Goal: Task Accomplishment & Management: Use online tool/utility

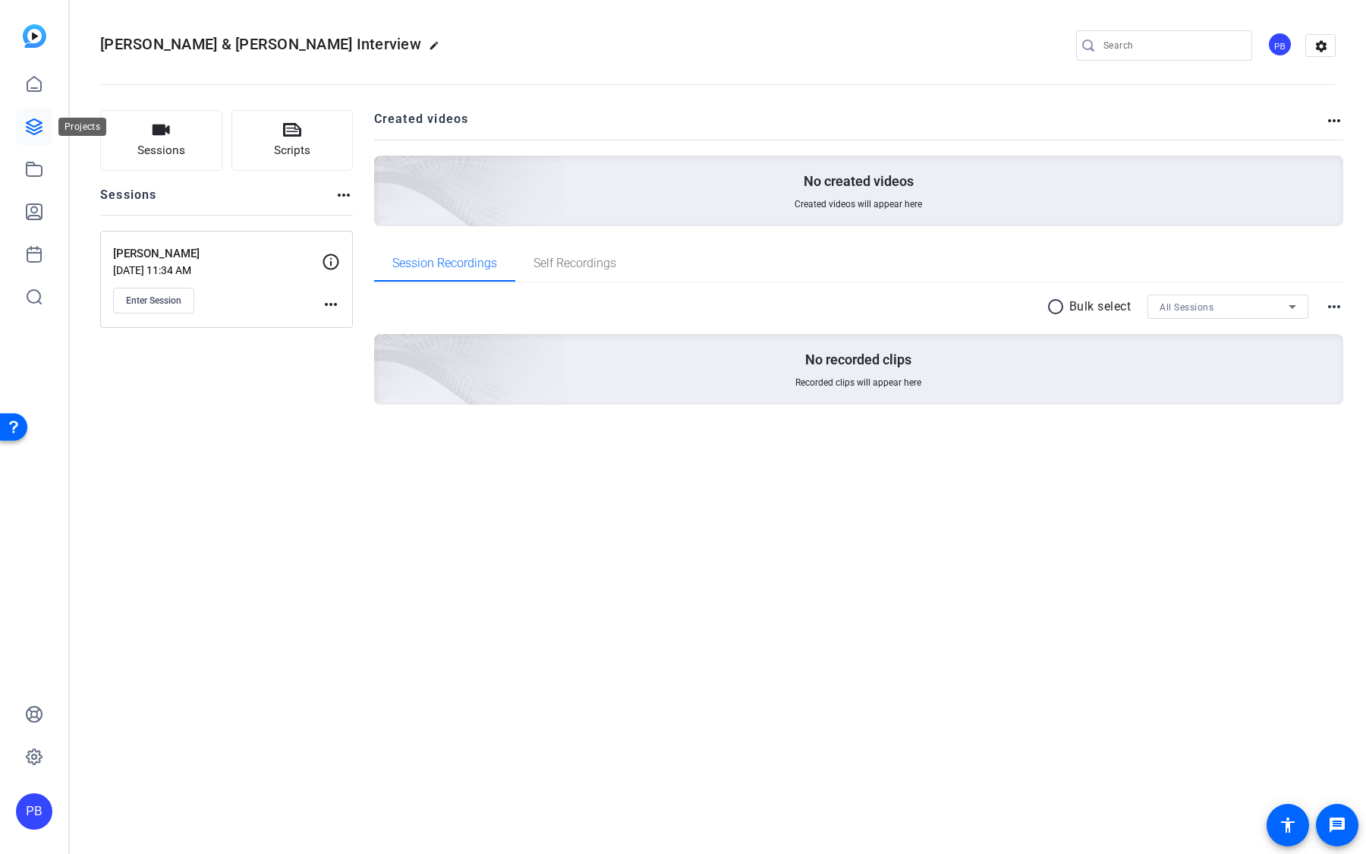
click at [38, 132] on icon at bounding box center [34, 126] width 15 height 15
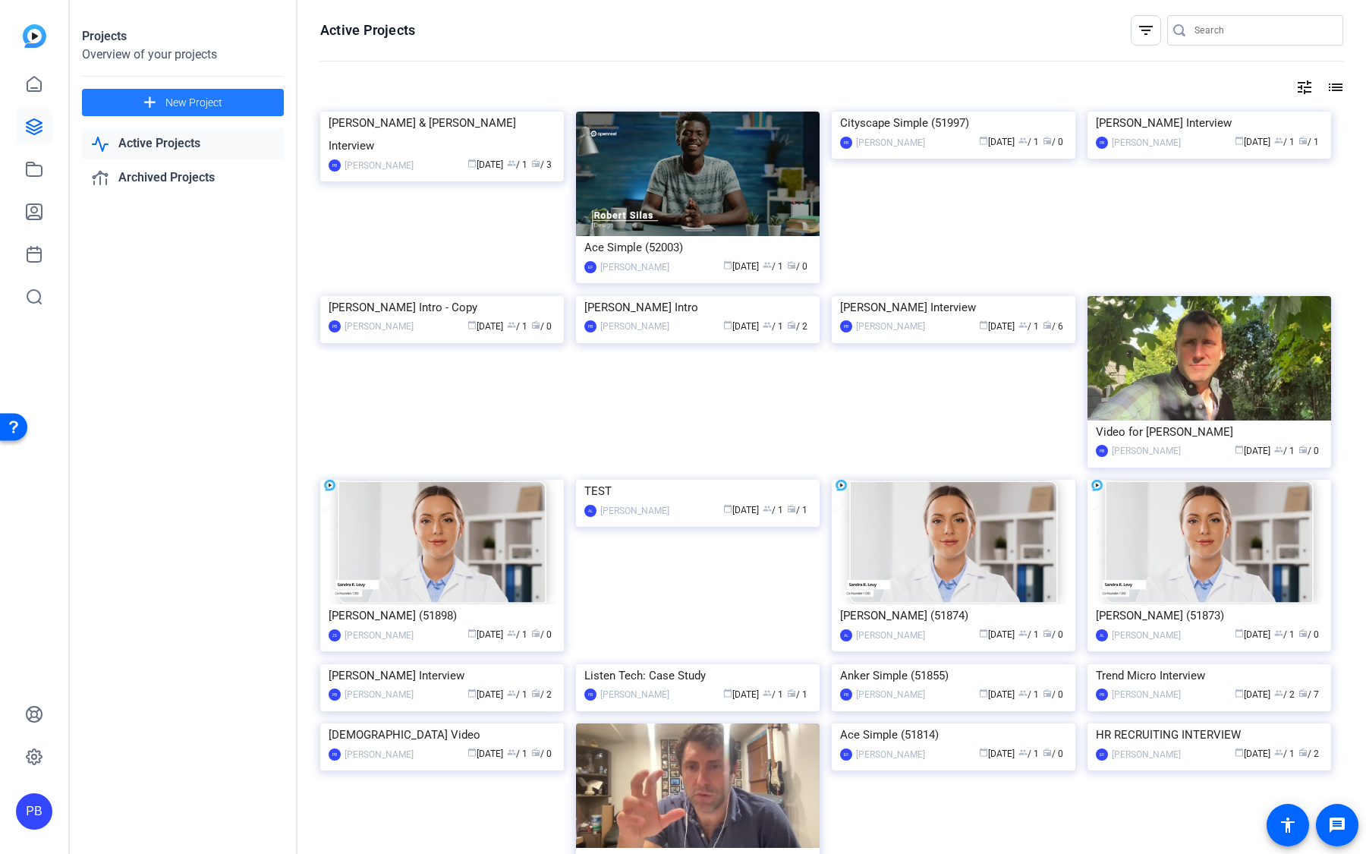
click at [218, 105] on span "New Project" at bounding box center [193, 103] width 57 height 16
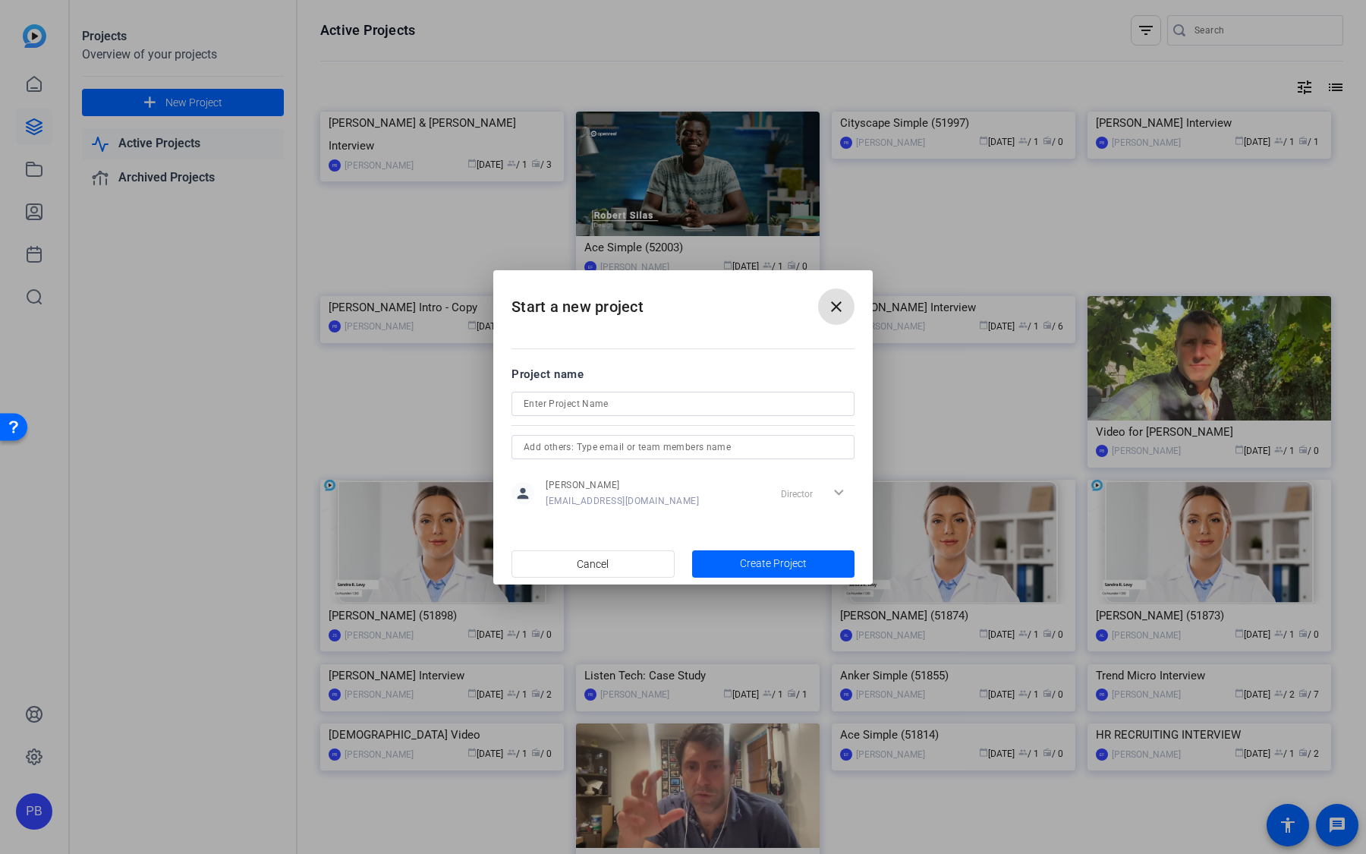
click at [845, 301] on button "close" at bounding box center [836, 306] width 36 height 36
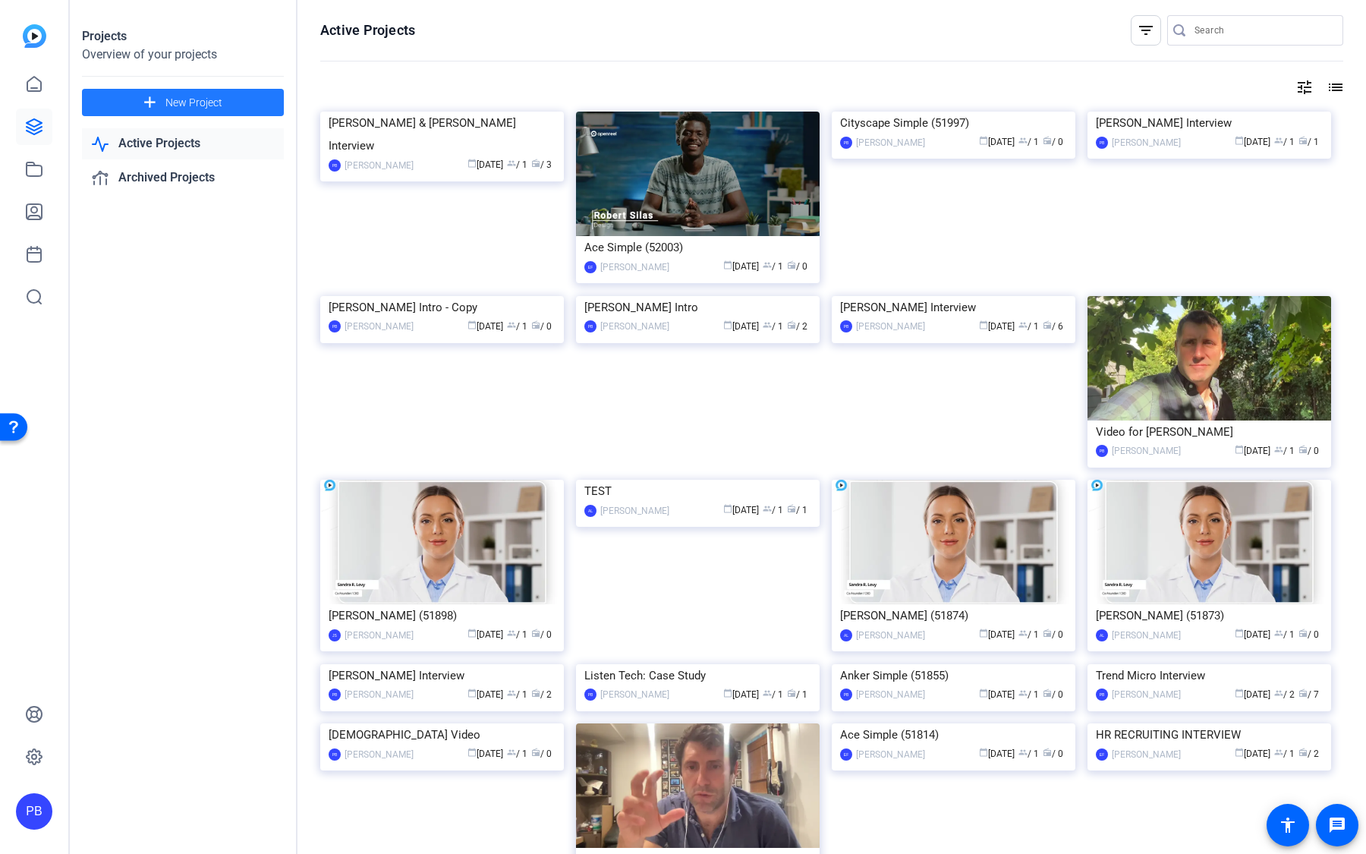
click at [479, 112] on img at bounding box center [442, 112] width 244 height 0
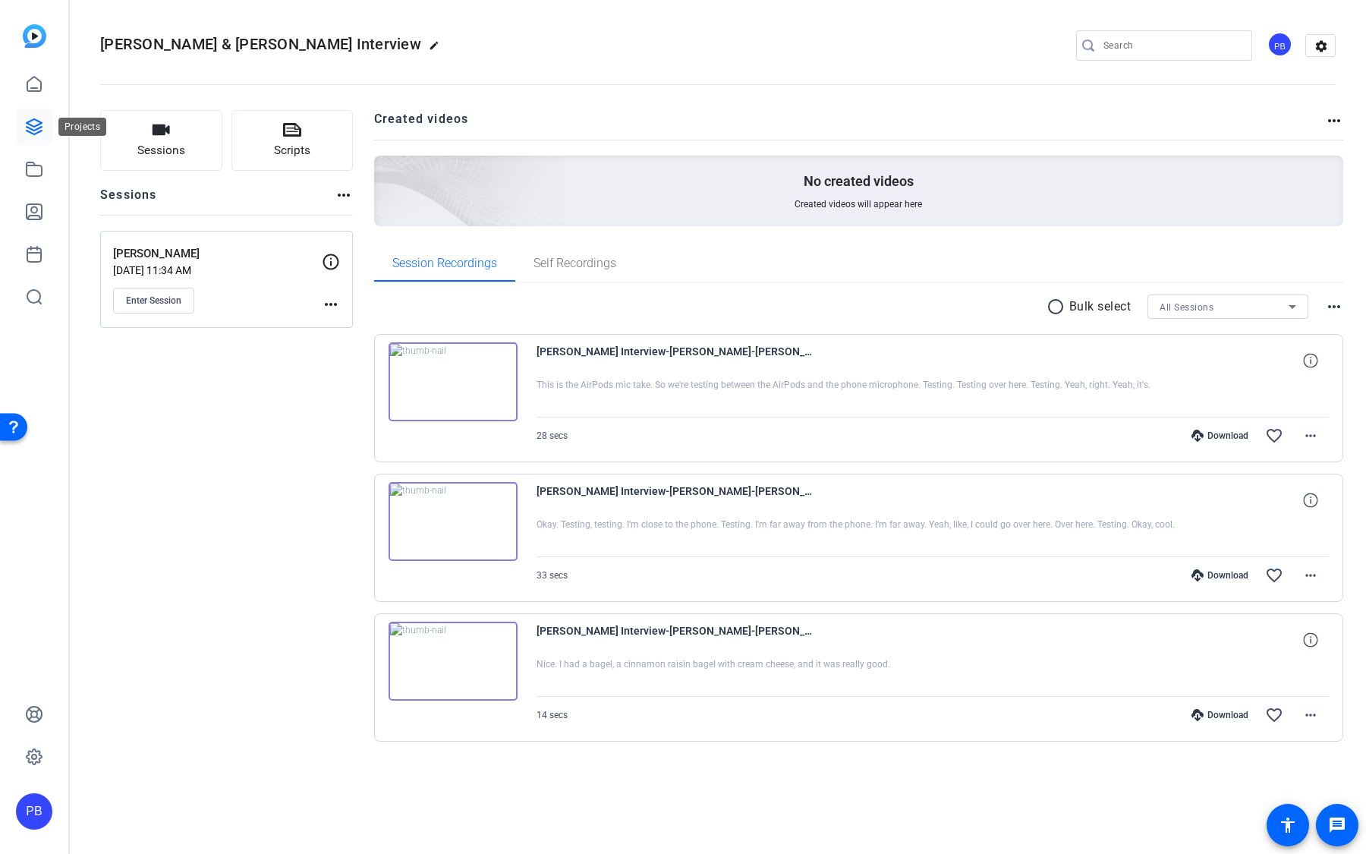
click at [41, 127] on icon at bounding box center [34, 126] width 15 height 15
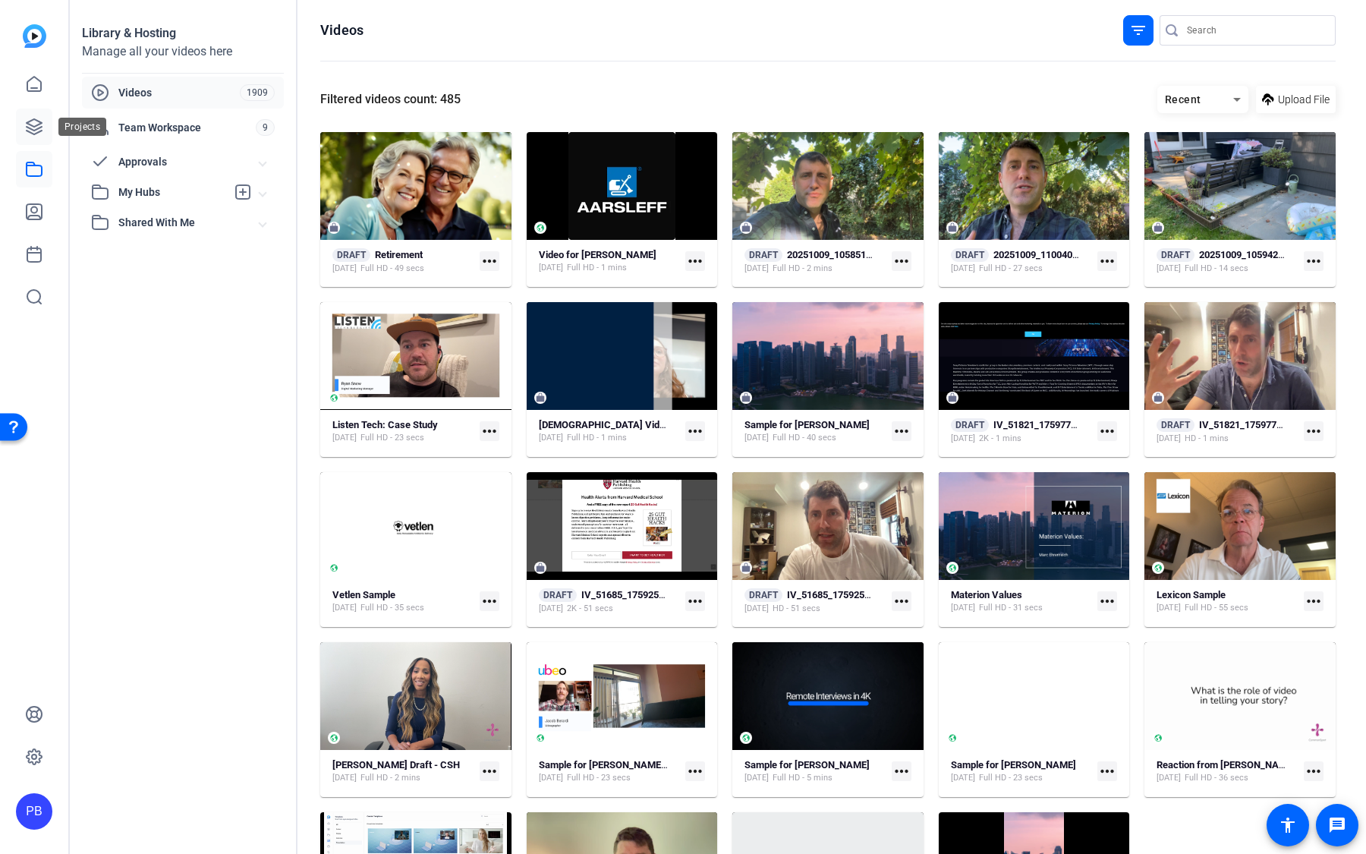
click at [39, 127] on icon at bounding box center [34, 126] width 15 height 15
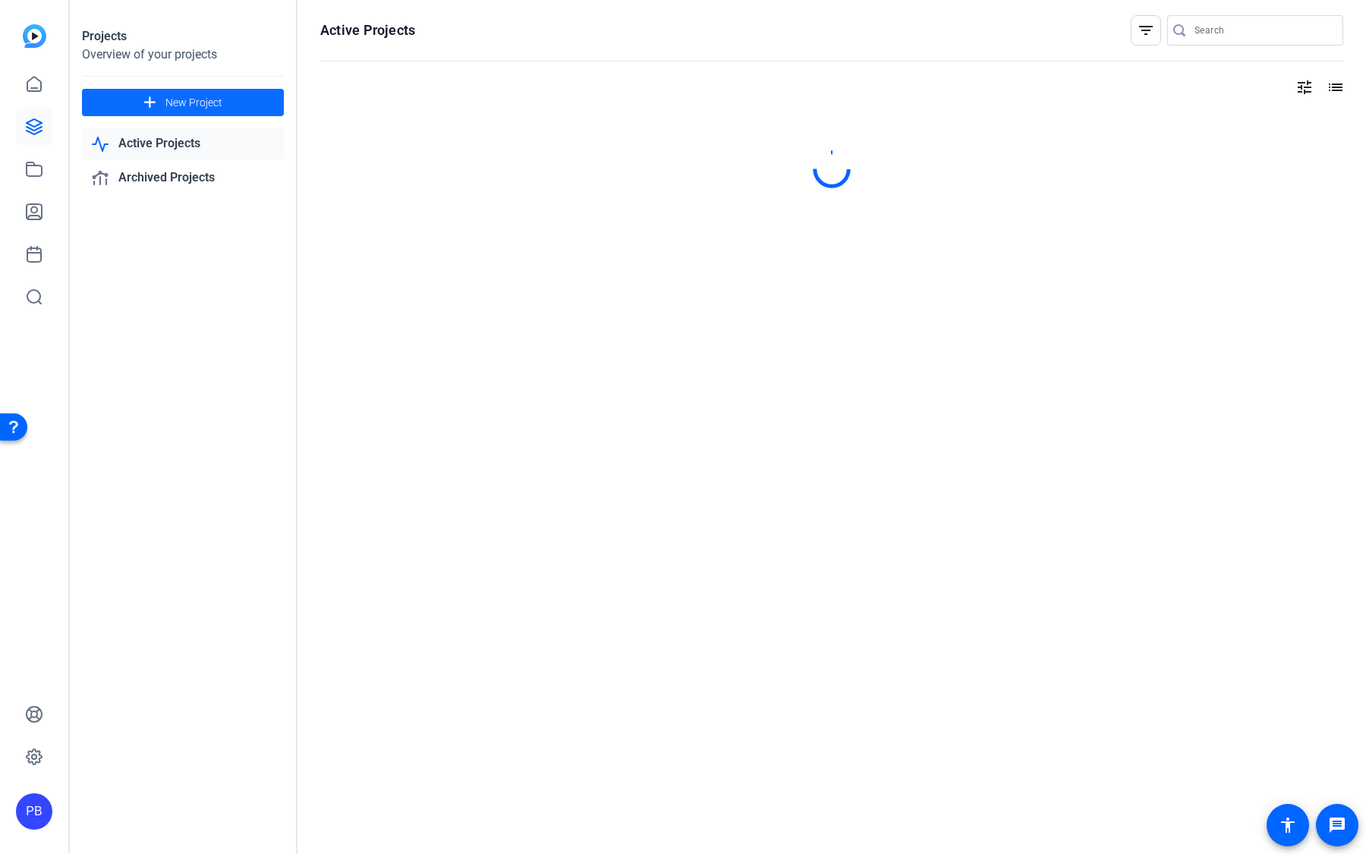
click at [170, 99] on span "New Project" at bounding box center [193, 103] width 57 height 16
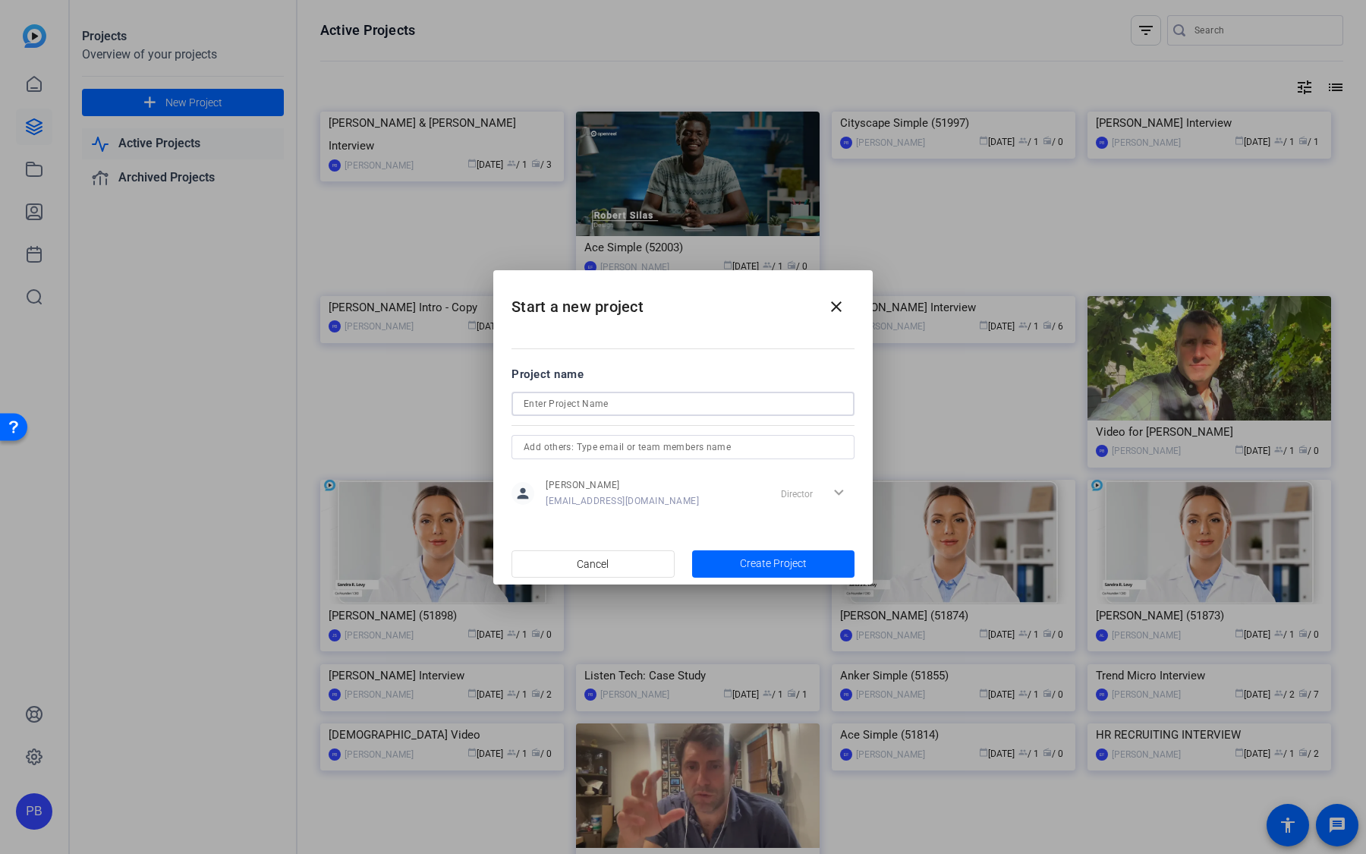
click at [670, 401] on input at bounding box center [683, 404] width 319 height 18
type input "Meagan Interview"
click at [722, 556] on span "button" at bounding box center [773, 564] width 163 height 36
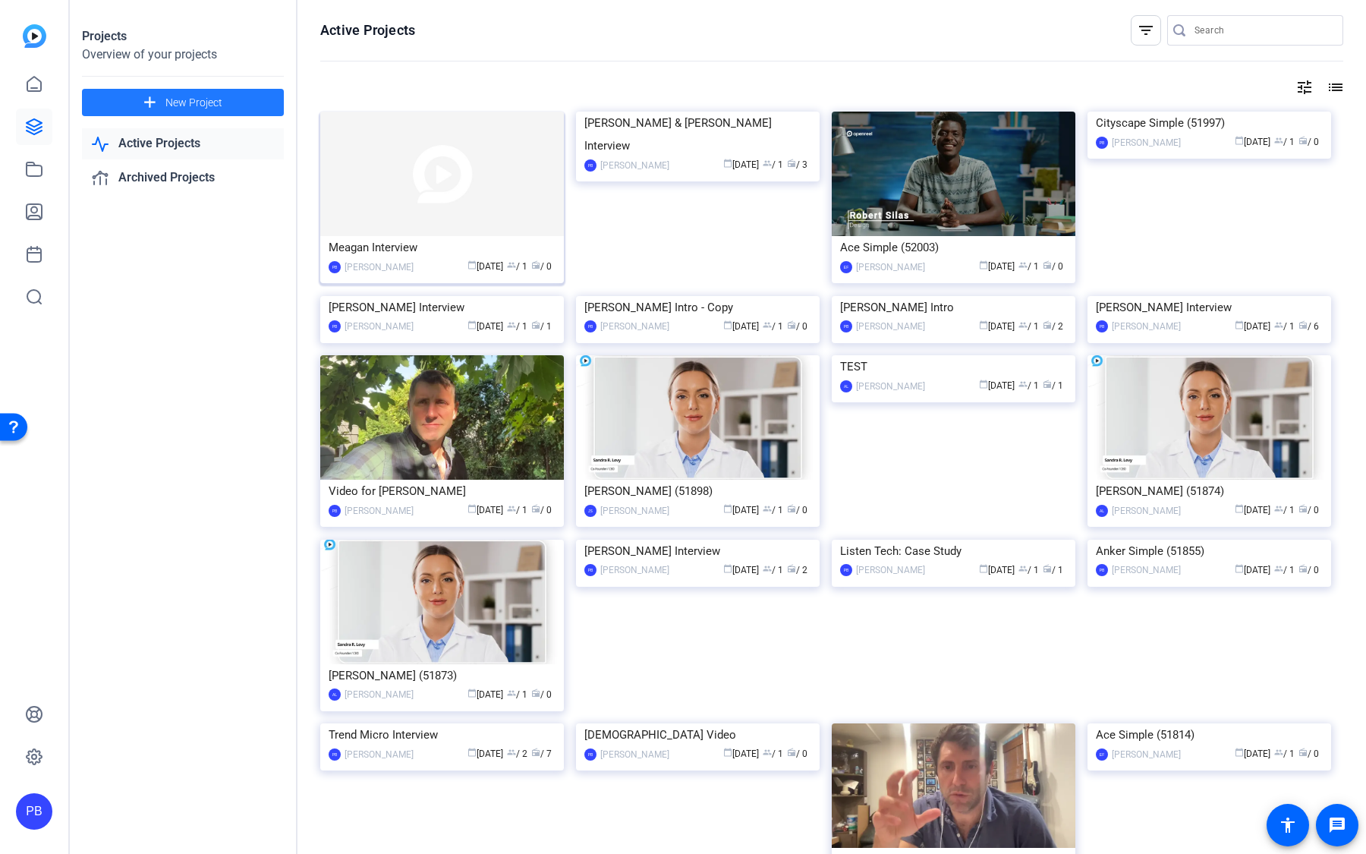
click at [449, 216] on img at bounding box center [442, 174] width 244 height 124
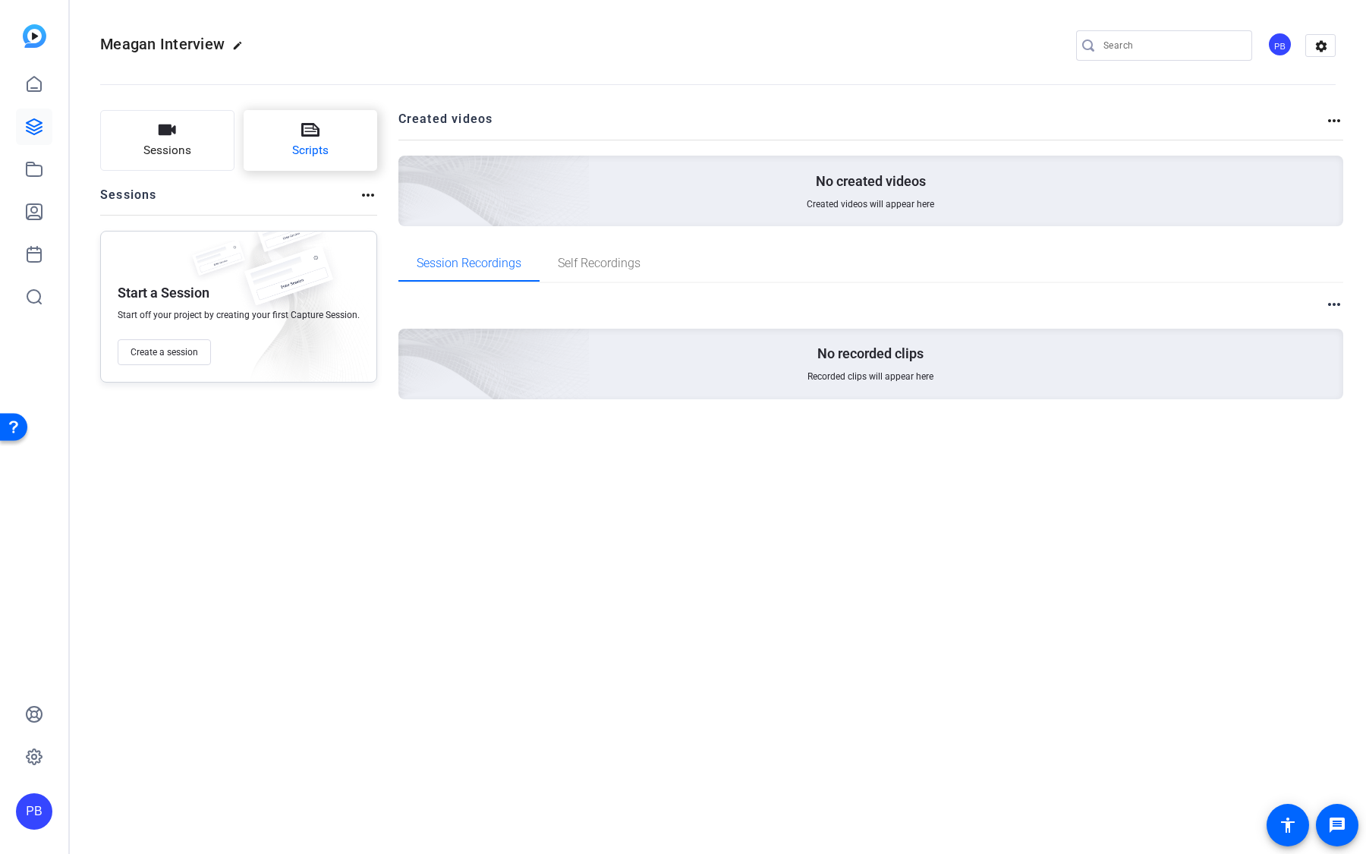
click at [315, 154] on span "Scripts" at bounding box center [310, 150] width 36 height 17
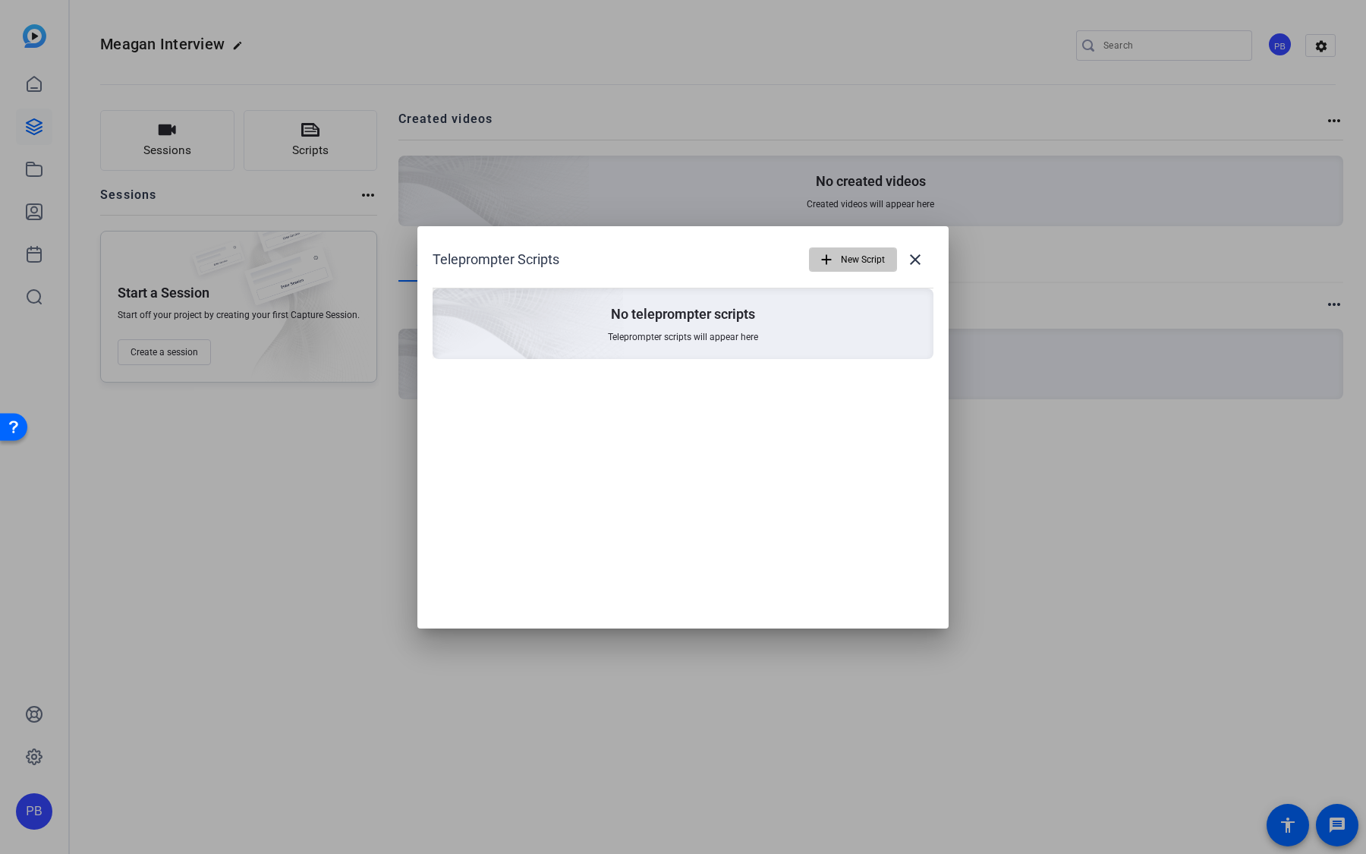
click at [832, 271] on span "button" at bounding box center [853, 259] width 87 height 36
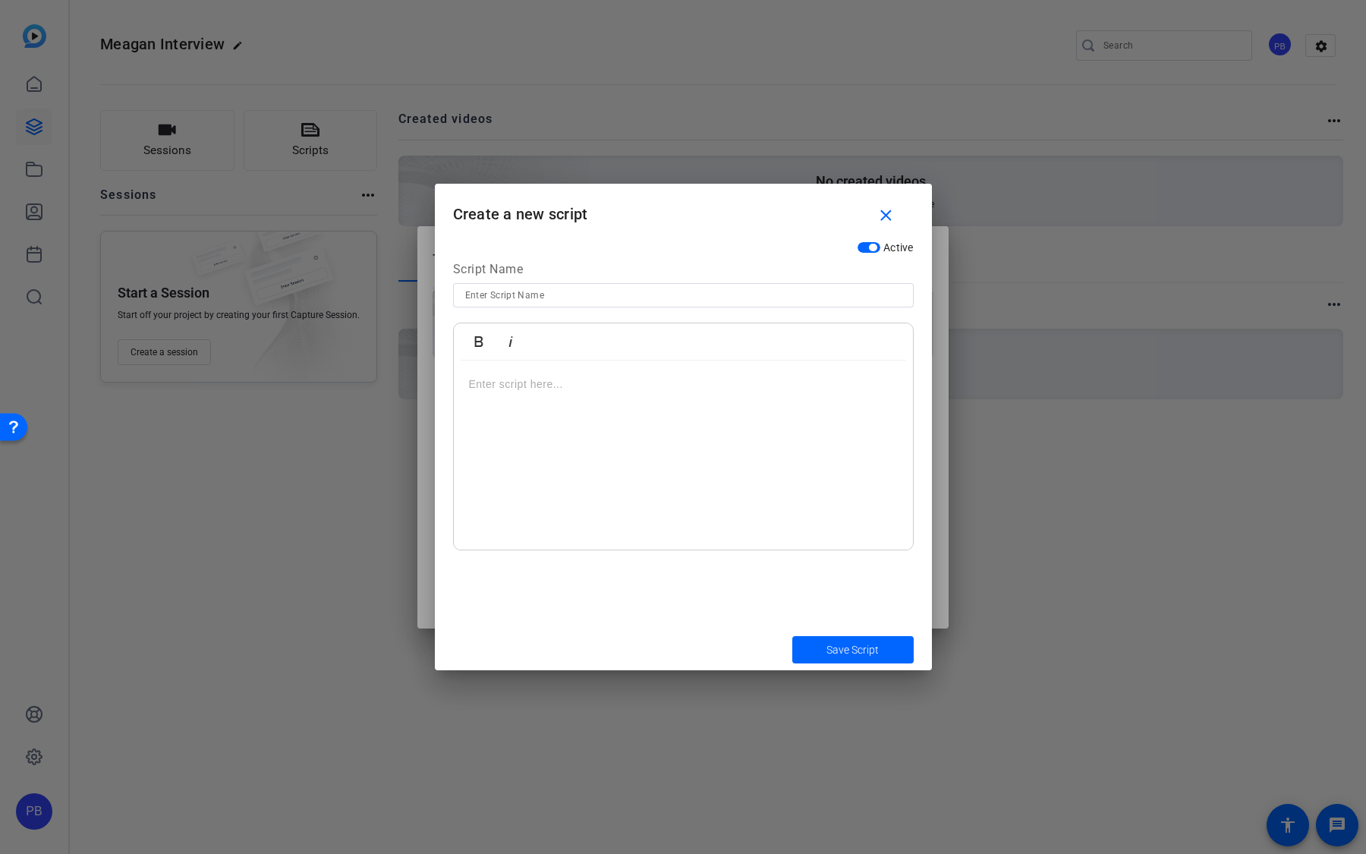
click at [674, 401] on div at bounding box center [683, 455] width 459 height 190
click at [666, 295] on input at bounding box center [683, 295] width 436 height 18
type input "Script Name"
click at [851, 654] on span "Save Script" at bounding box center [852, 650] width 52 height 16
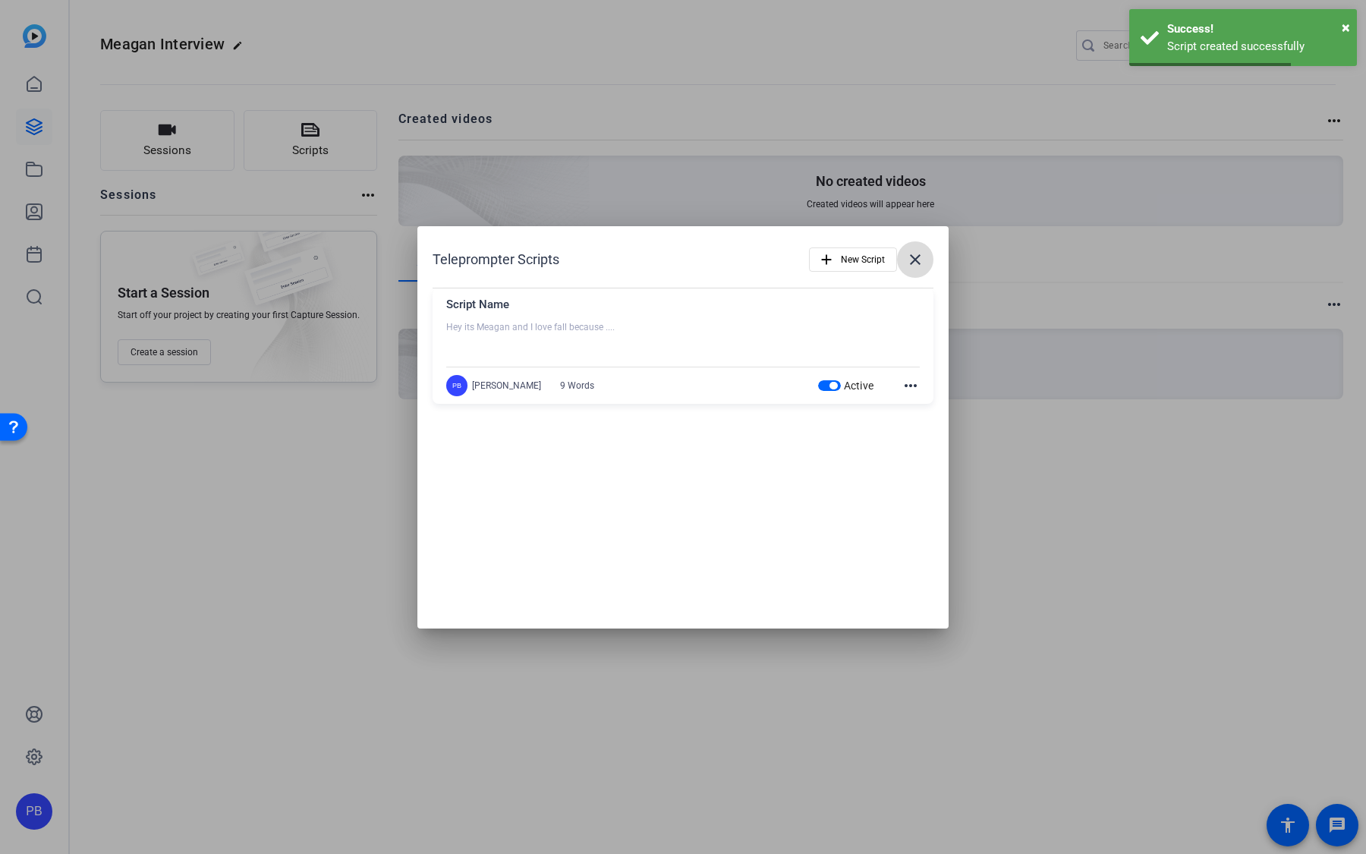
click at [914, 264] on mat-icon "close" at bounding box center [915, 259] width 18 height 18
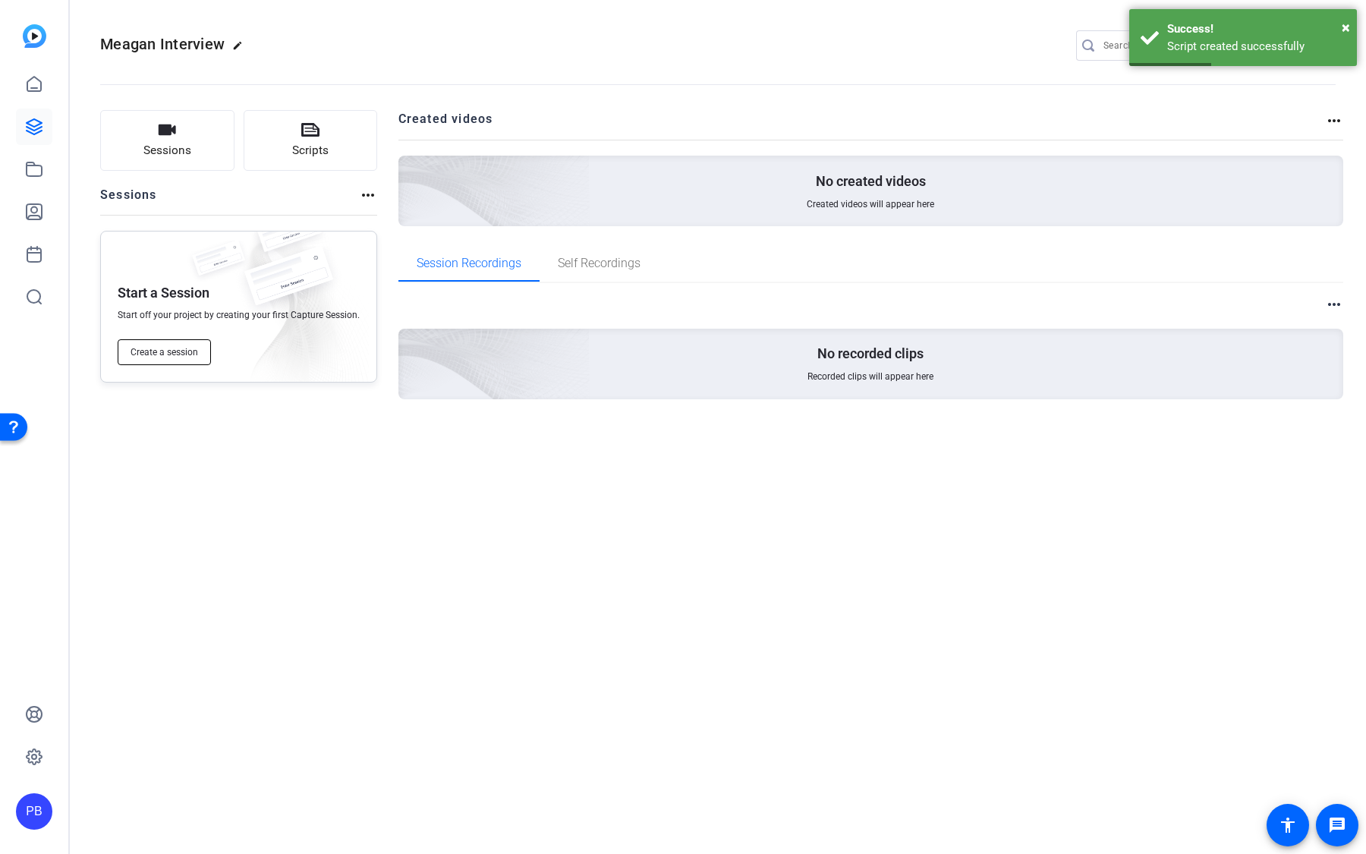
click at [198, 357] on button "Create a session" at bounding box center [164, 352] width 93 height 26
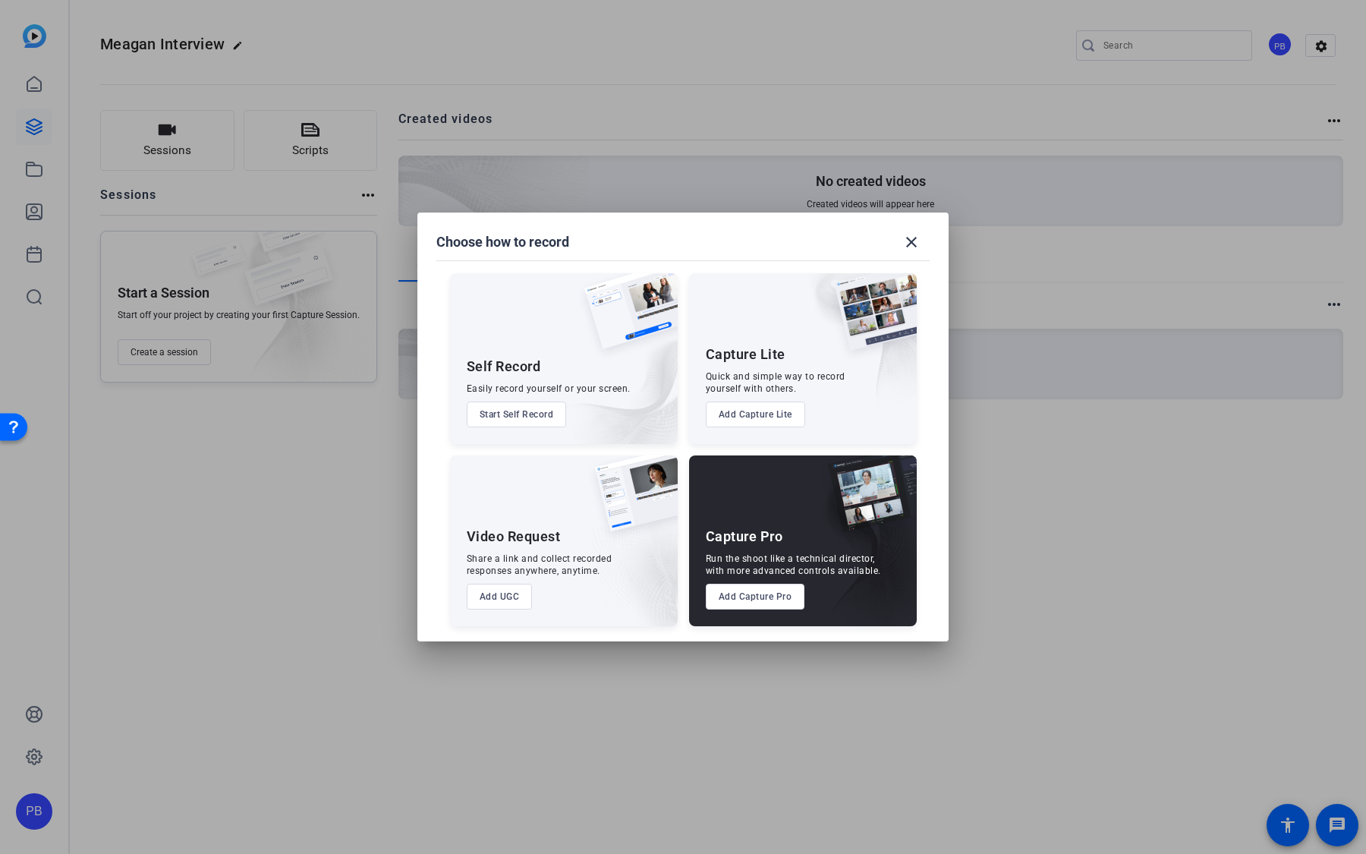
click at [797, 604] on button "Add Capture Pro" at bounding box center [755, 597] width 99 height 26
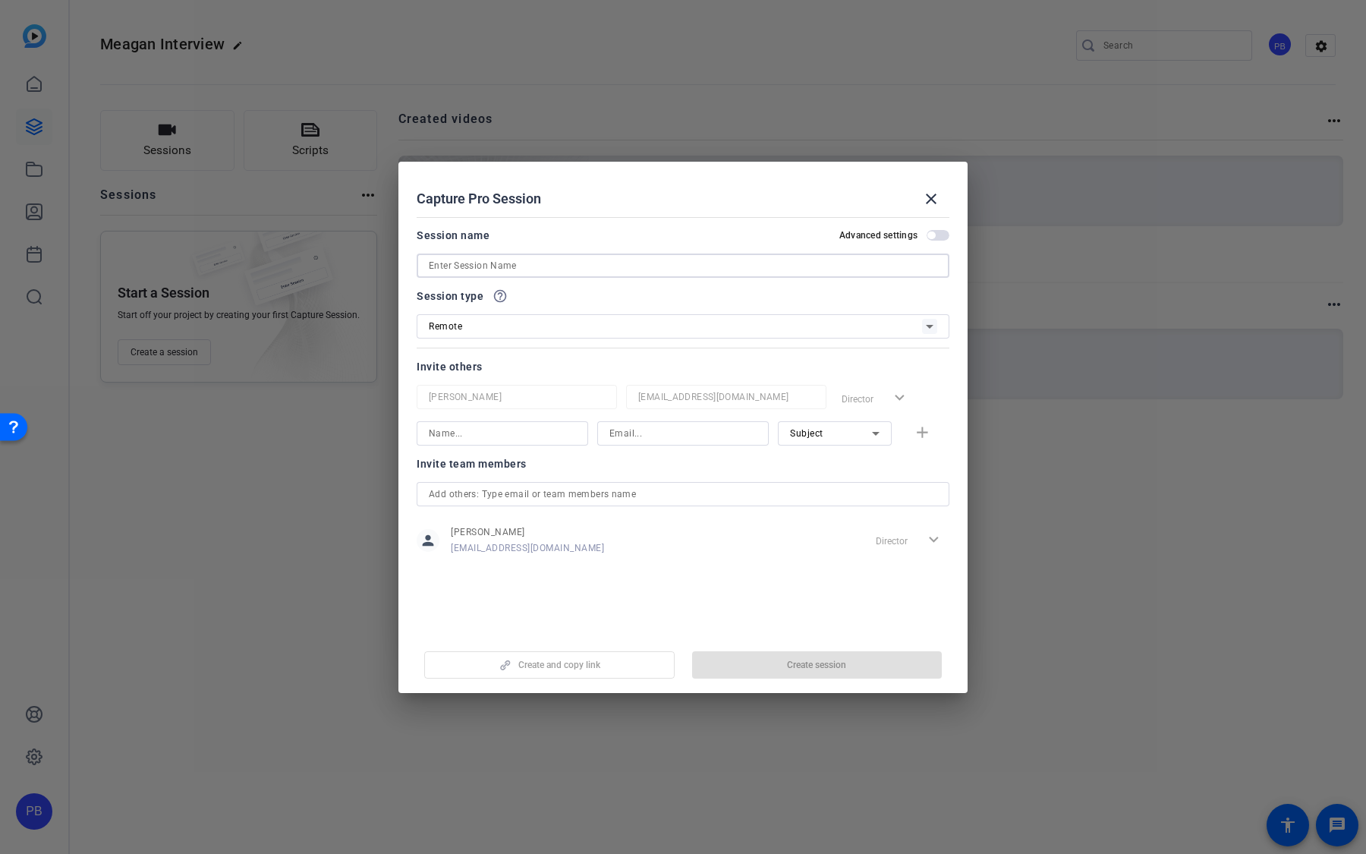
click at [505, 259] on input at bounding box center [683, 265] width 508 height 18
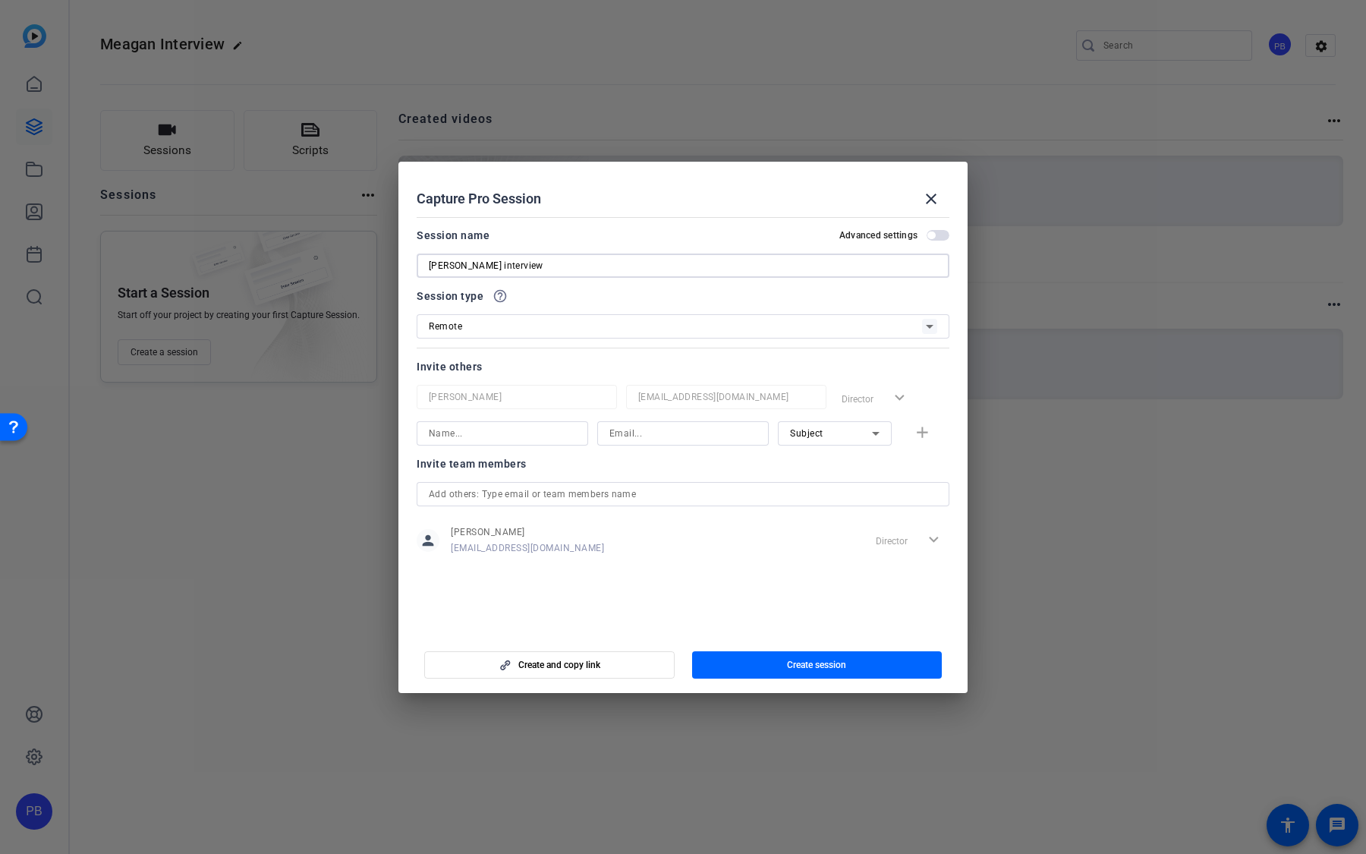
click at [455, 266] on input "Meagen interview" at bounding box center [683, 265] width 508 height 18
type input "Meagan interview"
click at [776, 650] on span "button" at bounding box center [817, 665] width 250 height 36
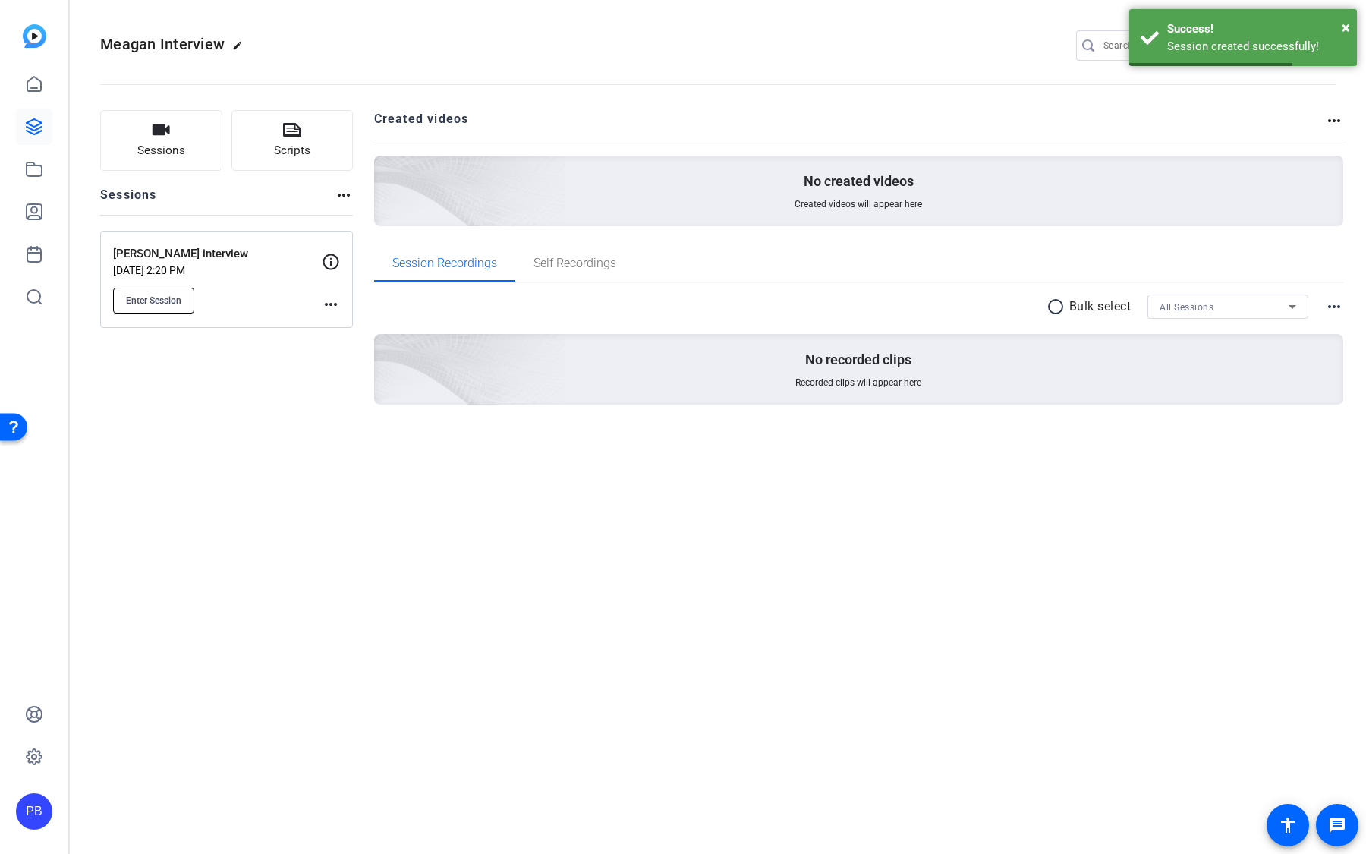
click at [149, 295] on span "Enter Session" at bounding box center [153, 300] width 55 height 12
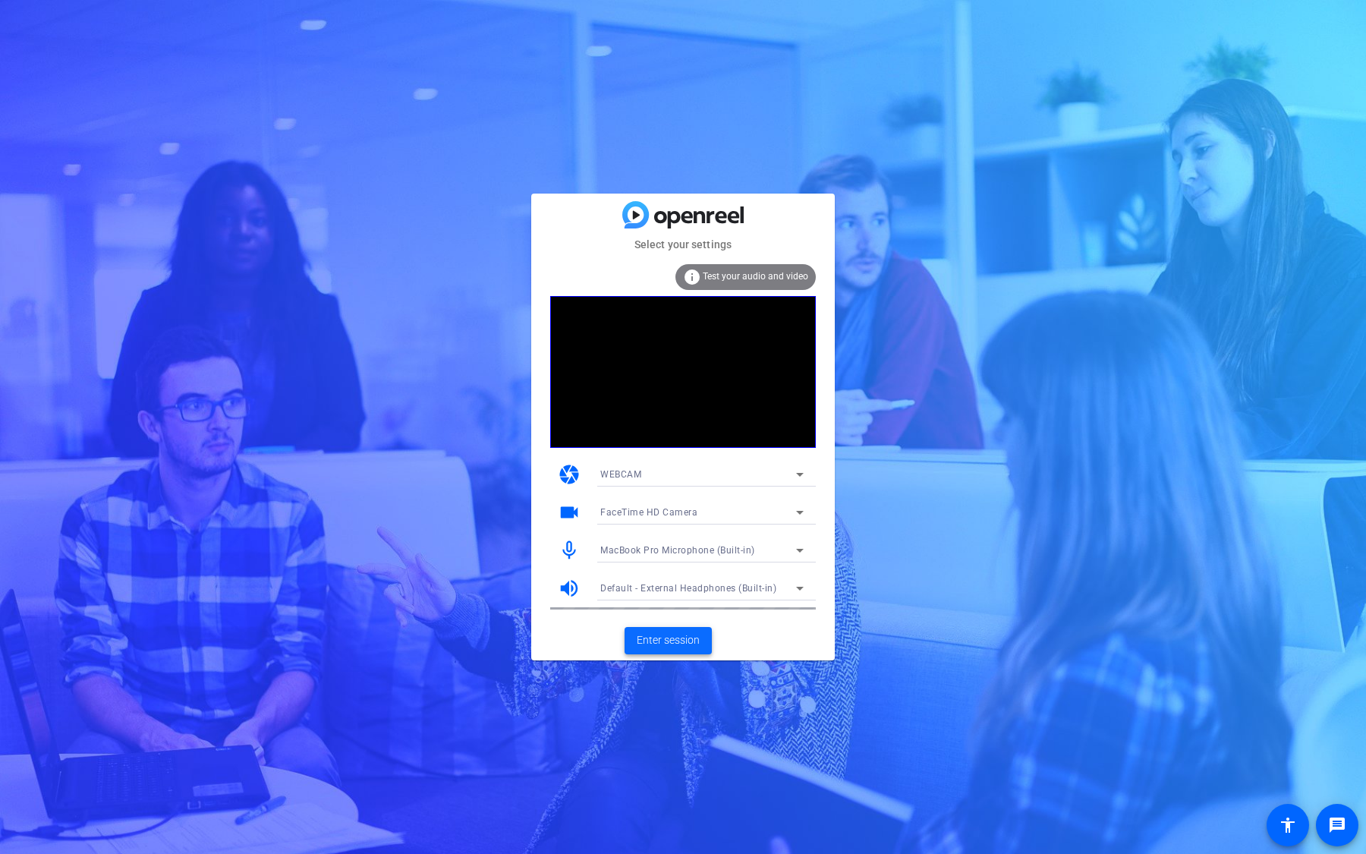
click at [695, 645] on span "Enter session" at bounding box center [668, 640] width 63 height 16
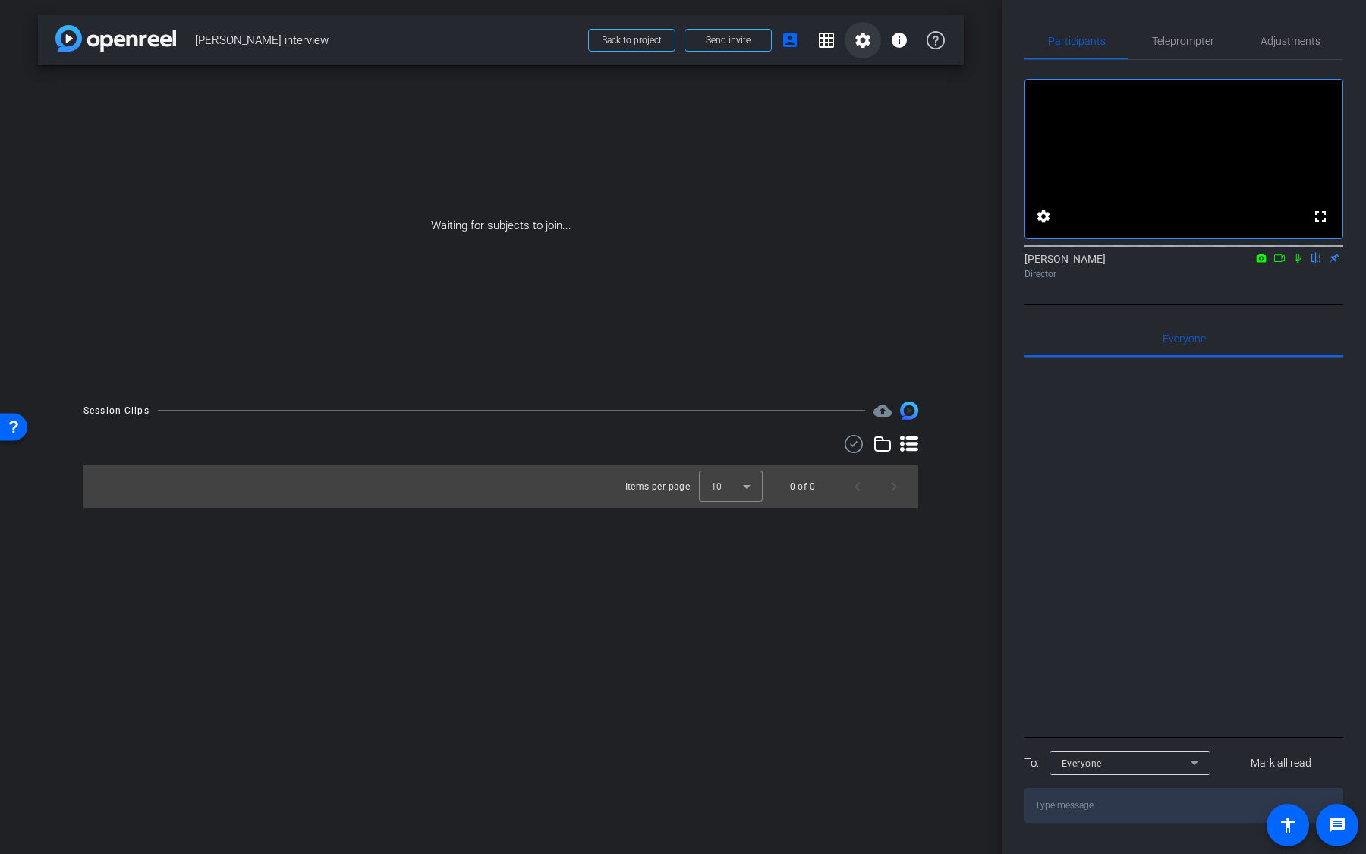
click at [862, 45] on mat-icon "settings" at bounding box center [863, 40] width 18 height 18
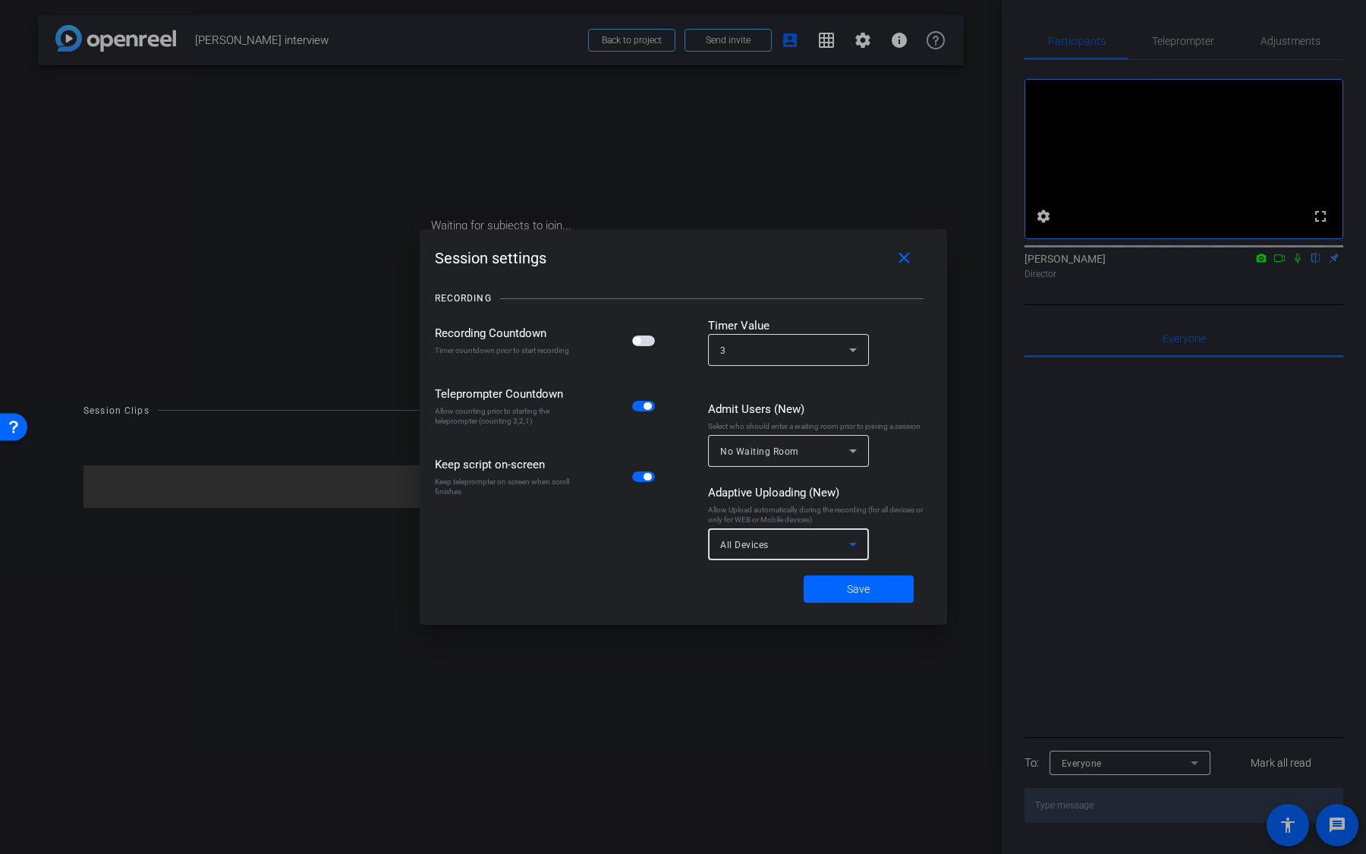
click at [773, 535] on div "All Devices" at bounding box center [784, 544] width 129 height 19
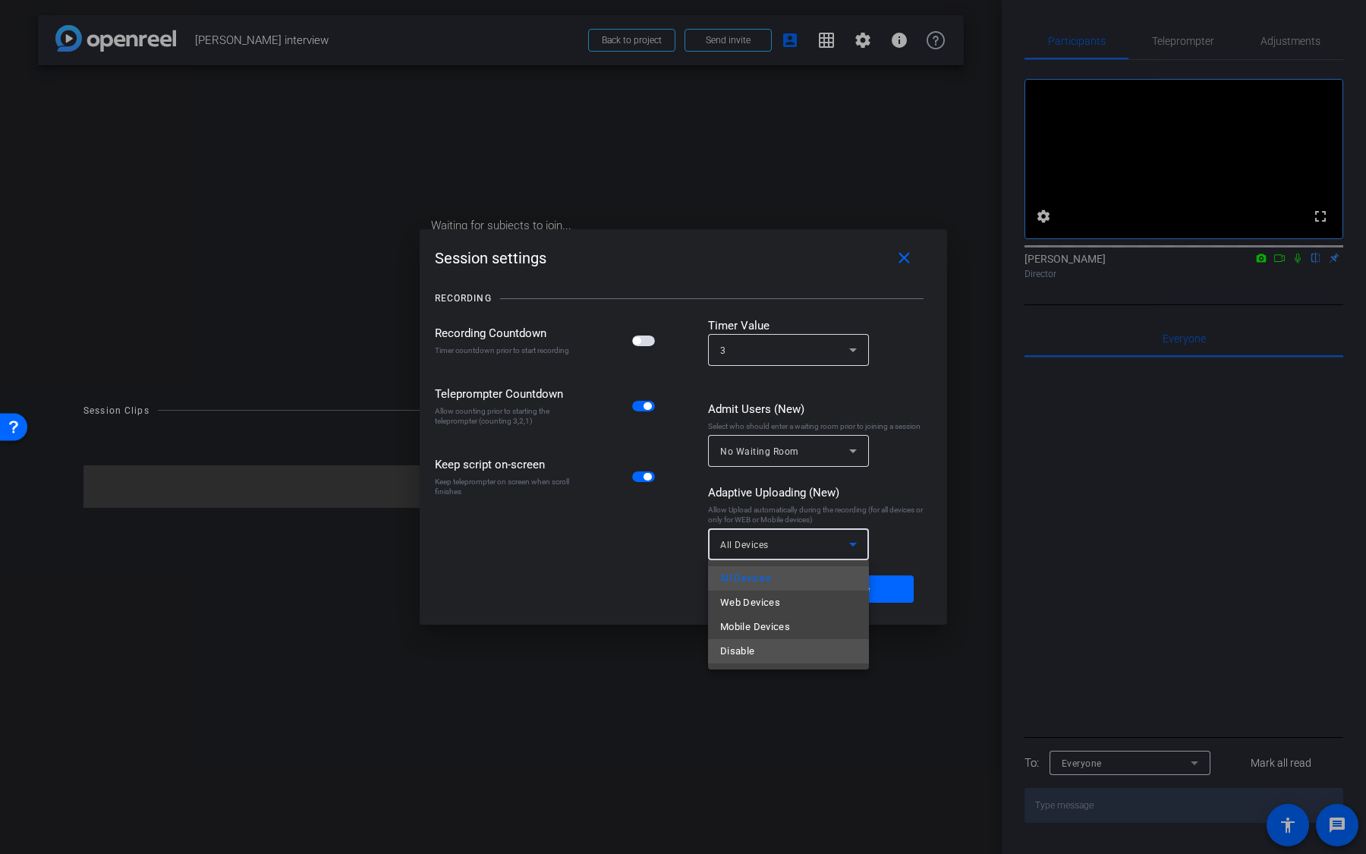
click at [770, 655] on mat-option "Disable" at bounding box center [788, 651] width 161 height 24
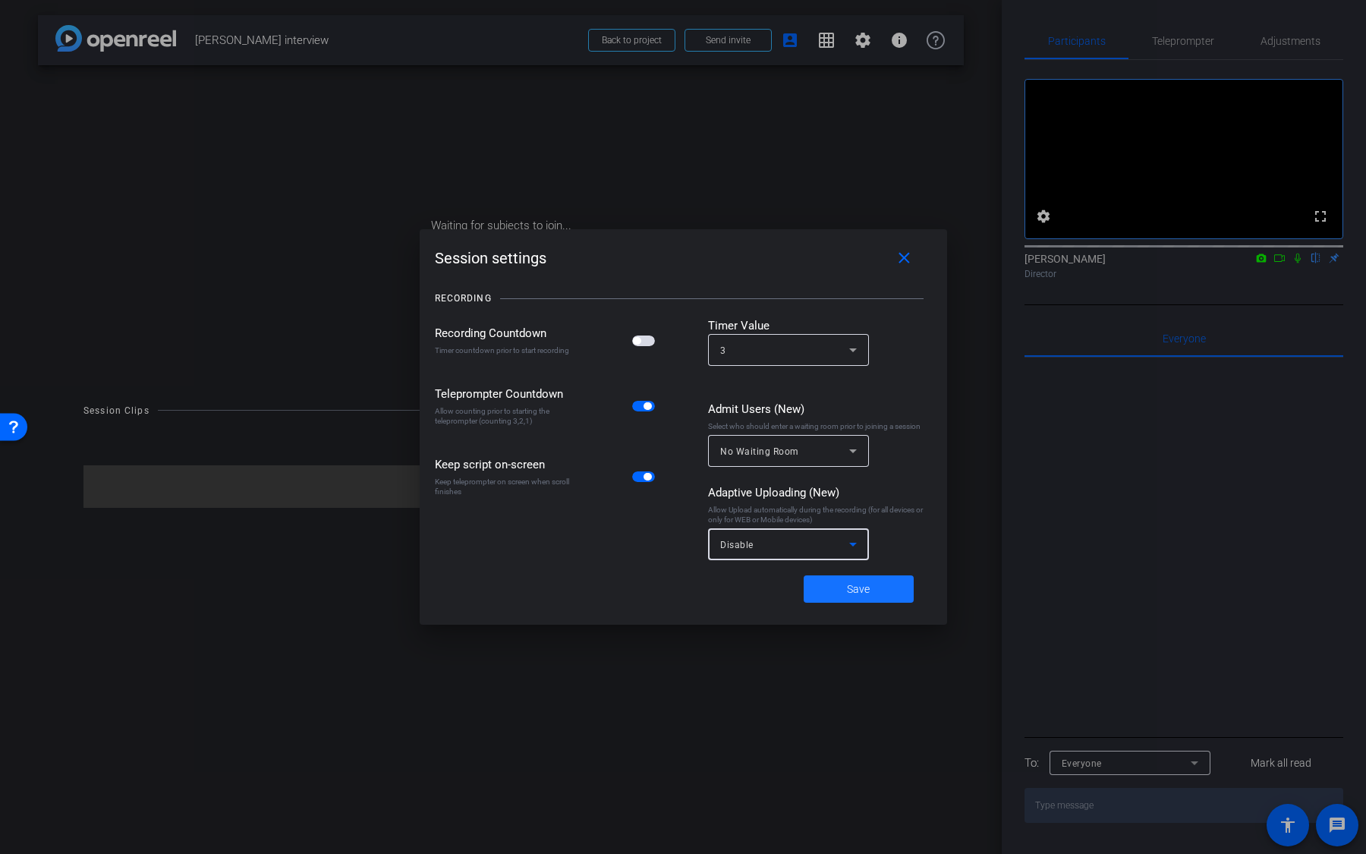
click at [832, 587] on span at bounding box center [859, 589] width 110 height 36
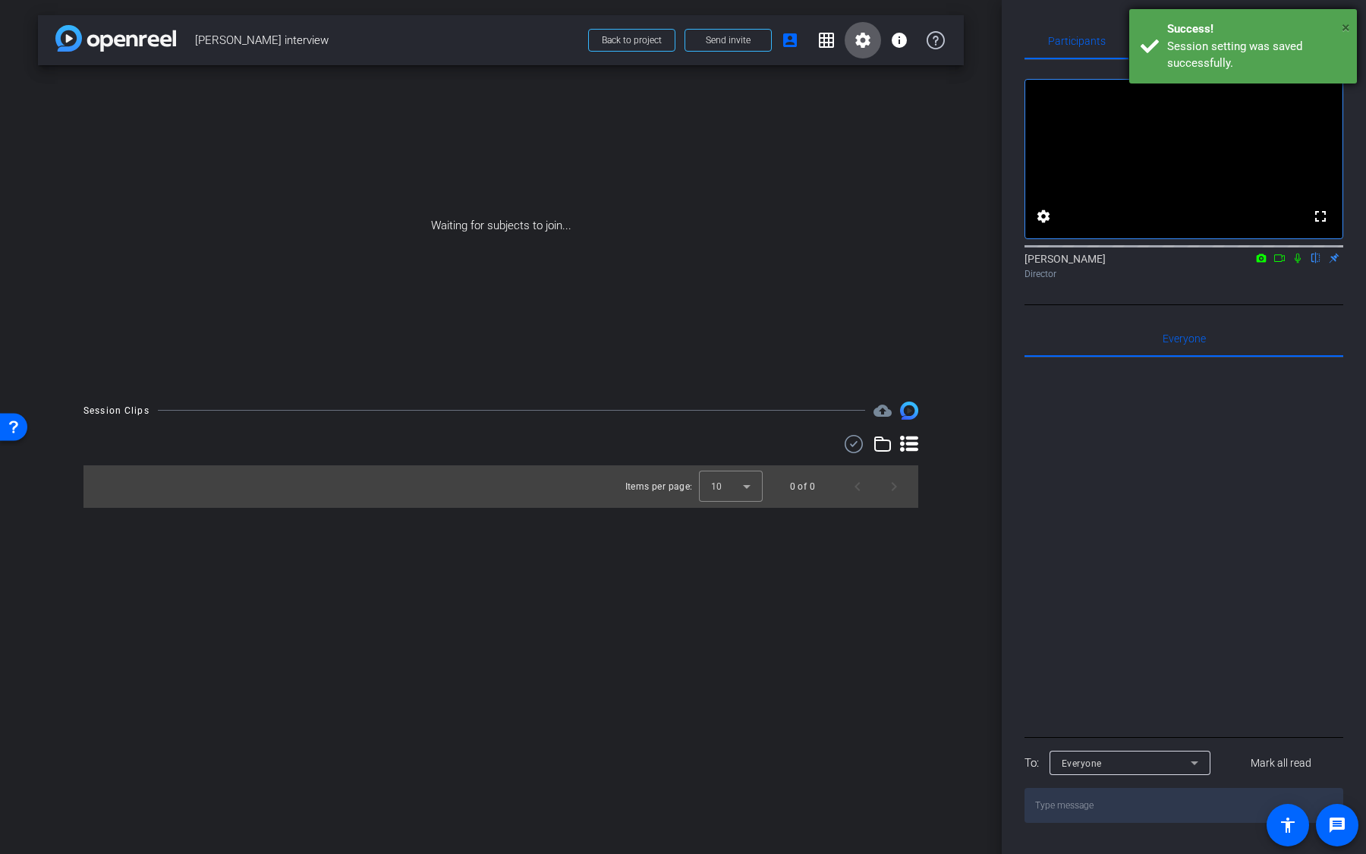
click at [1348, 22] on span "×" at bounding box center [1346, 27] width 8 height 18
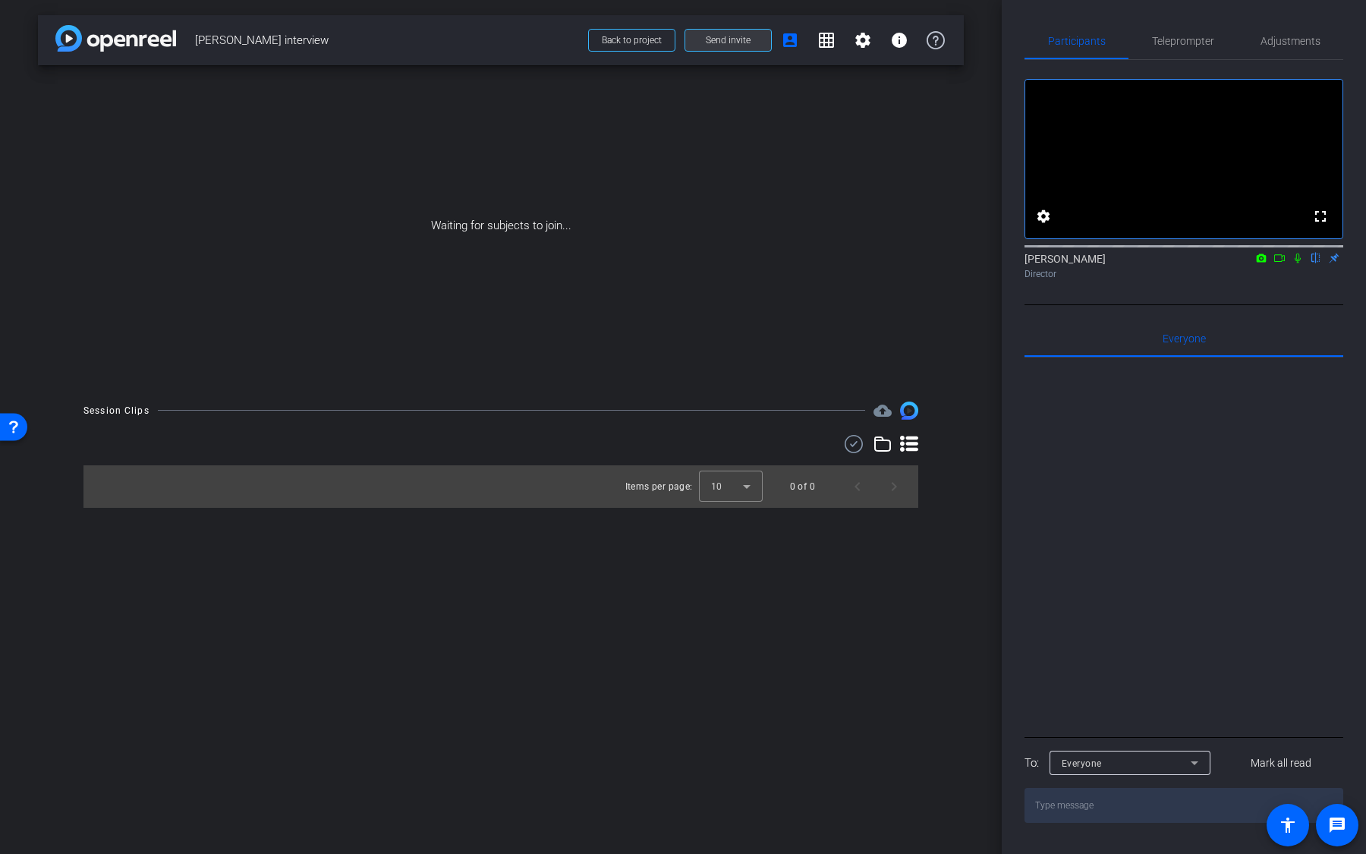
click at [735, 49] on span at bounding box center [728, 40] width 86 height 36
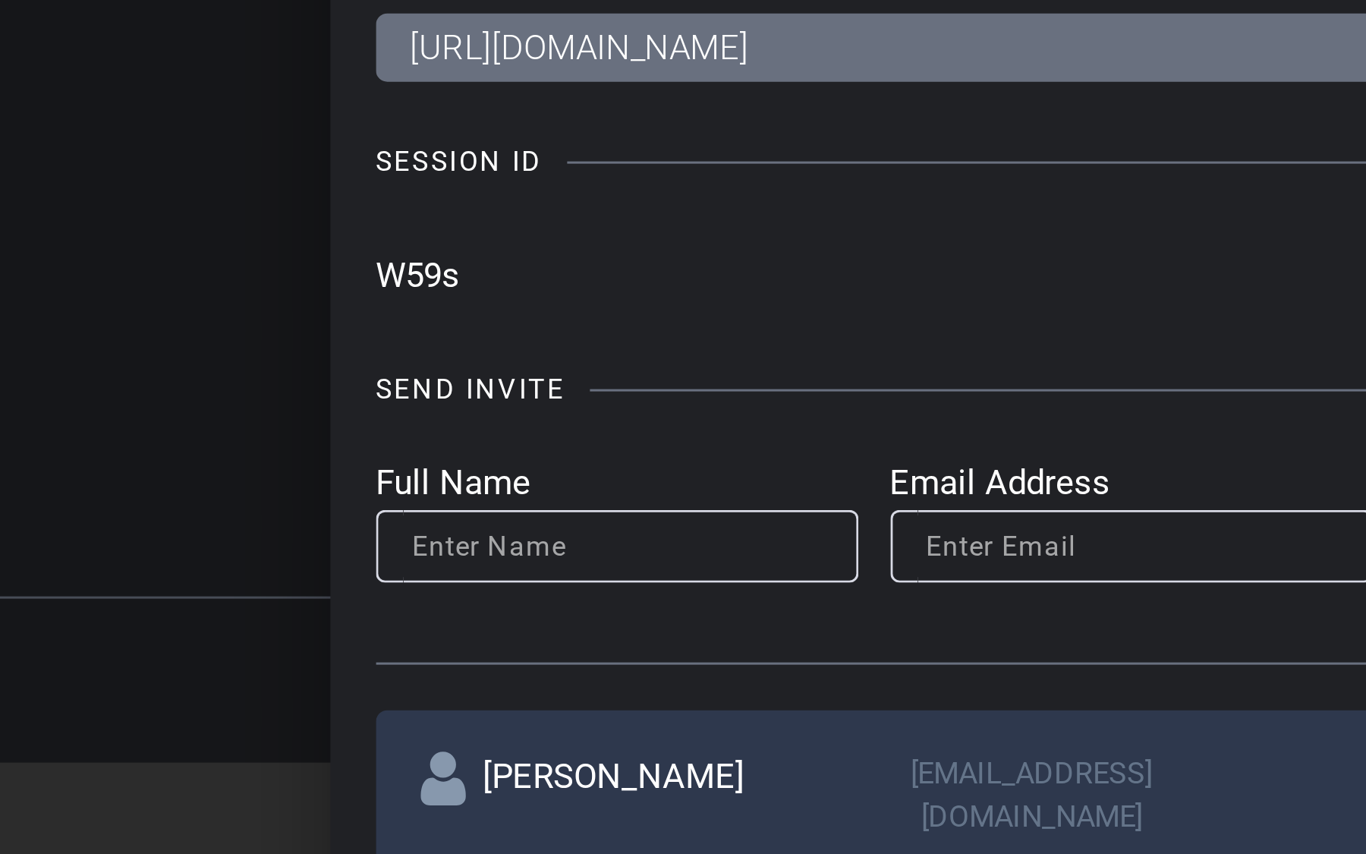
drag, startPoint x: 390, startPoint y: 303, endPoint x: 418, endPoint y: 303, distance: 28.1
click at [418, 303] on input "W59s" at bounding box center [647, 302] width 517 height 23
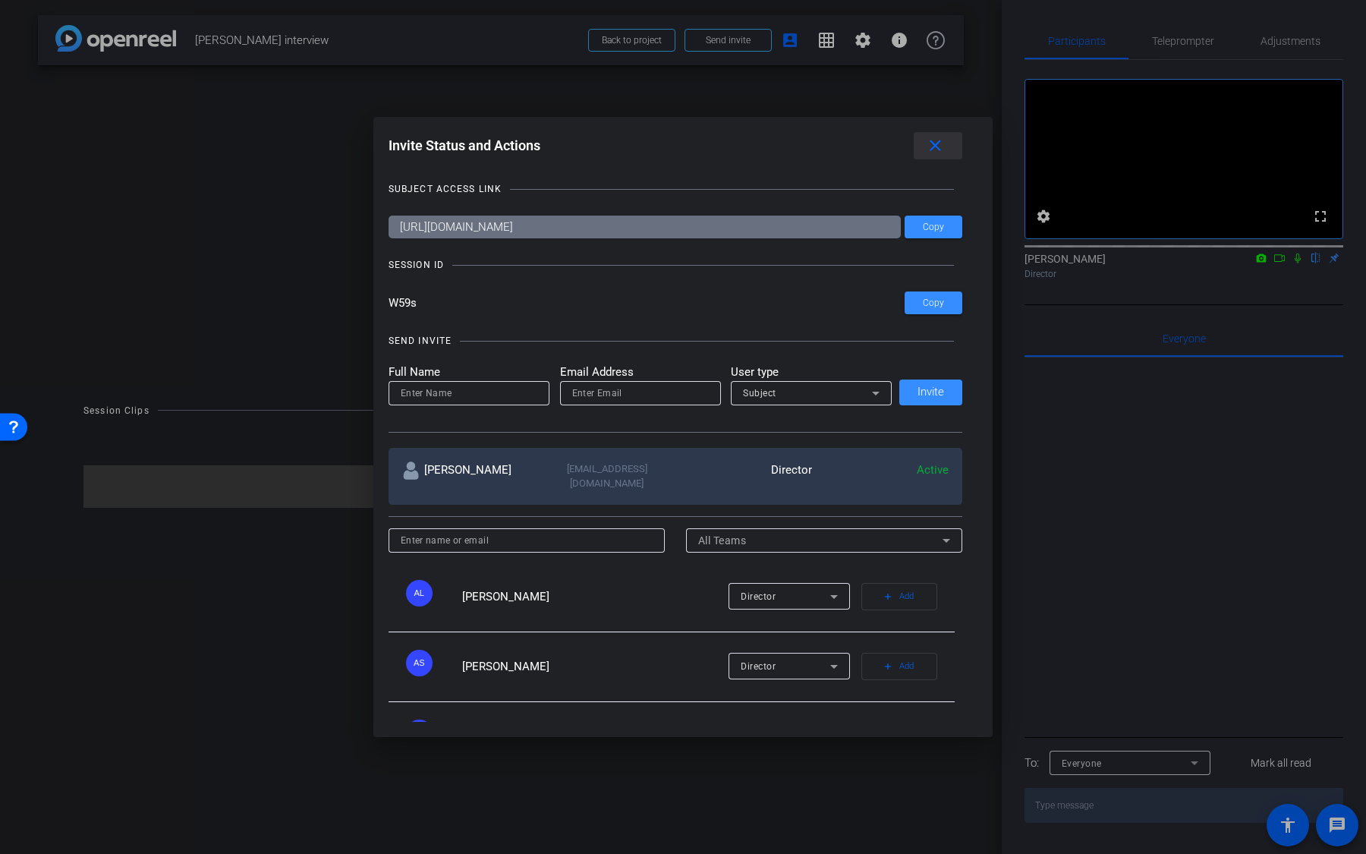
click at [933, 148] on mat-icon "close" at bounding box center [935, 146] width 19 height 19
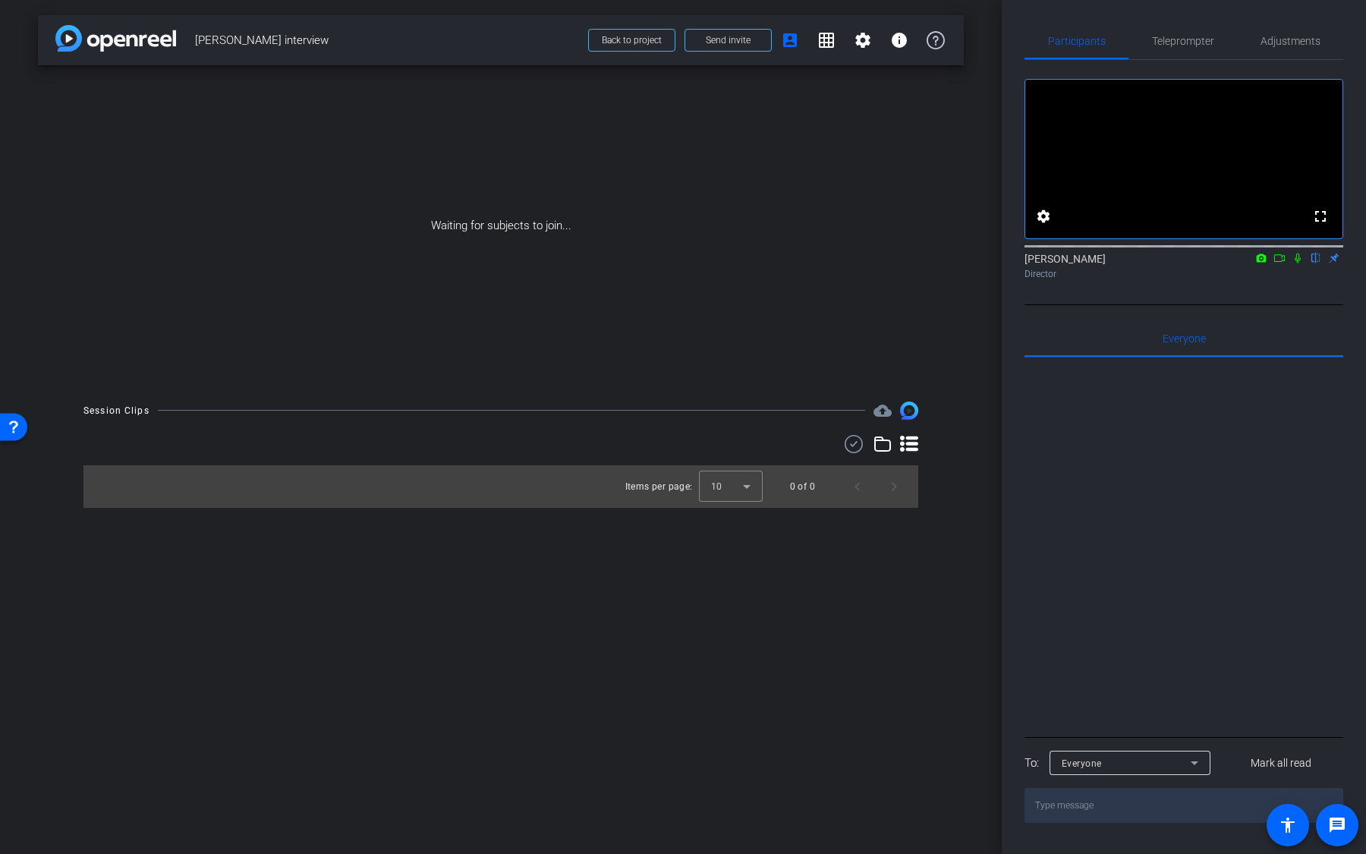
click at [1298, 263] on icon at bounding box center [1298, 258] width 6 height 10
click at [1314, 45] on span "Adjustments" at bounding box center [1290, 41] width 60 height 11
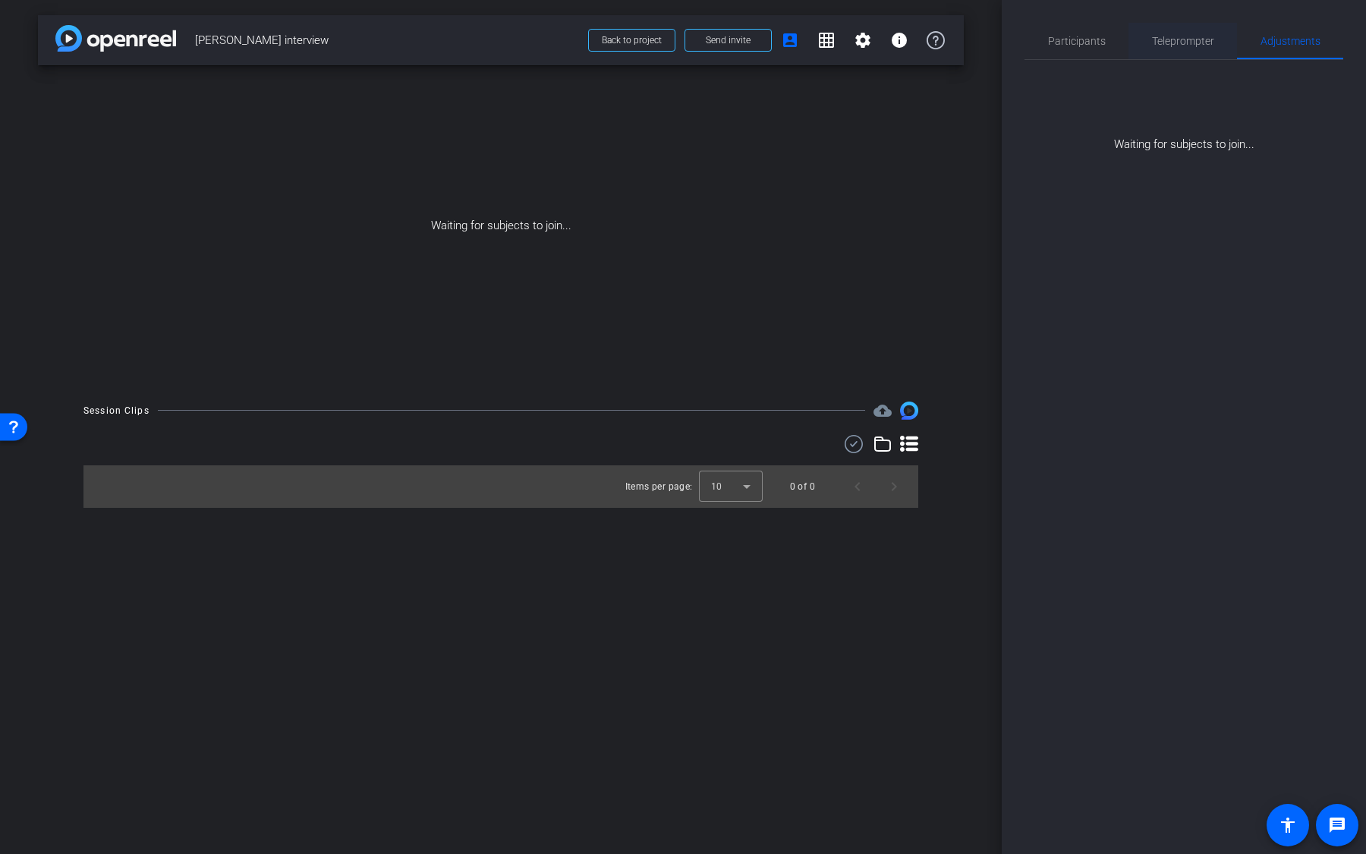
click at [1201, 44] on span "Teleprompter" at bounding box center [1183, 41] width 62 height 11
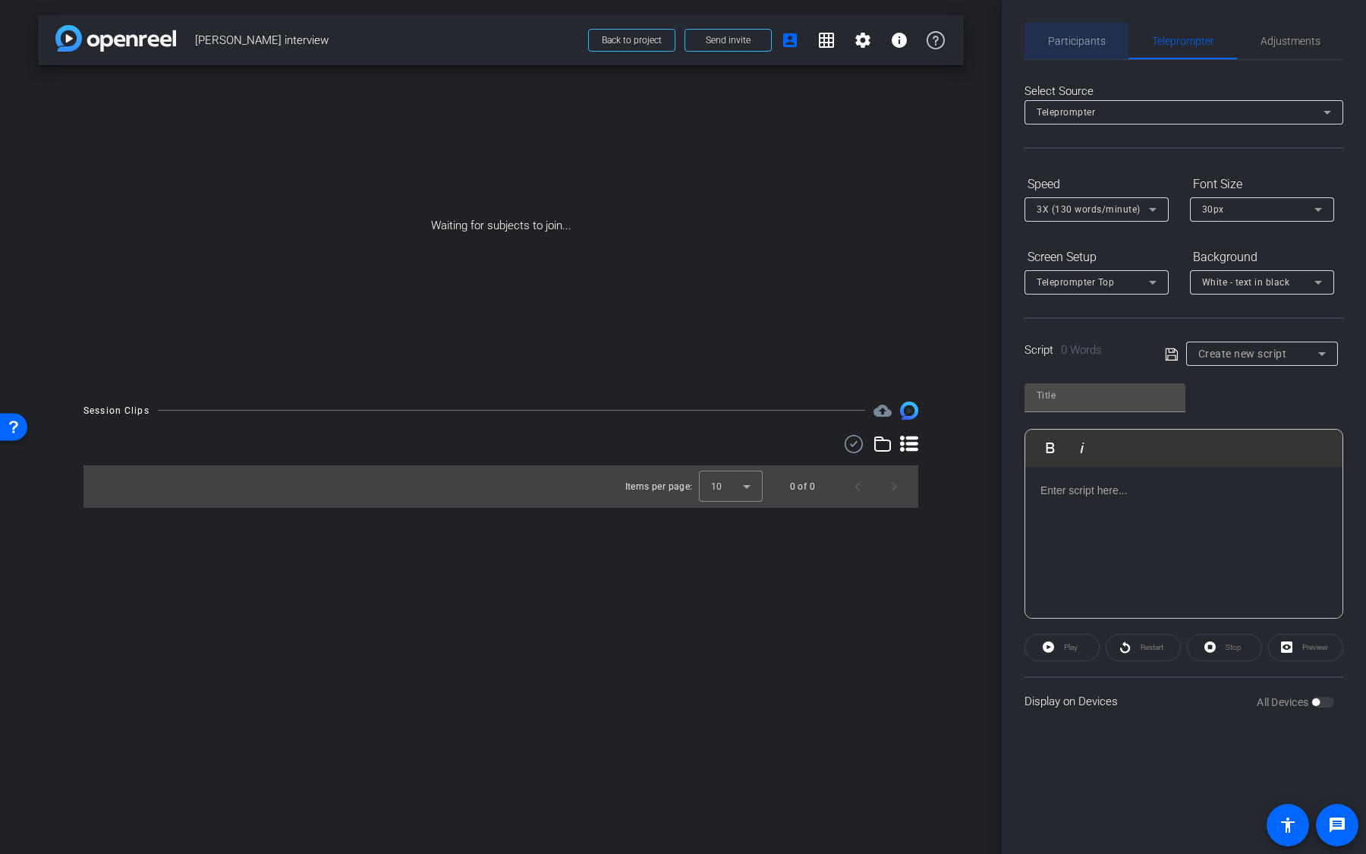
click at [1075, 52] on span "Participants" at bounding box center [1077, 41] width 58 height 36
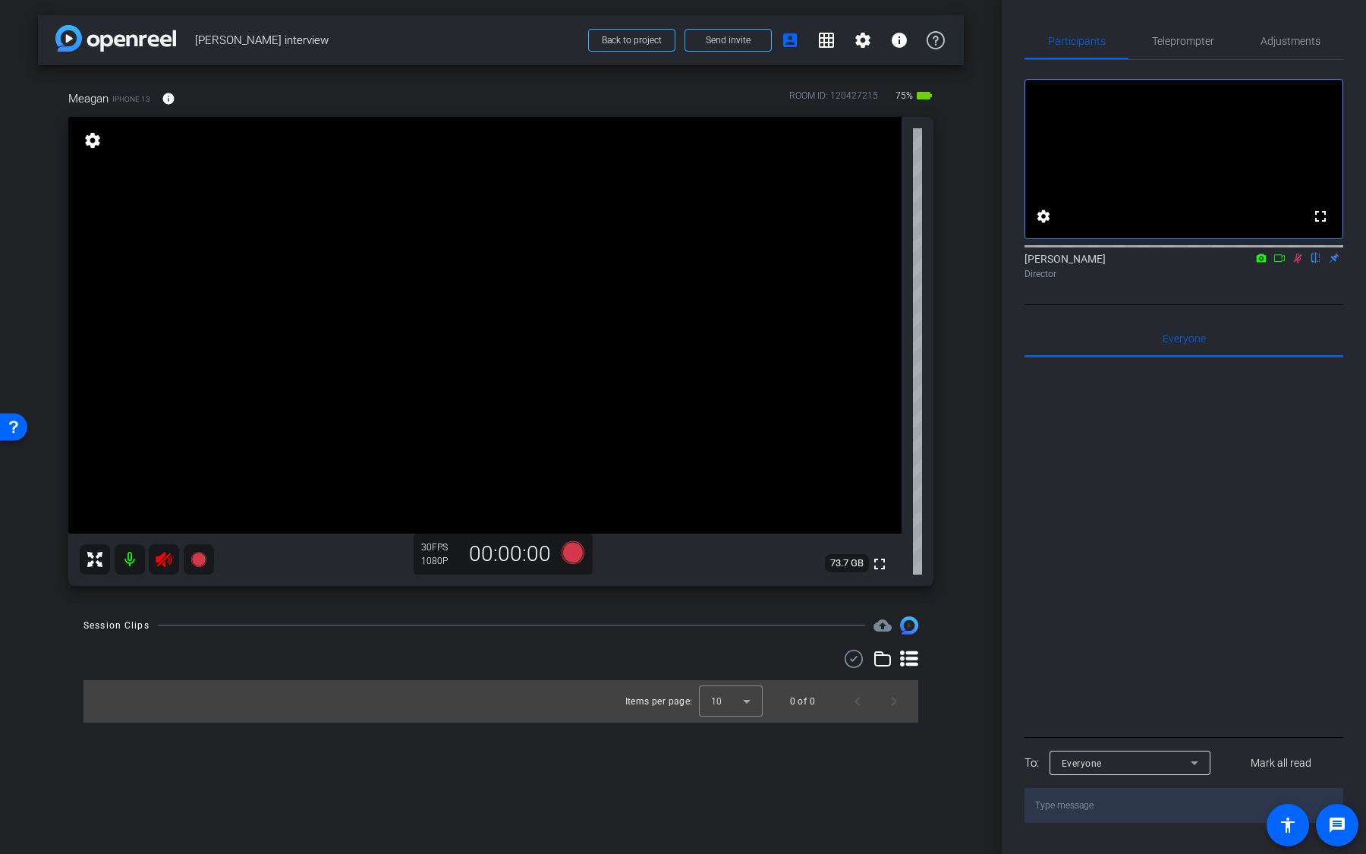
click at [133, 562] on mat-icon at bounding box center [130, 559] width 30 height 30
click at [1307, 39] on span "Adjustments" at bounding box center [1290, 41] width 60 height 11
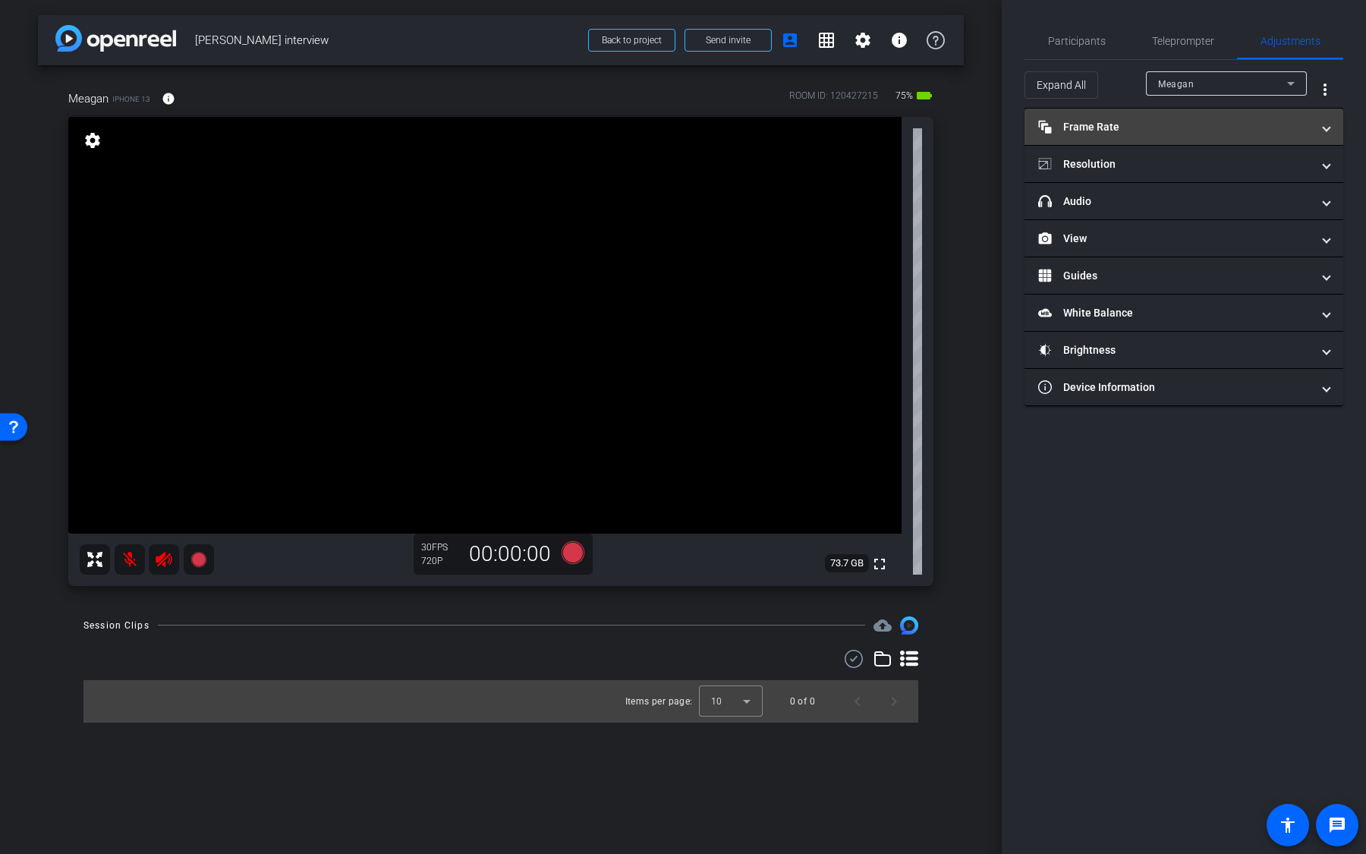
click at [1148, 126] on mat-panel-title "Frame Rate Frame Rate" at bounding box center [1174, 127] width 273 height 16
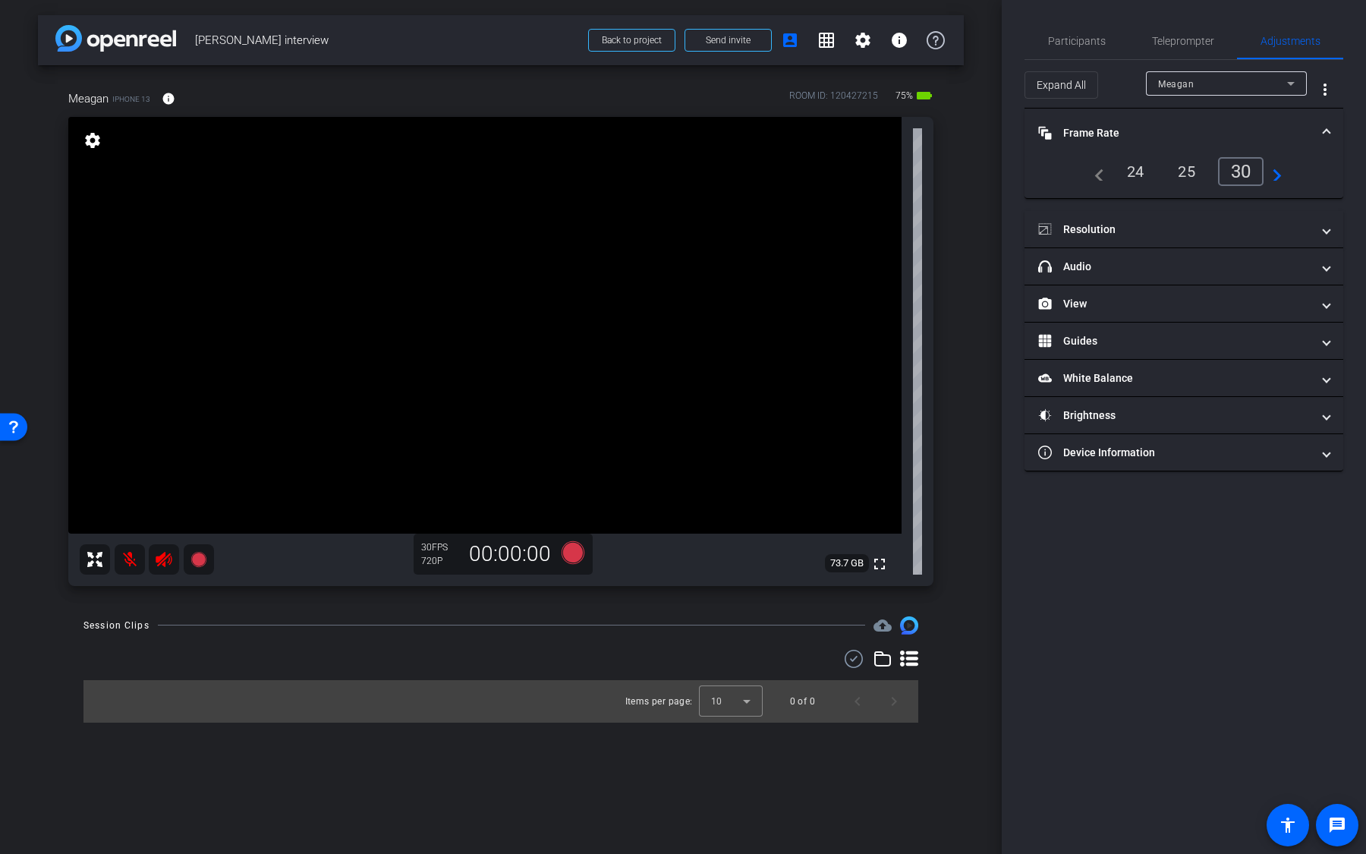
click at [1140, 172] on div "24" at bounding box center [1136, 172] width 40 height 26
click at [1202, 170] on div "25" at bounding box center [1192, 172] width 40 height 26
click at [1249, 171] on div "30" at bounding box center [1244, 172] width 40 height 26
click at [1216, 232] on mat-panel-title "Resolution" at bounding box center [1174, 230] width 273 height 16
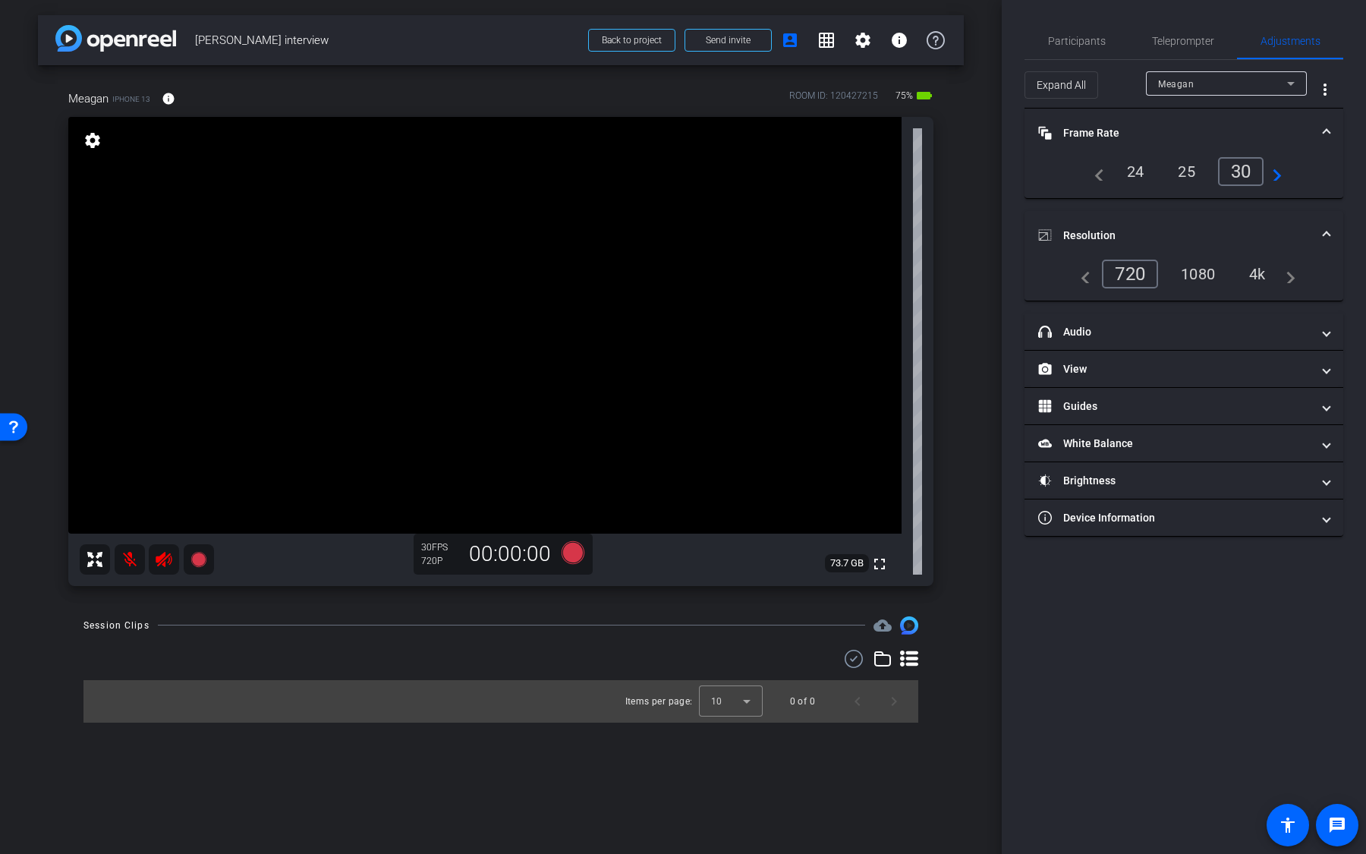
click at [1210, 279] on div "1080" at bounding box center [1197, 274] width 57 height 26
click at [1258, 275] on div "4k" at bounding box center [1257, 274] width 39 height 26
click at [1153, 328] on mat-panel-title "headphone icon Audio" at bounding box center [1174, 332] width 273 height 16
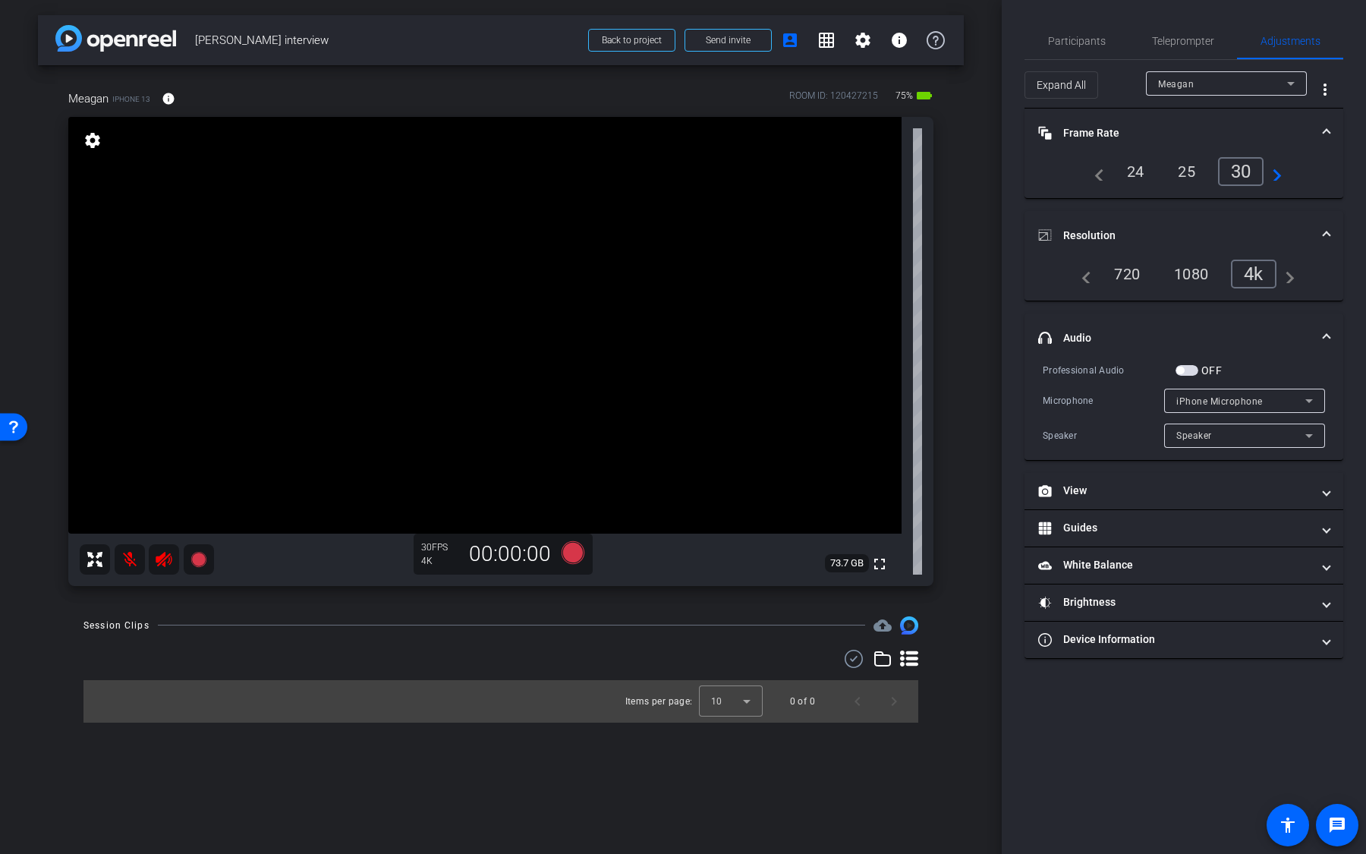
click at [1191, 366] on span "button" at bounding box center [1186, 370] width 23 height 11
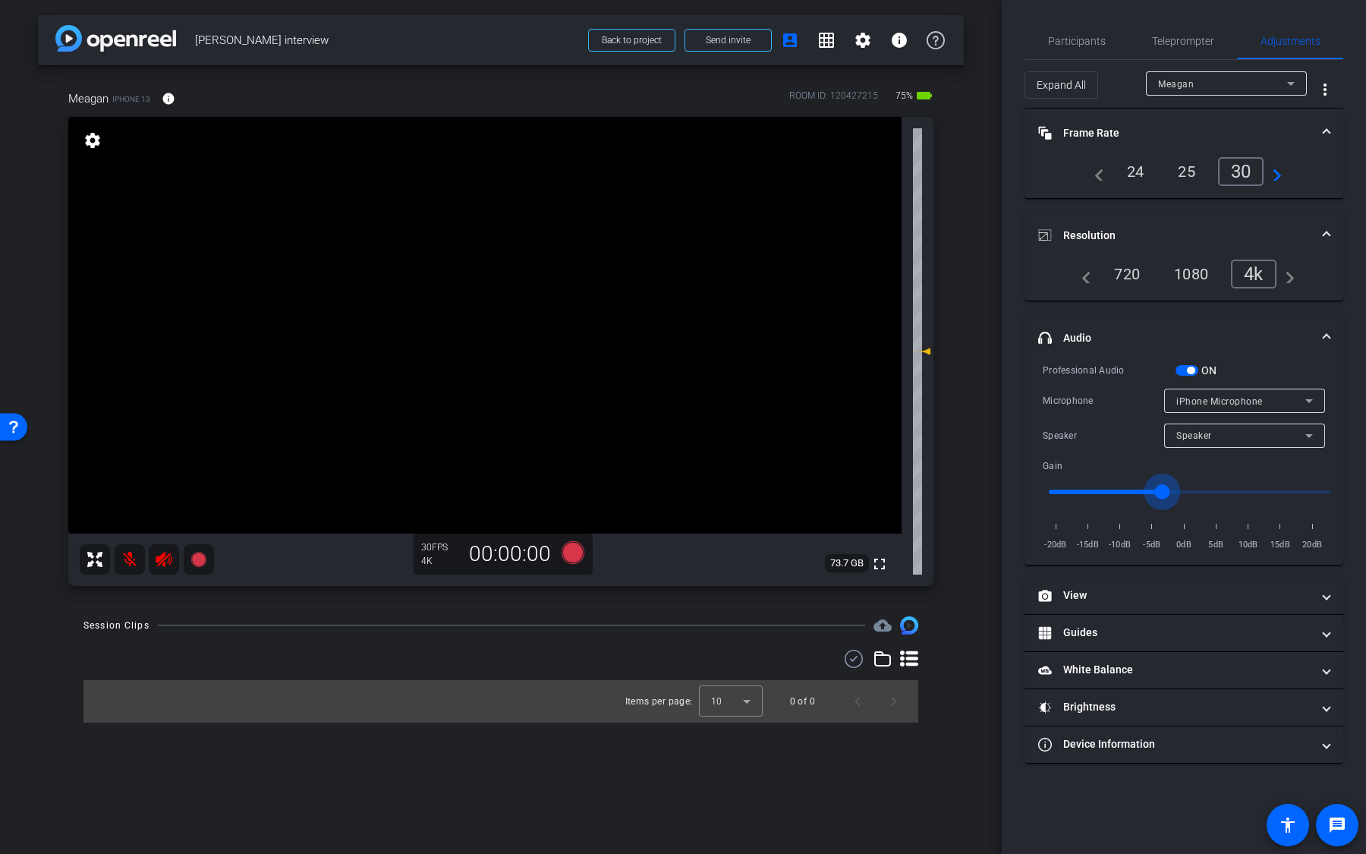
drag, startPoint x: 1191, startPoint y: 489, endPoint x: 1160, endPoint y: 491, distance: 30.4
click at [1160, 491] on input "range" at bounding box center [1190, 491] width 314 height 33
type input "-3"
click at [1188, 370] on span "button" at bounding box center [1191, 371] width 8 height 8
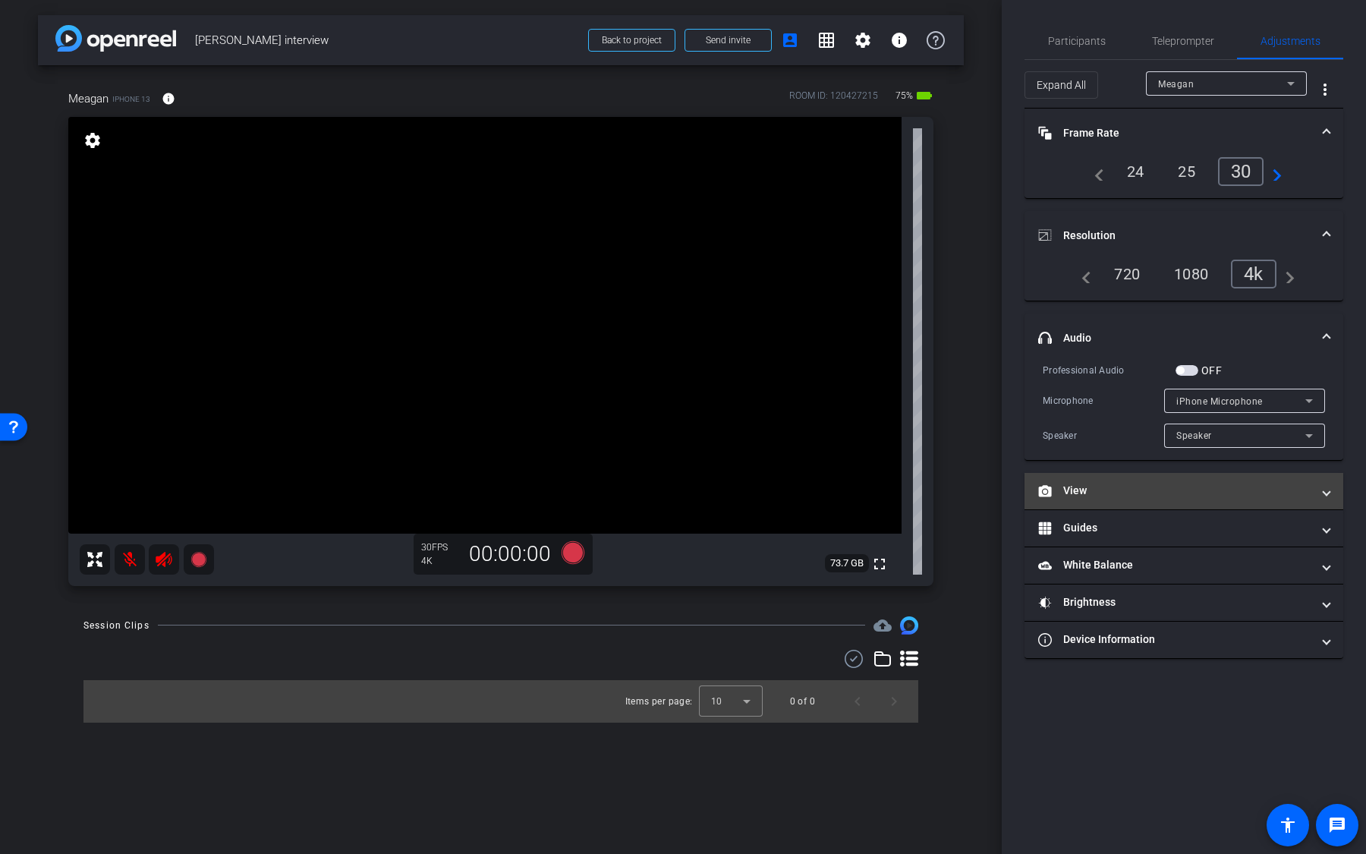
click at [1178, 486] on mat-panel-title "View" at bounding box center [1174, 491] width 273 height 16
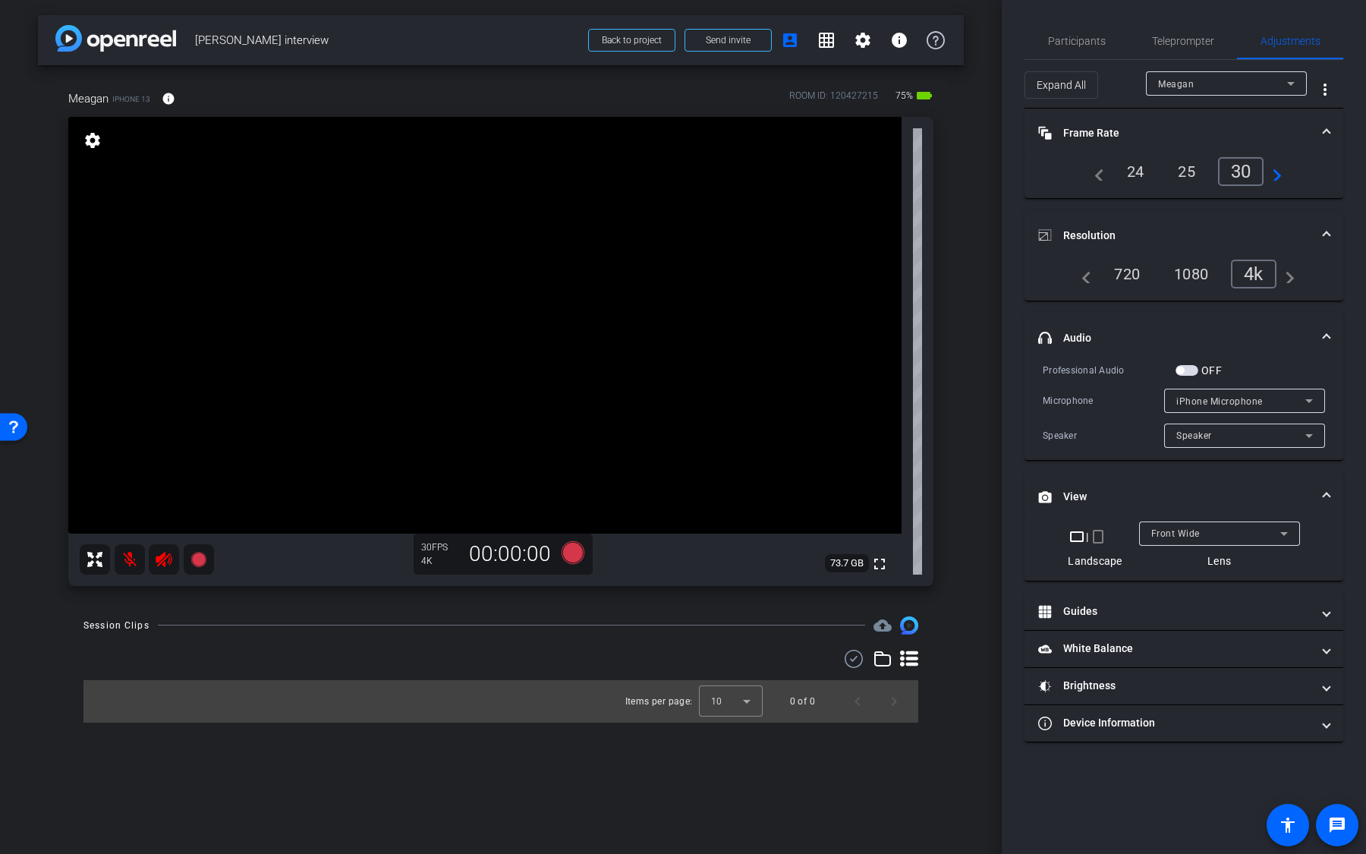
click at [1188, 535] on span "Front Wide" at bounding box center [1175, 533] width 49 height 11
click at [1188, 559] on span "Back Wide" at bounding box center [1174, 561] width 49 height 18
click at [1195, 537] on div "Back Wide" at bounding box center [1215, 533] width 129 height 19
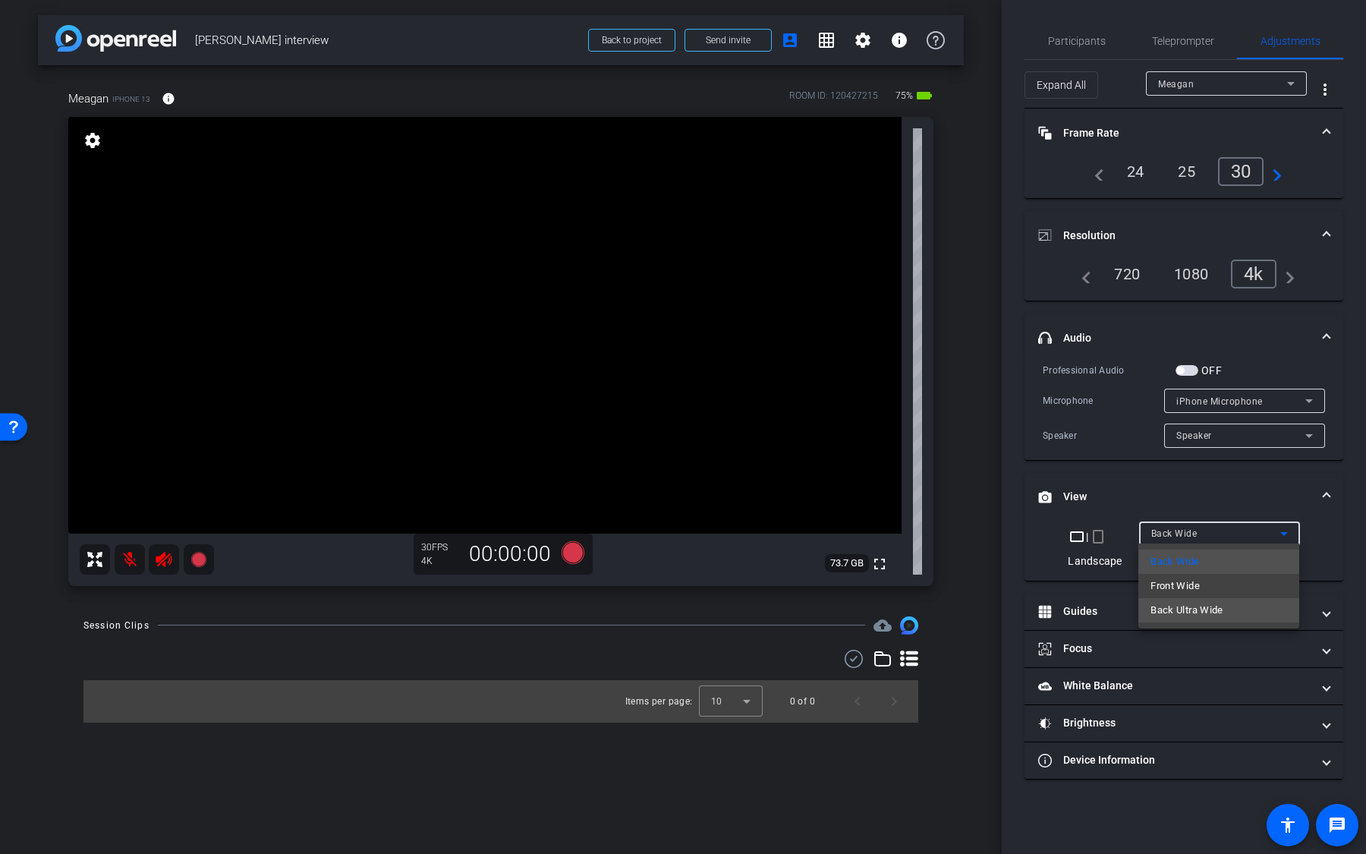
click at [1201, 606] on span "Back Ultra Wide" at bounding box center [1186, 610] width 73 height 18
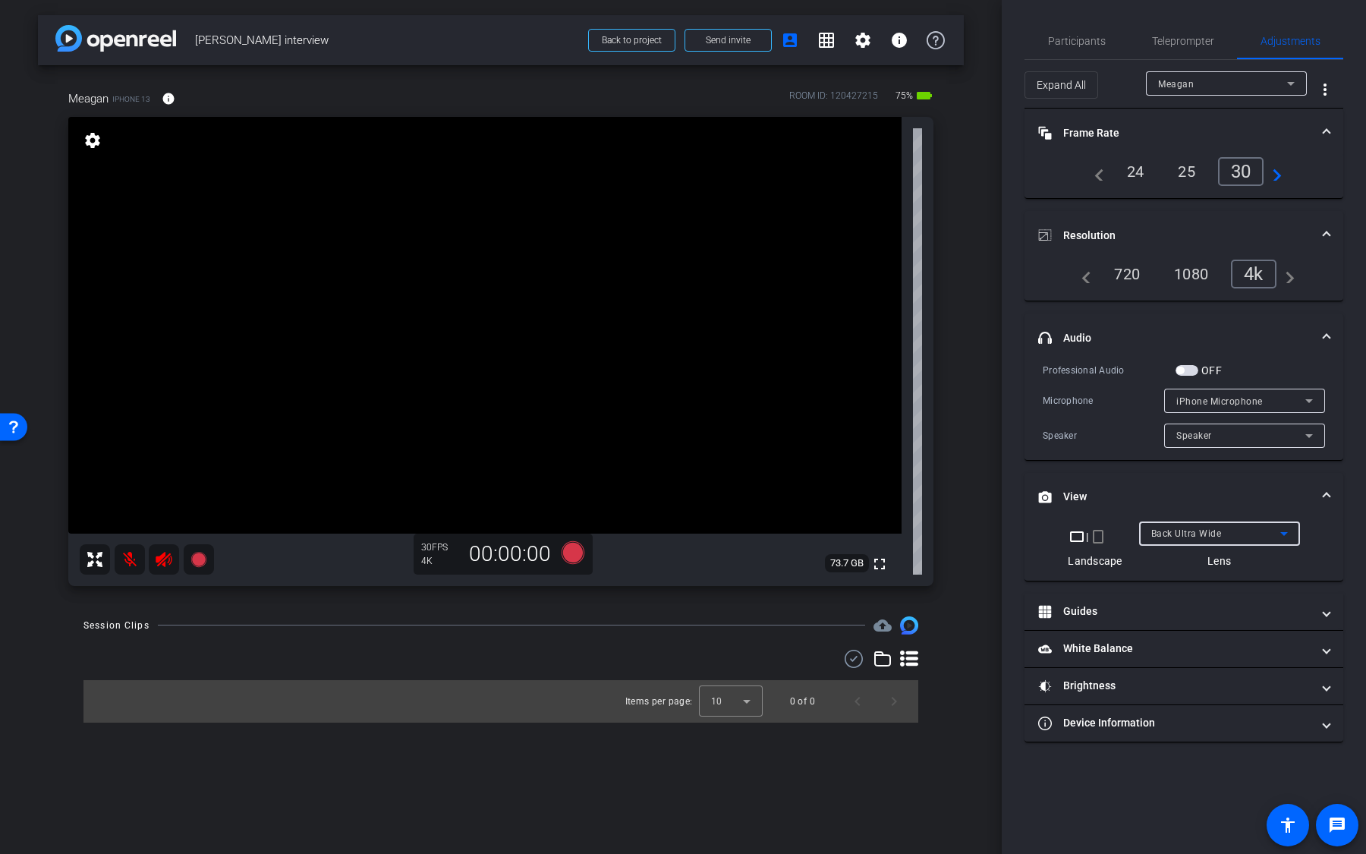
click at [1219, 530] on span "Back Ultra Wide" at bounding box center [1186, 533] width 71 height 11
click at [1210, 581] on mat-option "Front Wide" at bounding box center [1218, 586] width 161 height 24
click at [1098, 539] on mat-icon "crop_portrait" at bounding box center [1098, 536] width 18 height 18
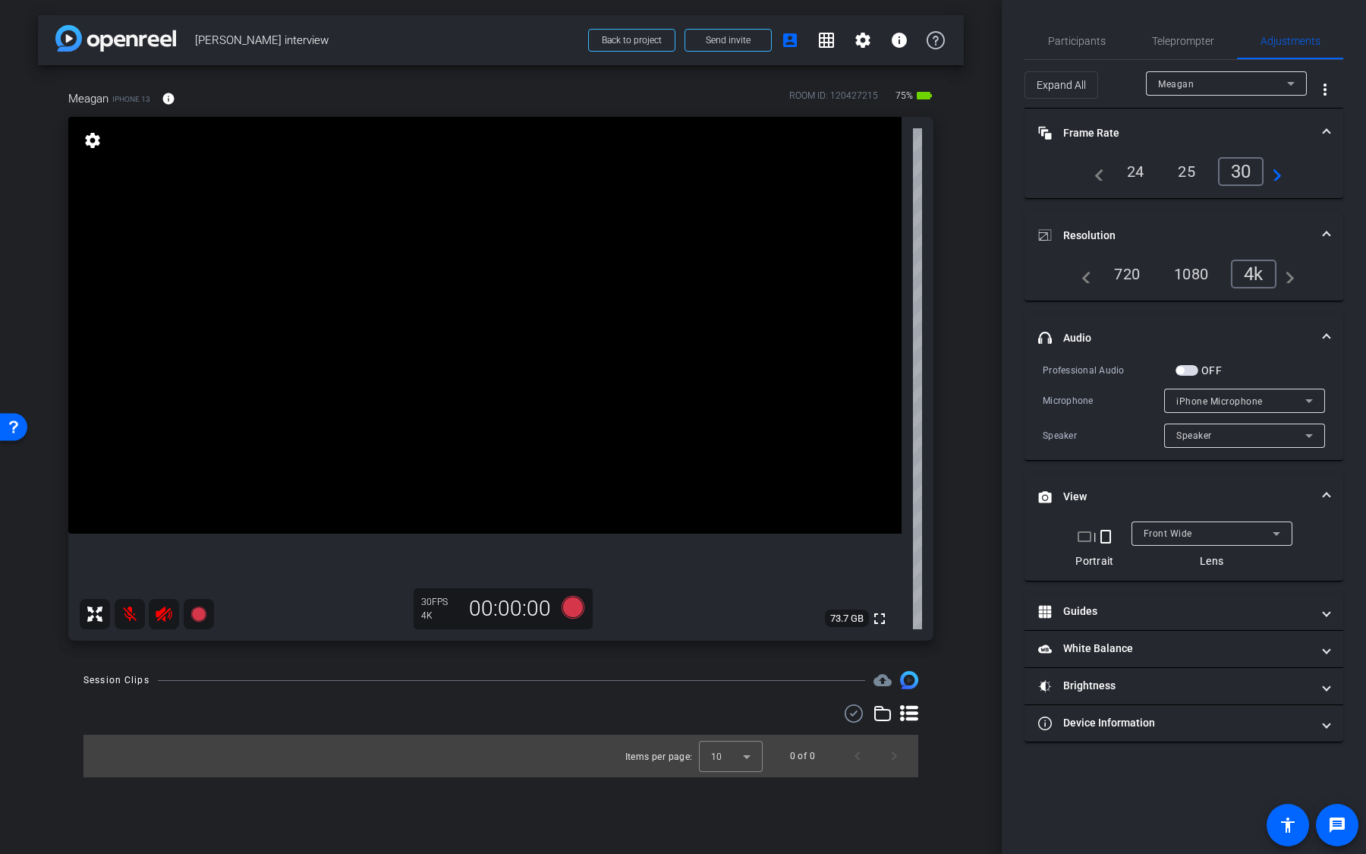
click at [1084, 533] on mat-icon "crop_landscape" at bounding box center [1084, 536] width 18 height 18
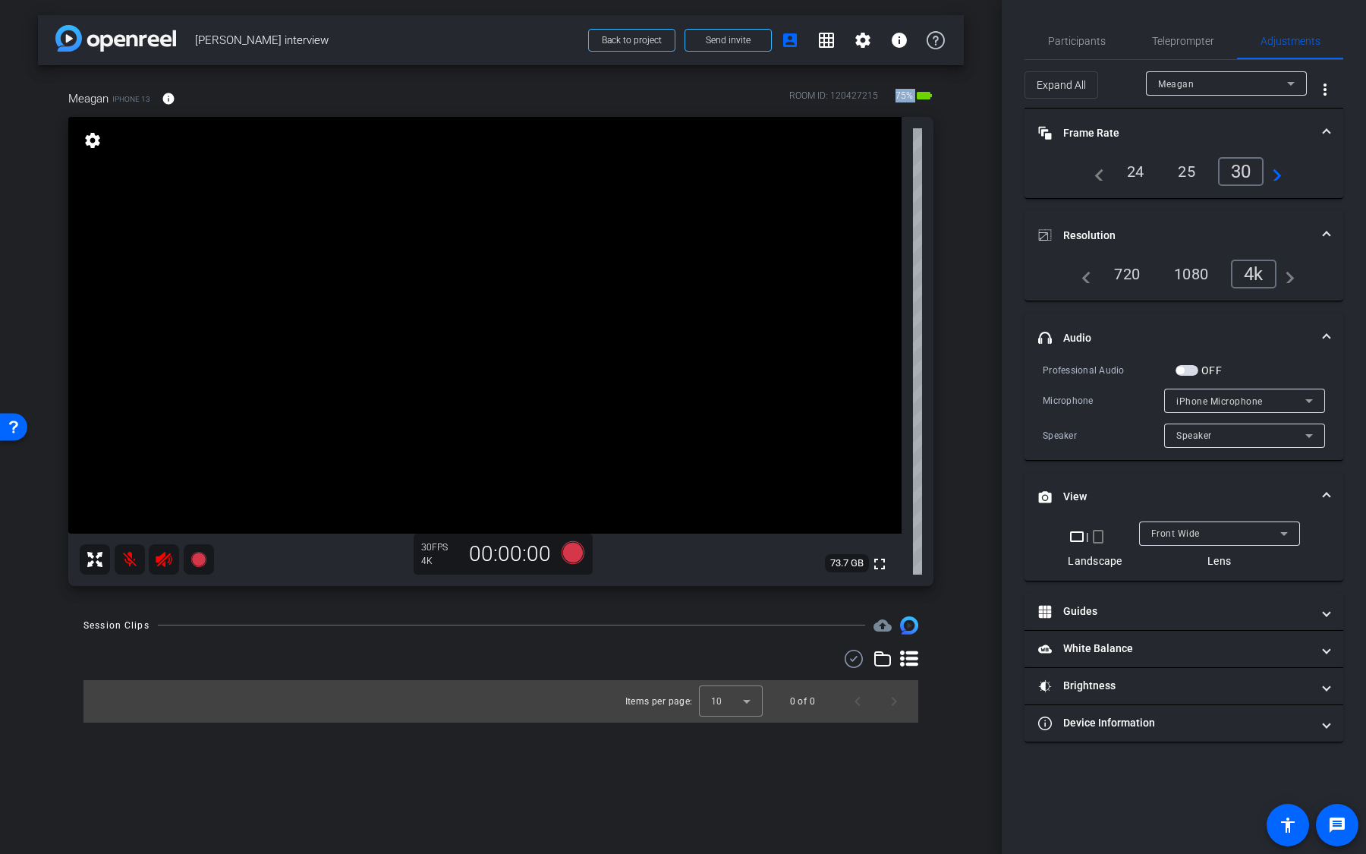
drag, startPoint x: 889, startPoint y: 96, endPoint x: 897, endPoint y: 94, distance: 7.9
click at [897, 94] on div "ROOM ID: 120427215 75% battery_std" at bounding box center [861, 99] width 144 height 24
drag, startPoint x: 146, startPoint y: 100, endPoint x: 107, endPoint y: 100, distance: 38.7
click at [107, 100] on div "Meagan iPhone 13 info" at bounding box center [127, 98] width 118 height 36
click at [121, 102] on span "iPhone 13" at bounding box center [131, 98] width 38 height 11
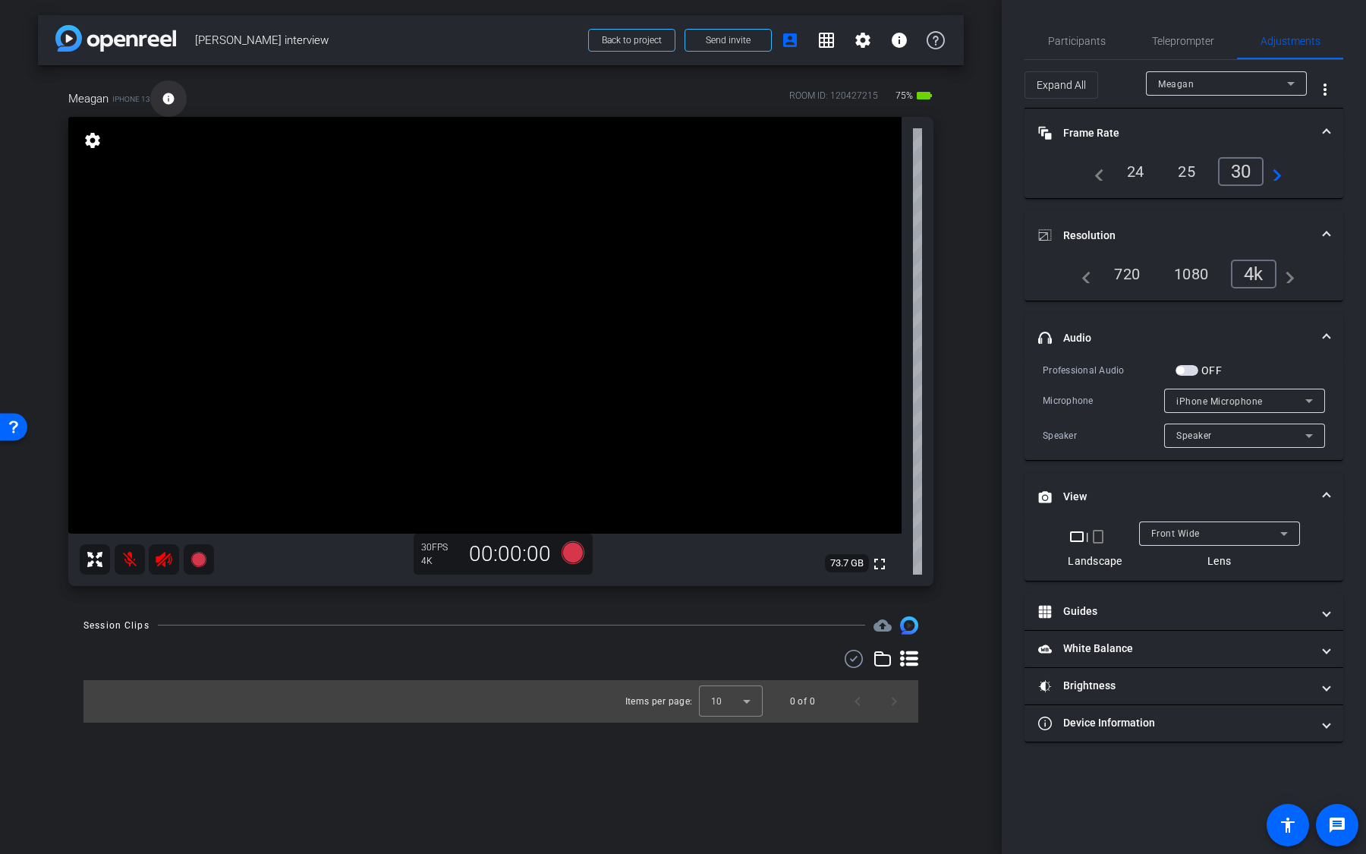
click at [169, 98] on mat-icon "info" at bounding box center [169, 99] width 14 height 14
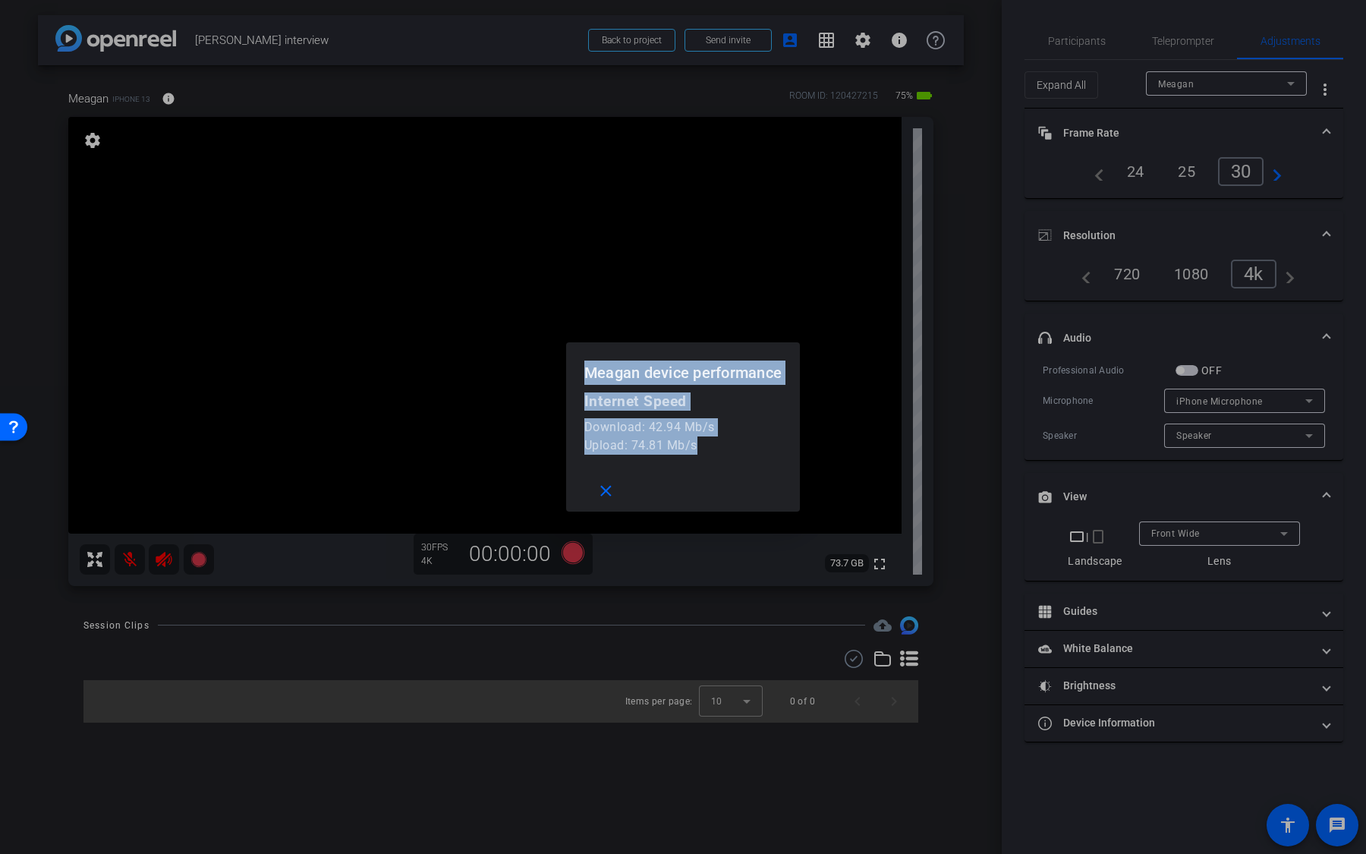
drag, startPoint x: 701, startPoint y: 446, endPoint x: 578, endPoint y: 370, distance: 144.9
click at [0, 0] on openreel-performance-screen-popup "Meagan device performance Internet Speed Download: 42.94 Mb/s Upload: 74.81 Mb/…" at bounding box center [0, 0] width 0 height 0
click at [578, 370] on h1 "Meagan device performance" at bounding box center [683, 366] width 234 height 49
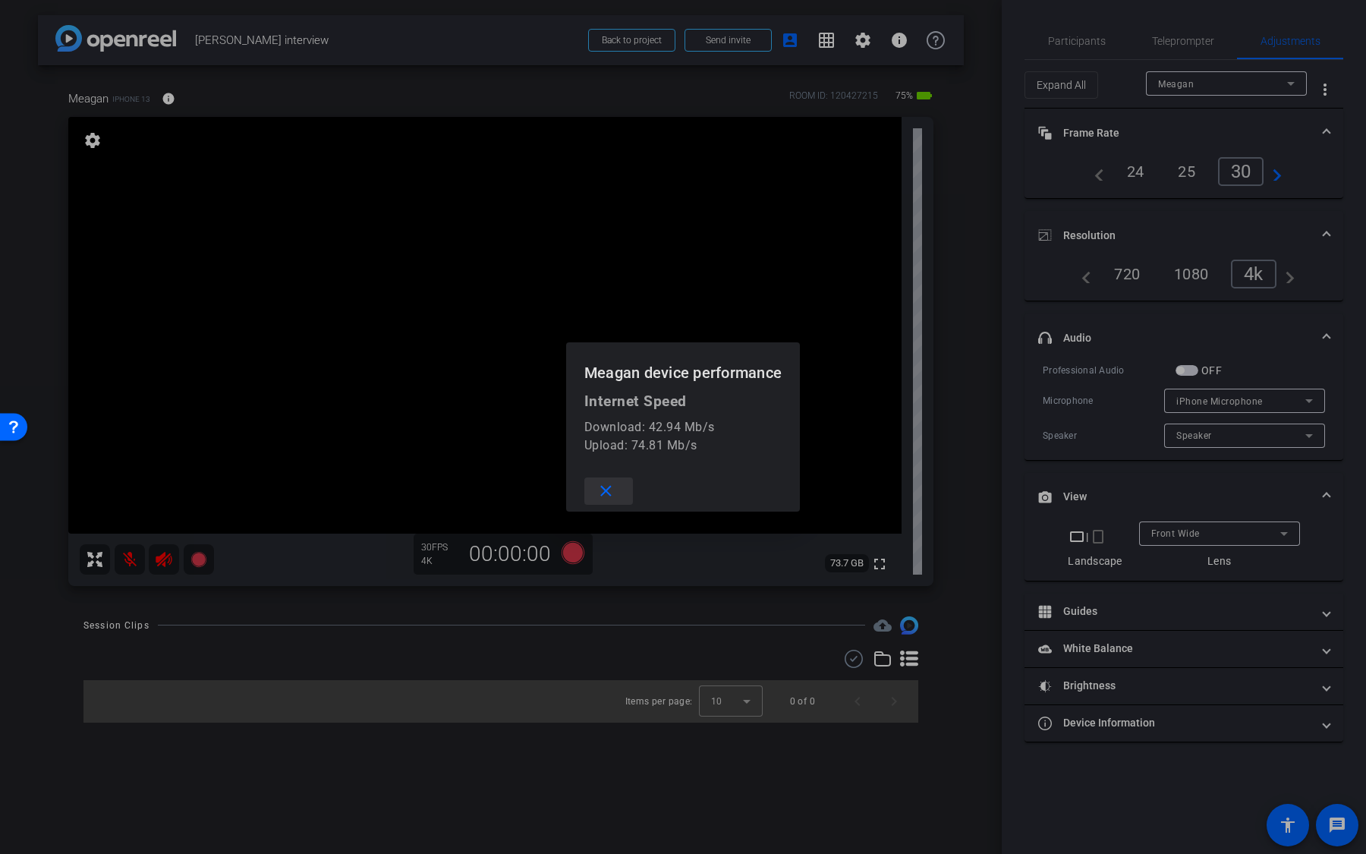
click at [618, 486] on span at bounding box center [608, 491] width 49 height 36
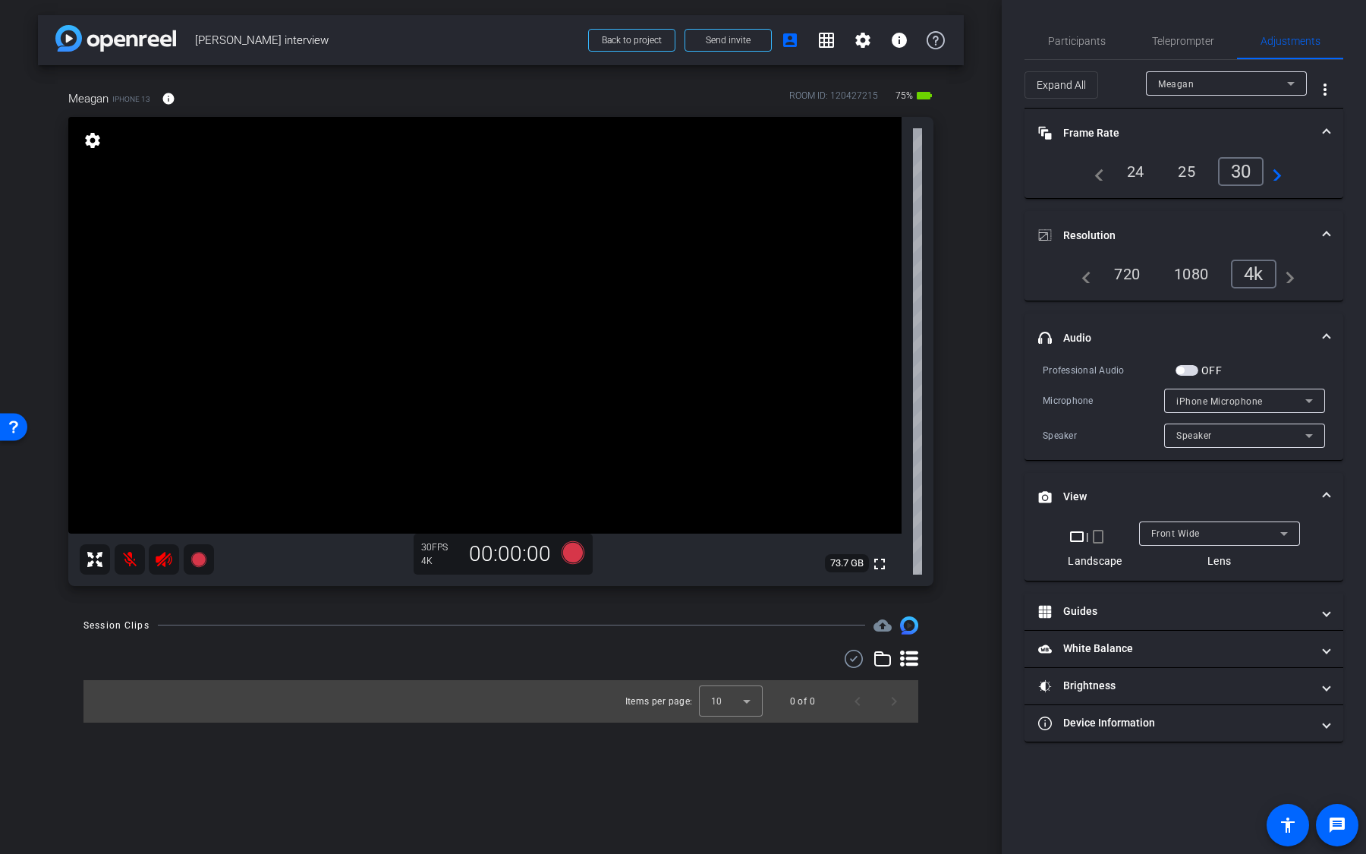
click at [1140, 279] on div "720" at bounding box center [1127, 274] width 49 height 26
click at [1218, 273] on div "1080" at bounding box center [1197, 274] width 57 height 26
click at [1264, 272] on div "4k" at bounding box center [1257, 274] width 39 height 26
click at [1191, 51] on span "Teleprompter" at bounding box center [1183, 41] width 62 height 36
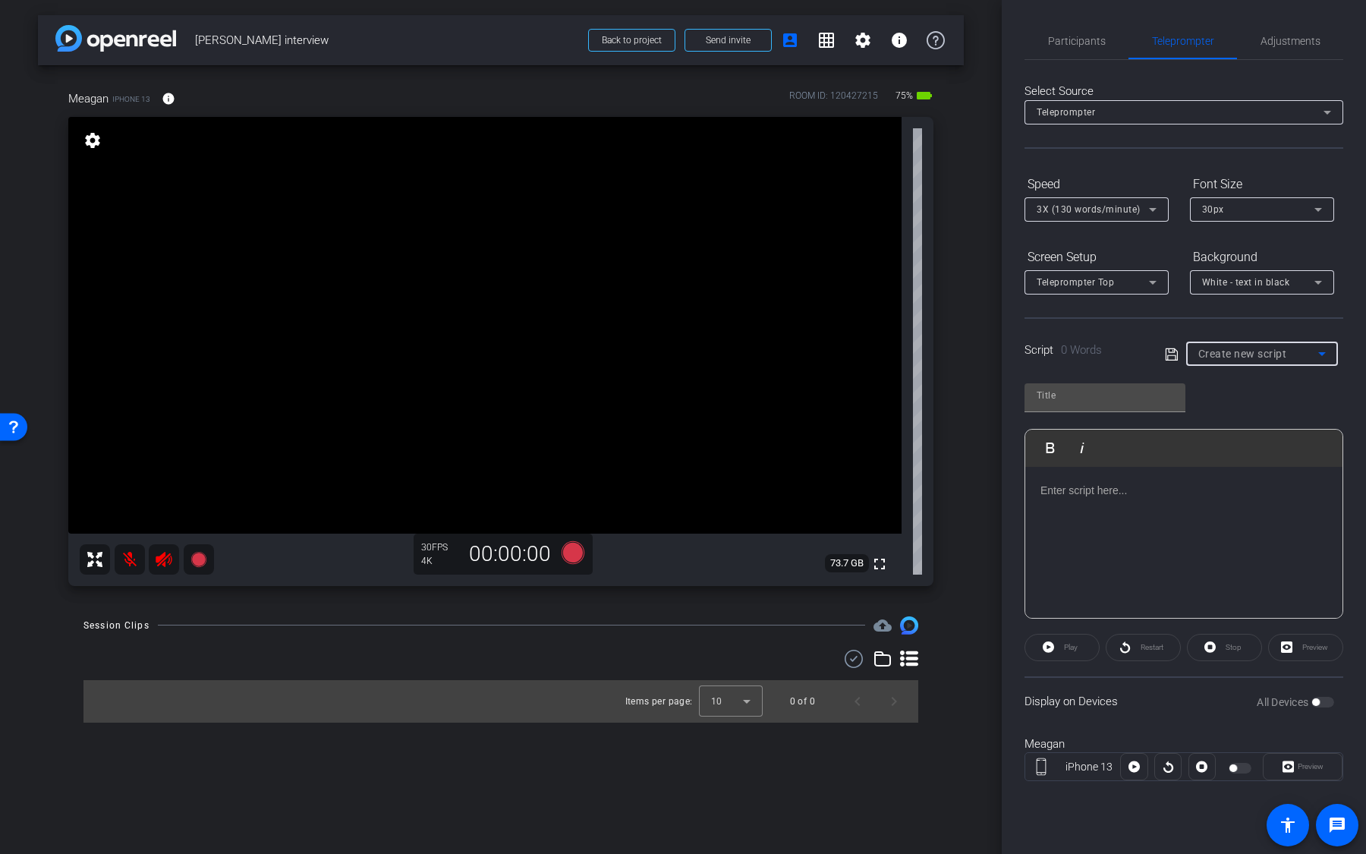
click at [1260, 360] on div "Create new script" at bounding box center [1258, 354] width 120 height 18
click at [1253, 407] on span "Script Name" at bounding box center [1226, 407] width 56 height 18
type input "Script Name"
click at [1329, 700] on span "button" at bounding box center [1322, 702] width 23 height 11
click at [575, 552] on icon at bounding box center [573, 551] width 23 height 23
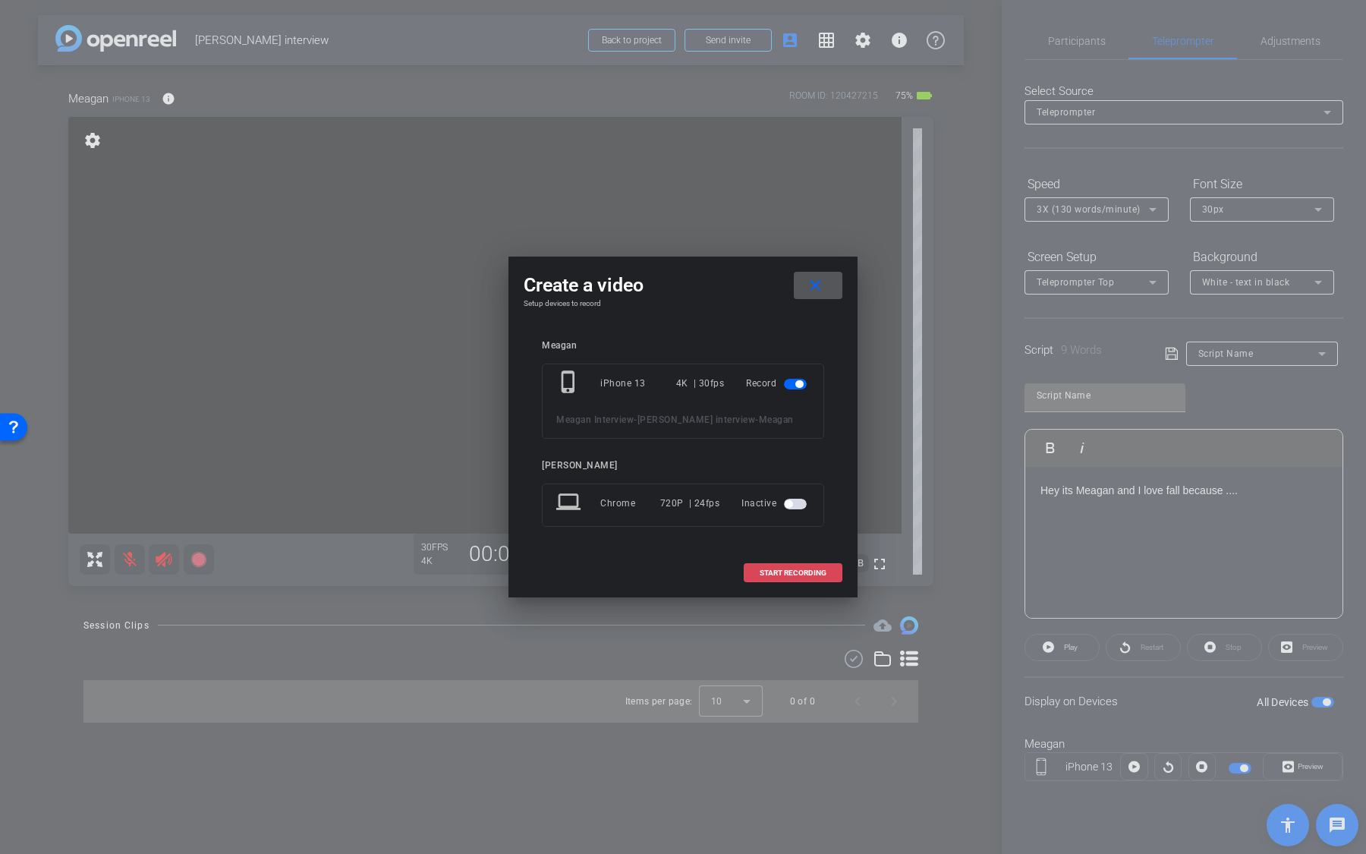
click at [760, 574] on span "START RECORDING" at bounding box center [793, 573] width 67 height 8
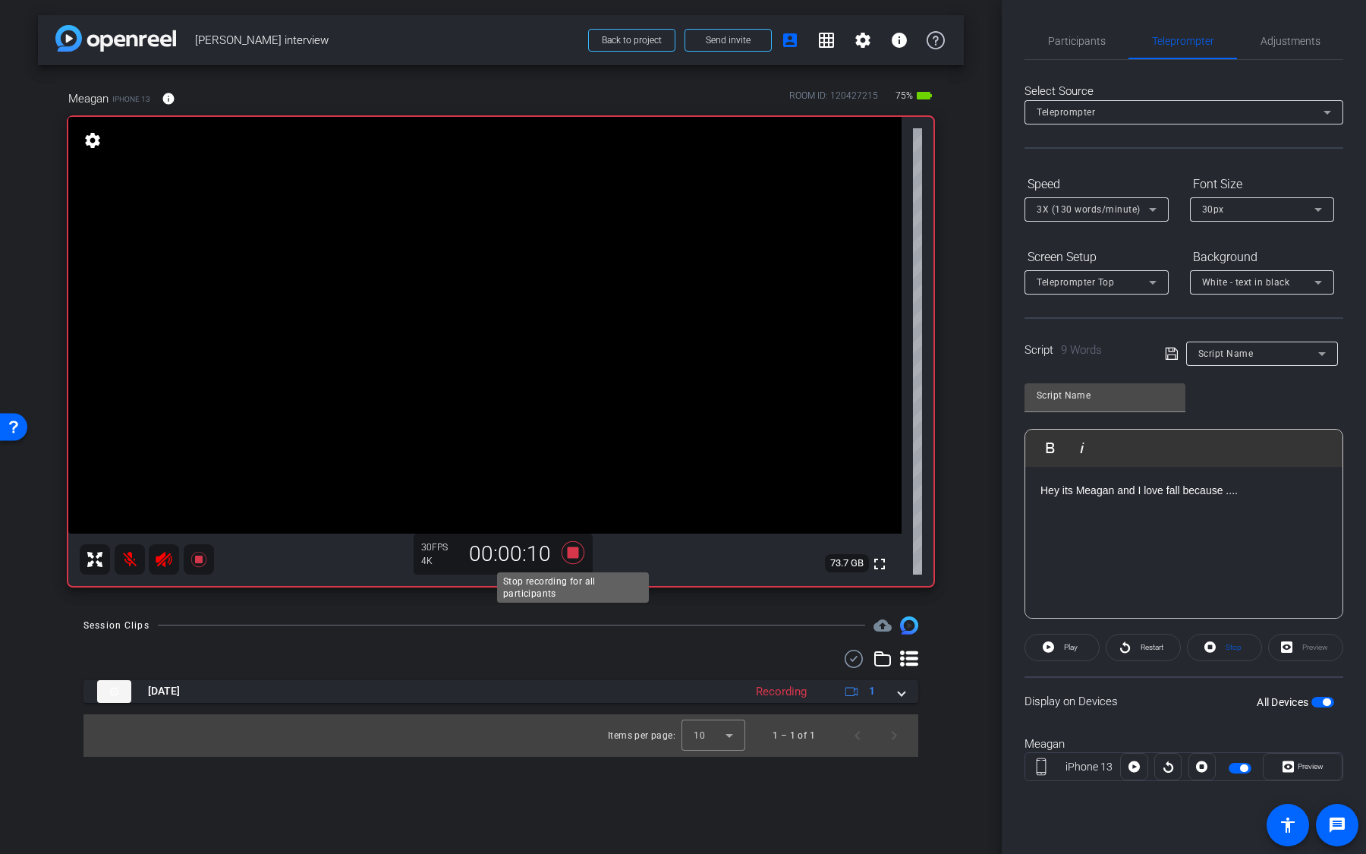
click at [571, 552] on icon at bounding box center [573, 552] width 23 height 23
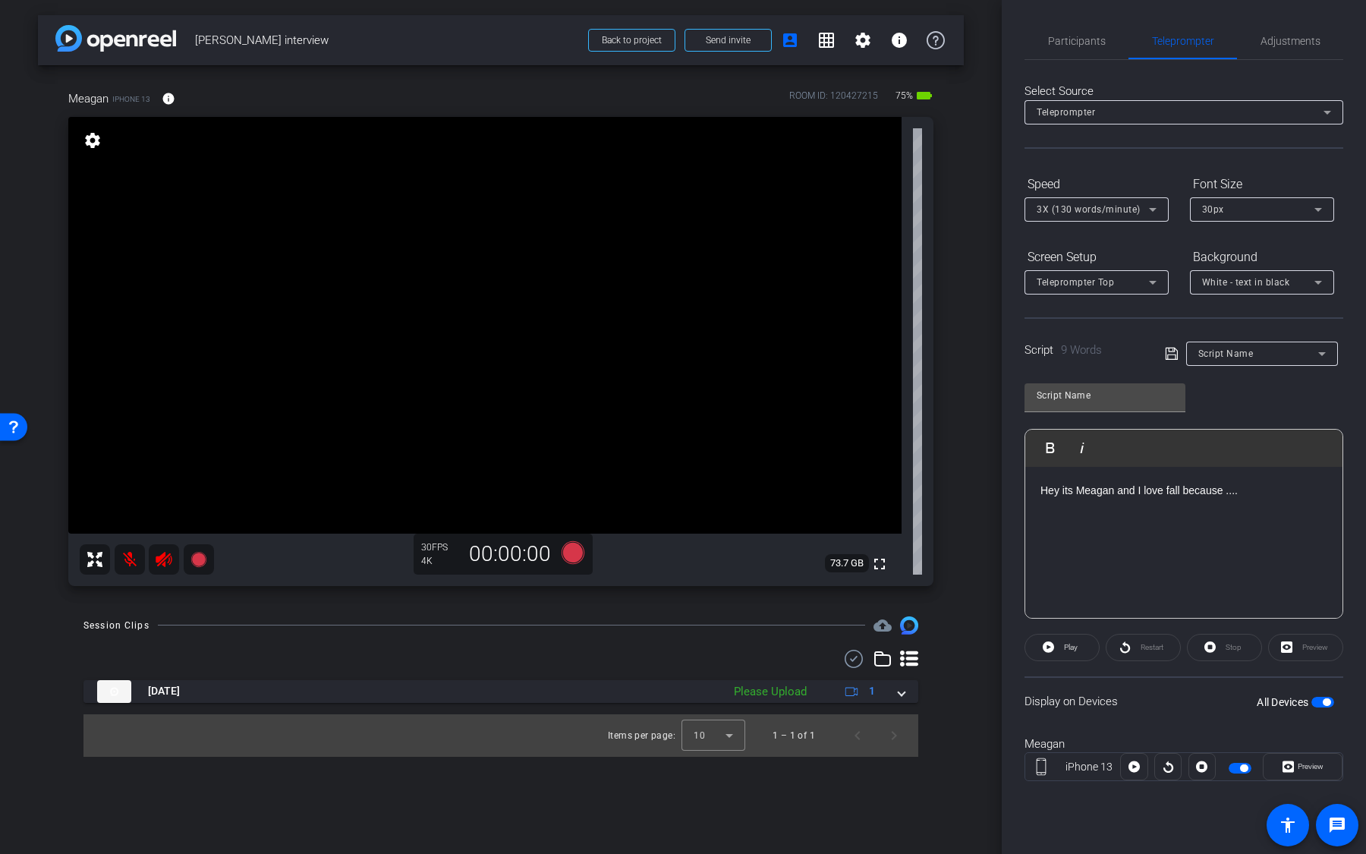
drag, startPoint x: 1260, startPoint y: 501, endPoint x: 1040, endPoint y: 470, distance: 222.9
click at [1040, 471] on div "Hey its Meagan and I love fall because ...." at bounding box center [1183, 543] width 317 height 152
copy p "Hey its Meagan and I love fall because ...."
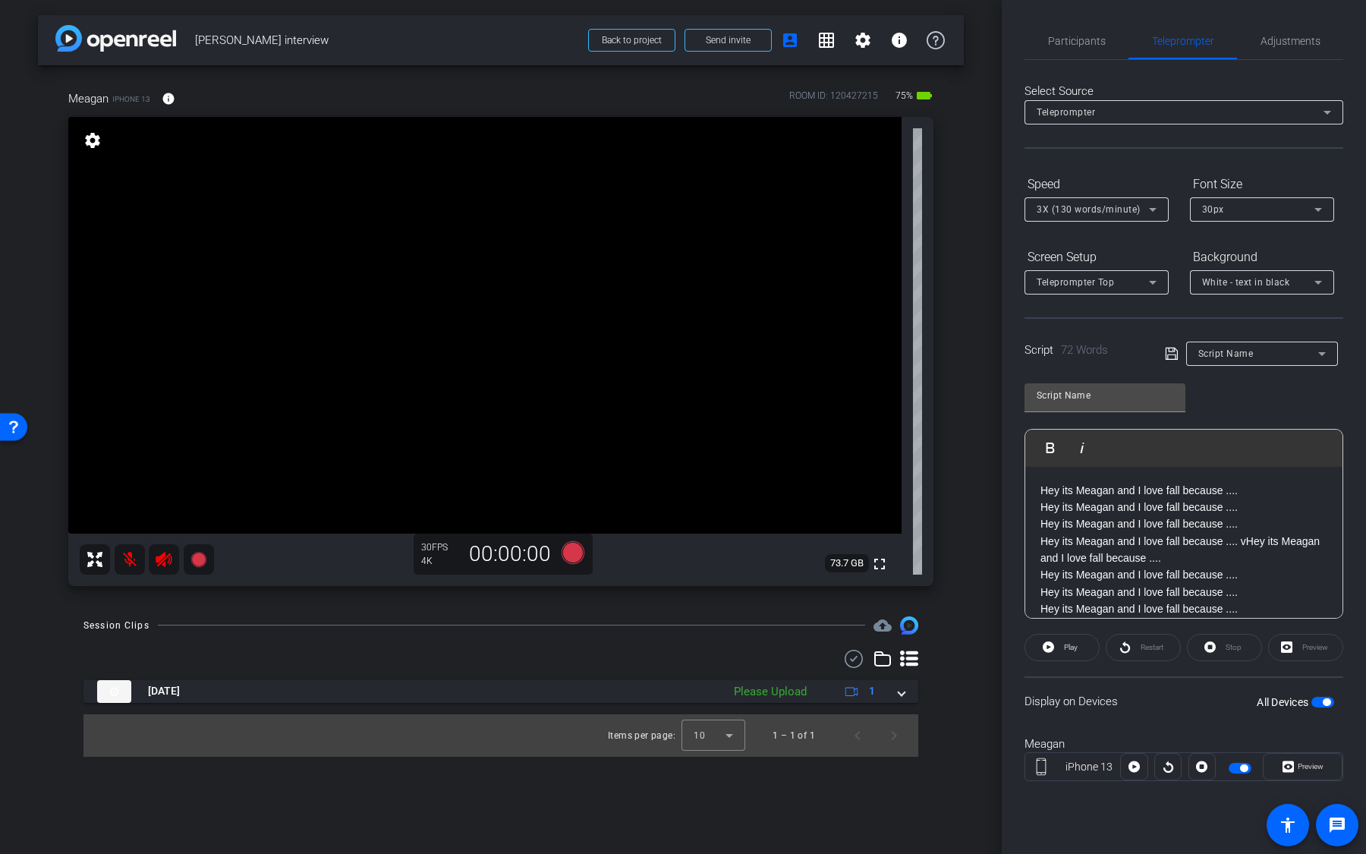
scroll to position [17, 0]
click at [1330, 701] on span "button" at bounding box center [1327, 702] width 8 height 8
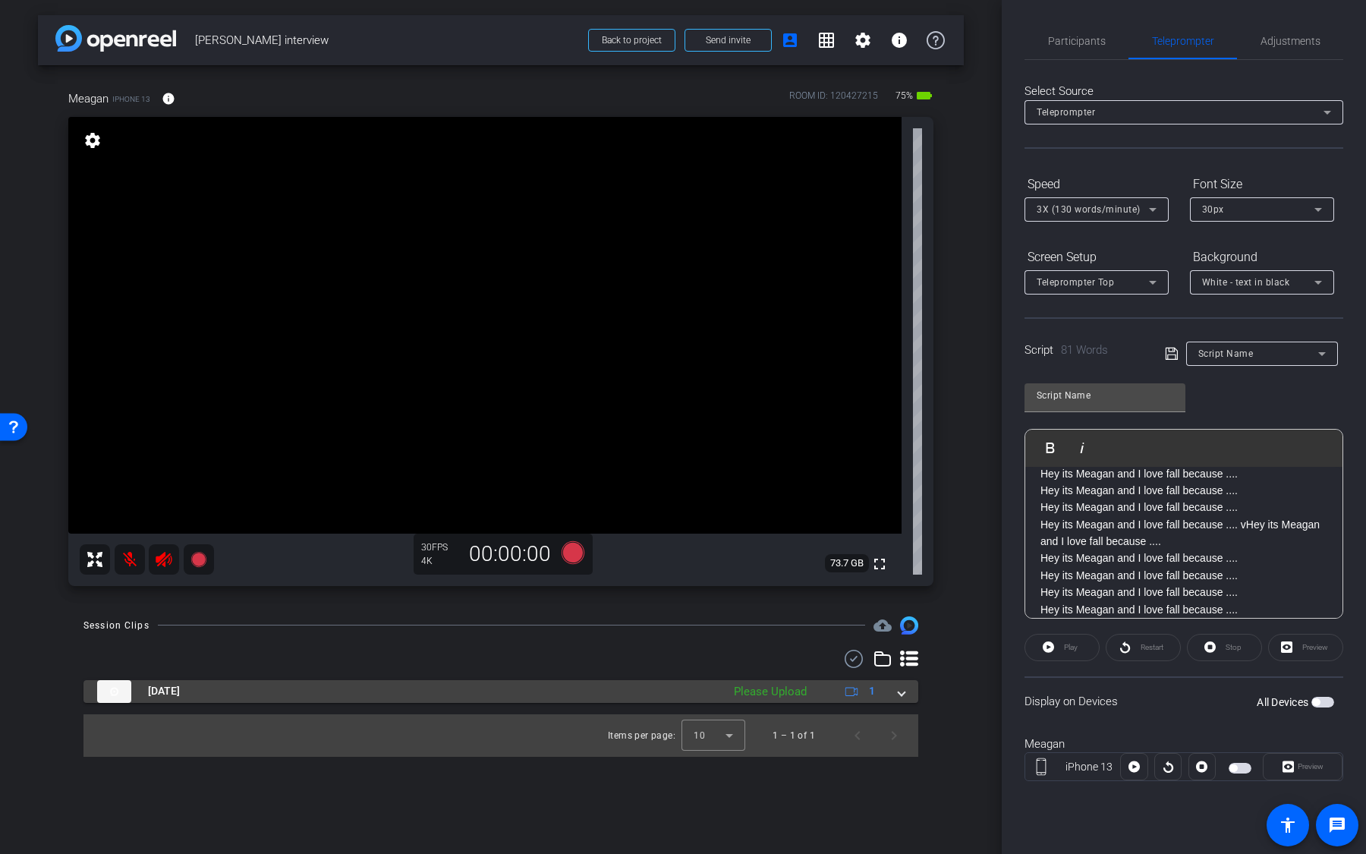
click at [812, 691] on div "Please Upload" at bounding box center [770, 691] width 88 height 17
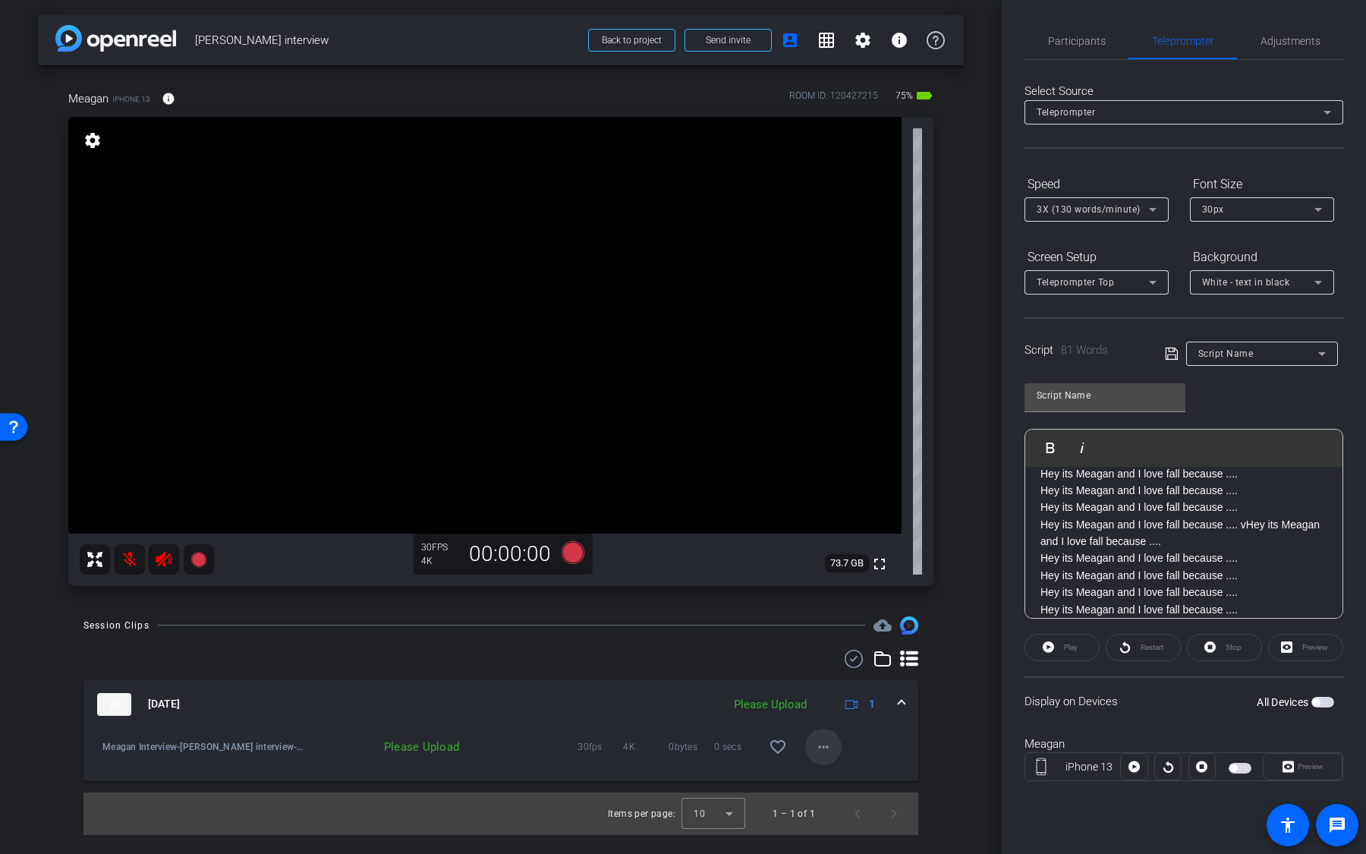
click at [820, 739] on mat-icon "more_horiz" at bounding box center [823, 747] width 18 height 18
click at [838, 775] on span "Upload" at bounding box center [847, 778] width 61 height 18
click at [827, 750] on mat-icon "more_horiz" at bounding box center [823, 747] width 18 height 18
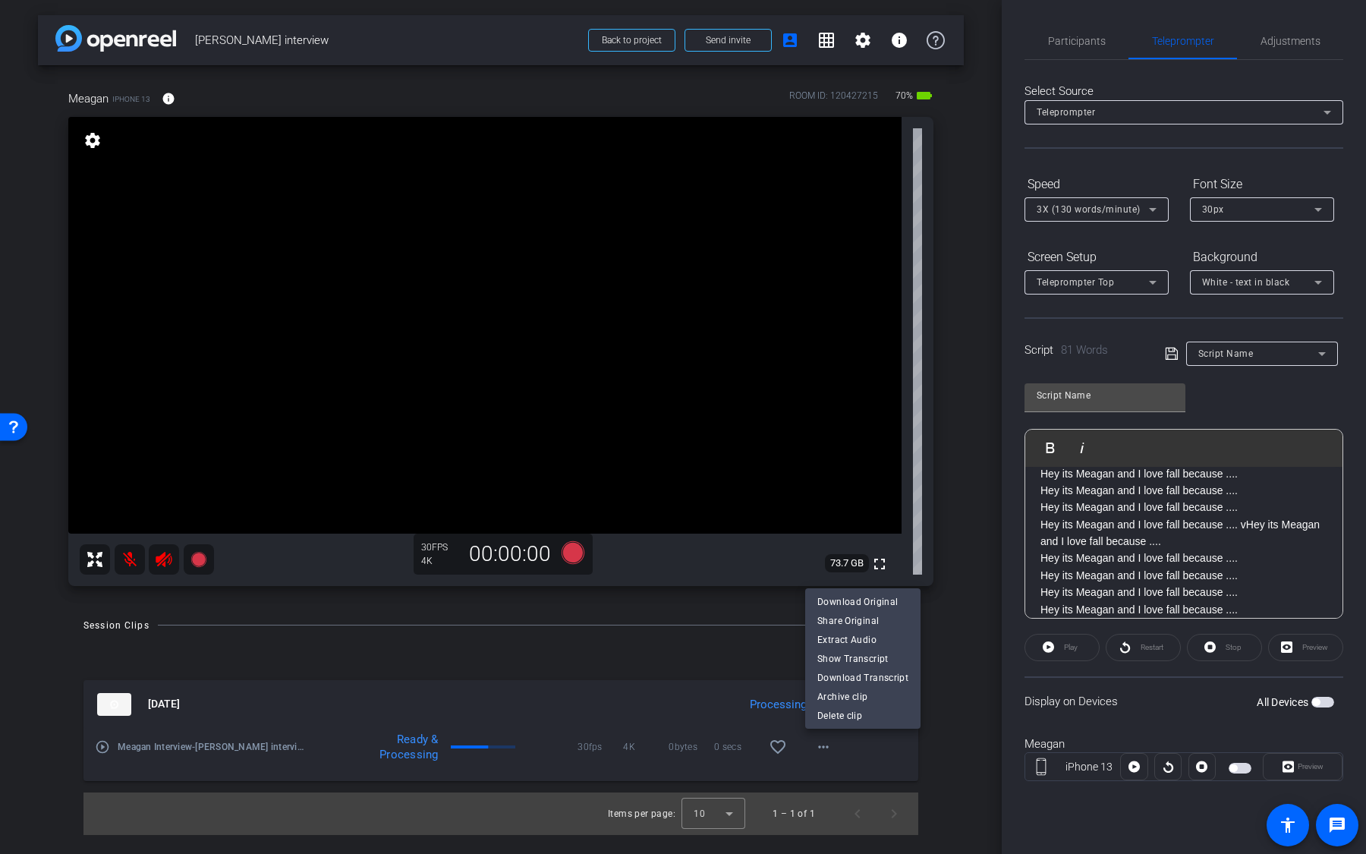
click at [720, 725] on div at bounding box center [683, 427] width 1366 height 854
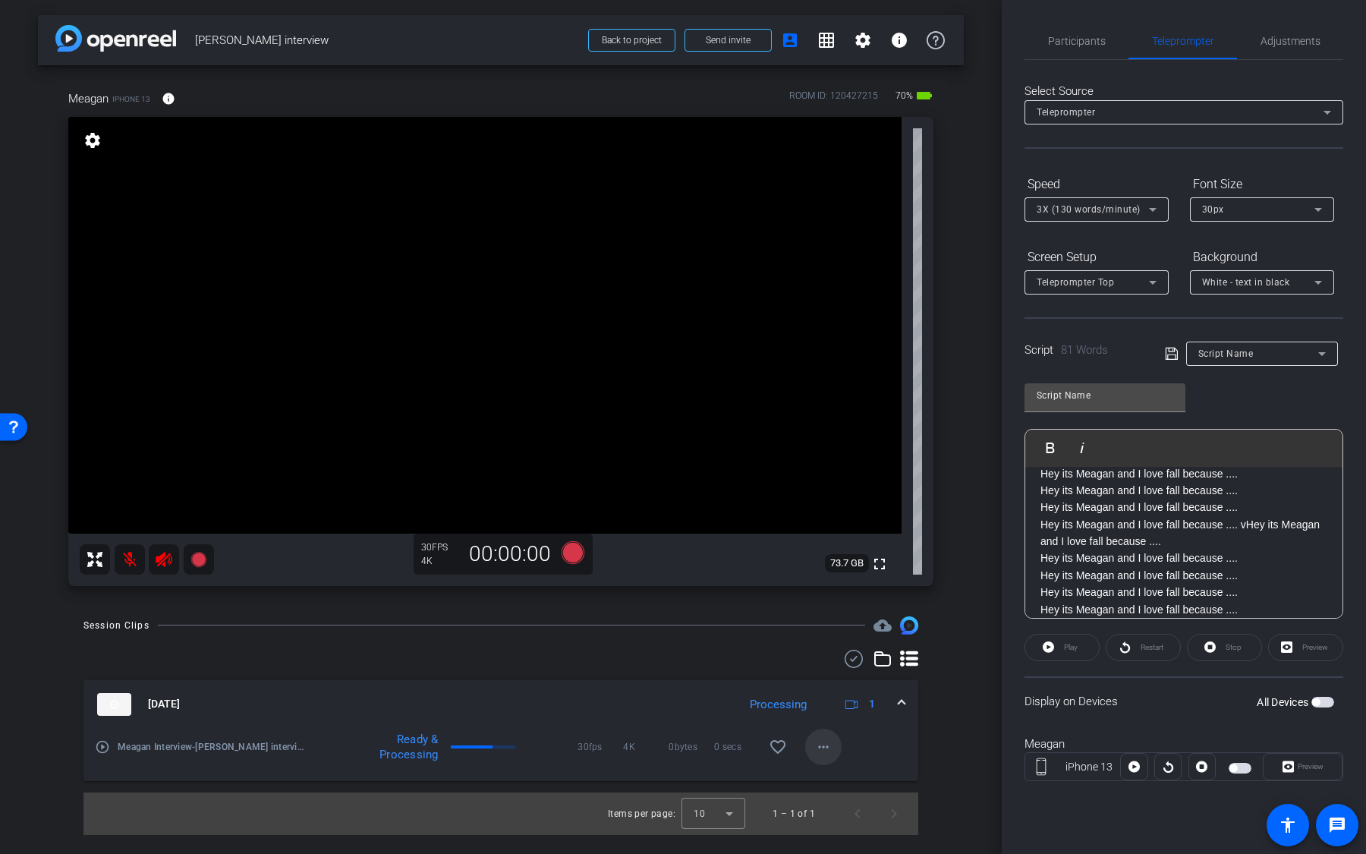
click at [824, 750] on mat-icon "more_horiz" at bounding box center [823, 747] width 18 height 18
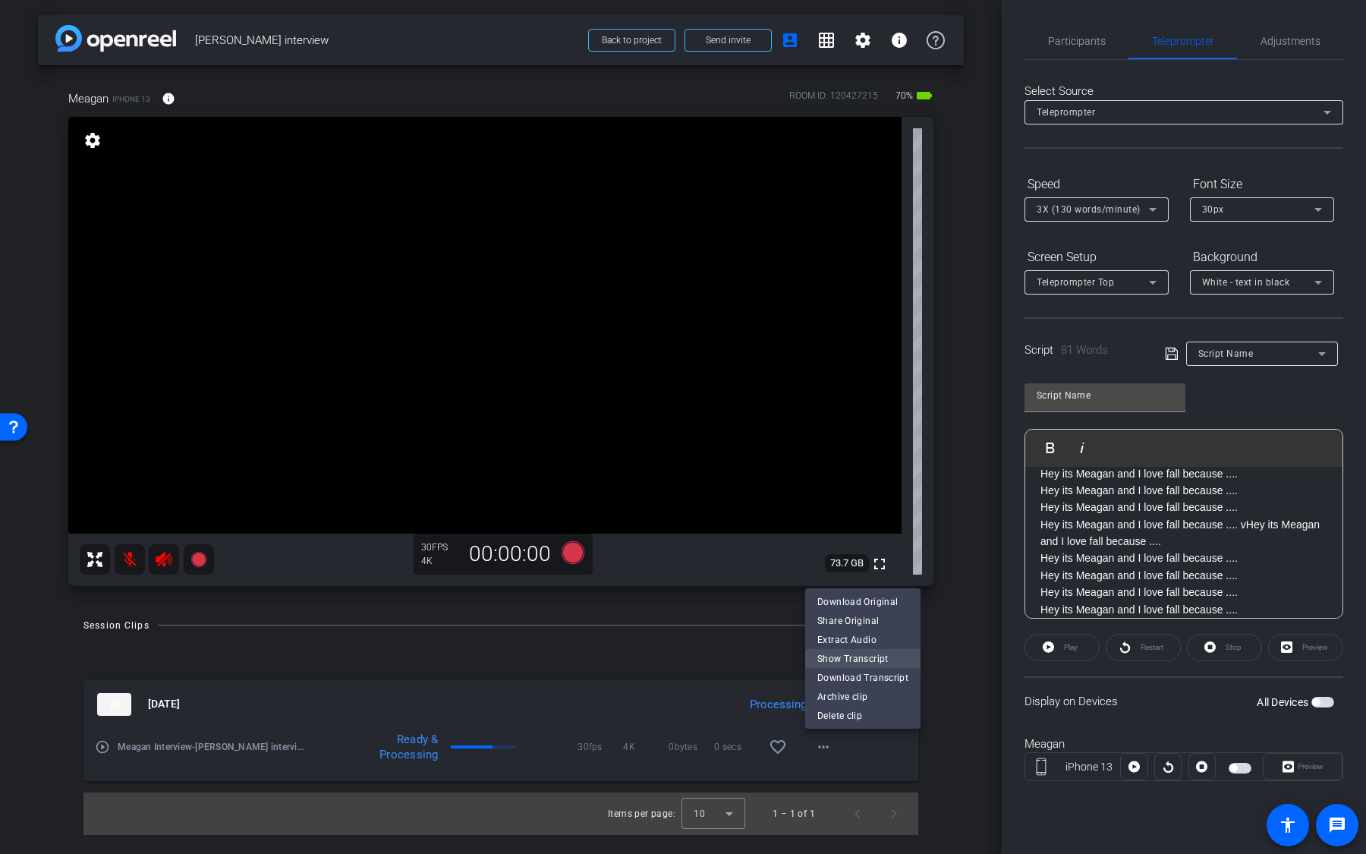
click at [873, 659] on span "Show Transcript" at bounding box center [862, 658] width 91 height 18
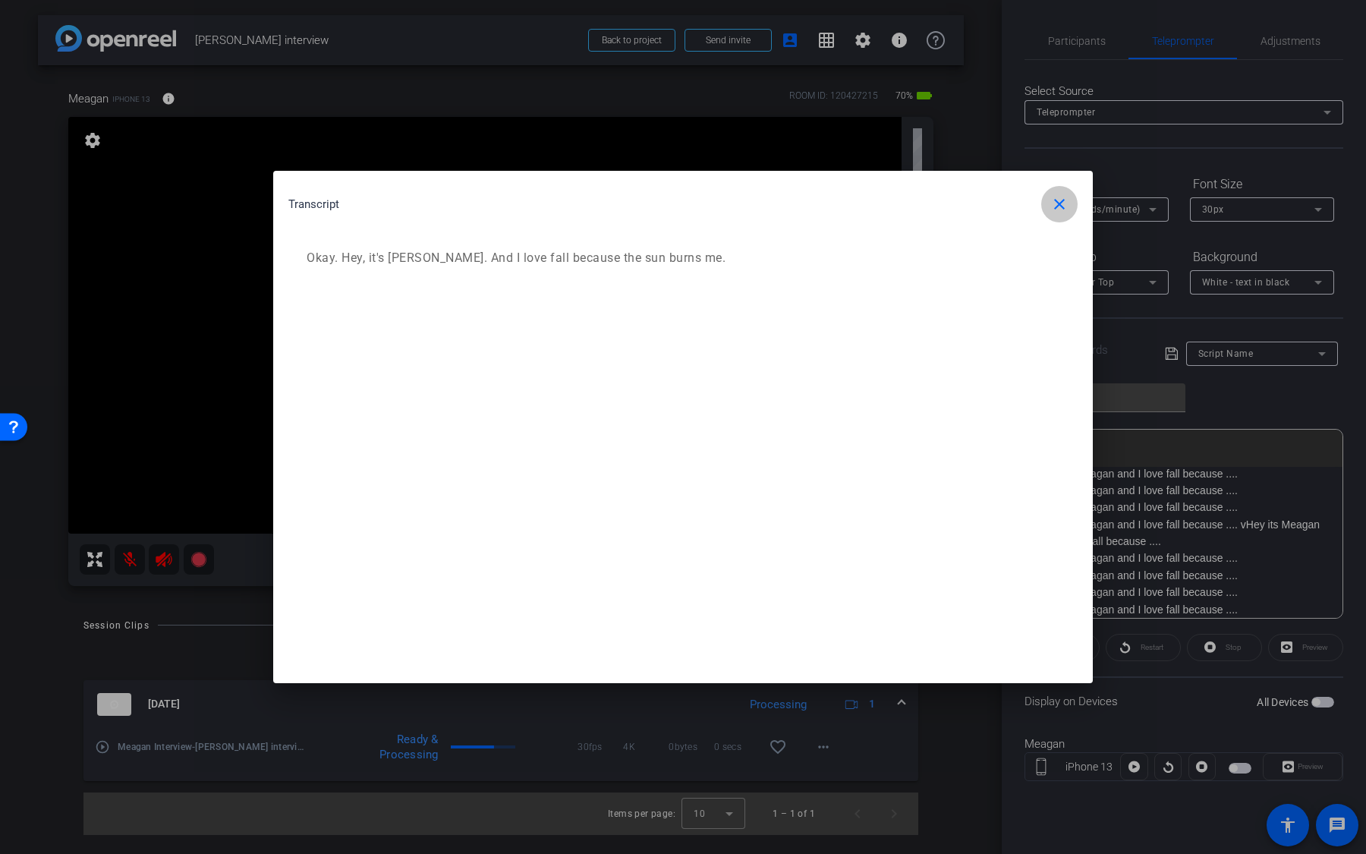
click at [1062, 212] on mat-icon "close" at bounding box center [1059, 204] width 18 height 18
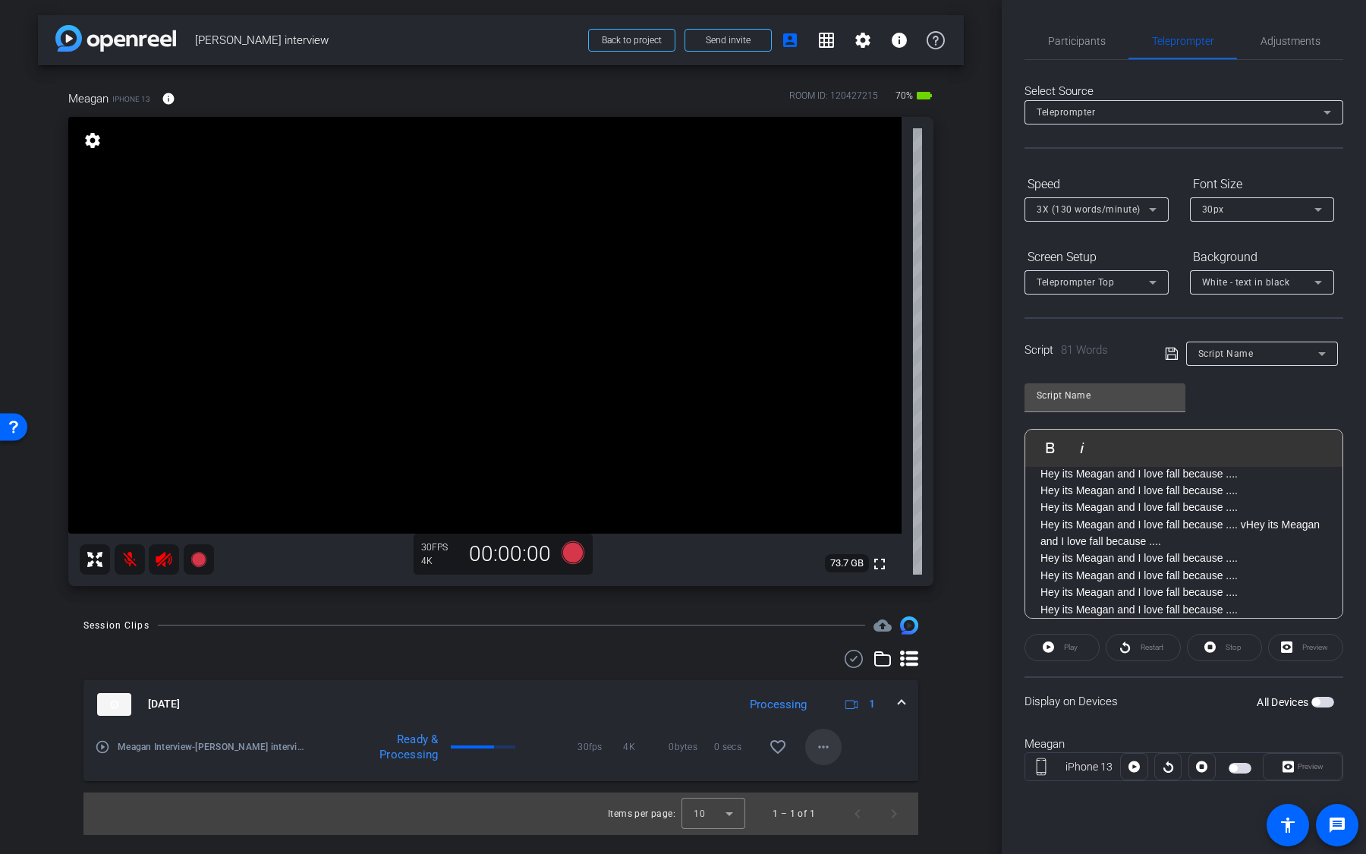
click at [818, 747] on mat-icon "more_horiz" at bounding box center [823, 747] width 18 height 18
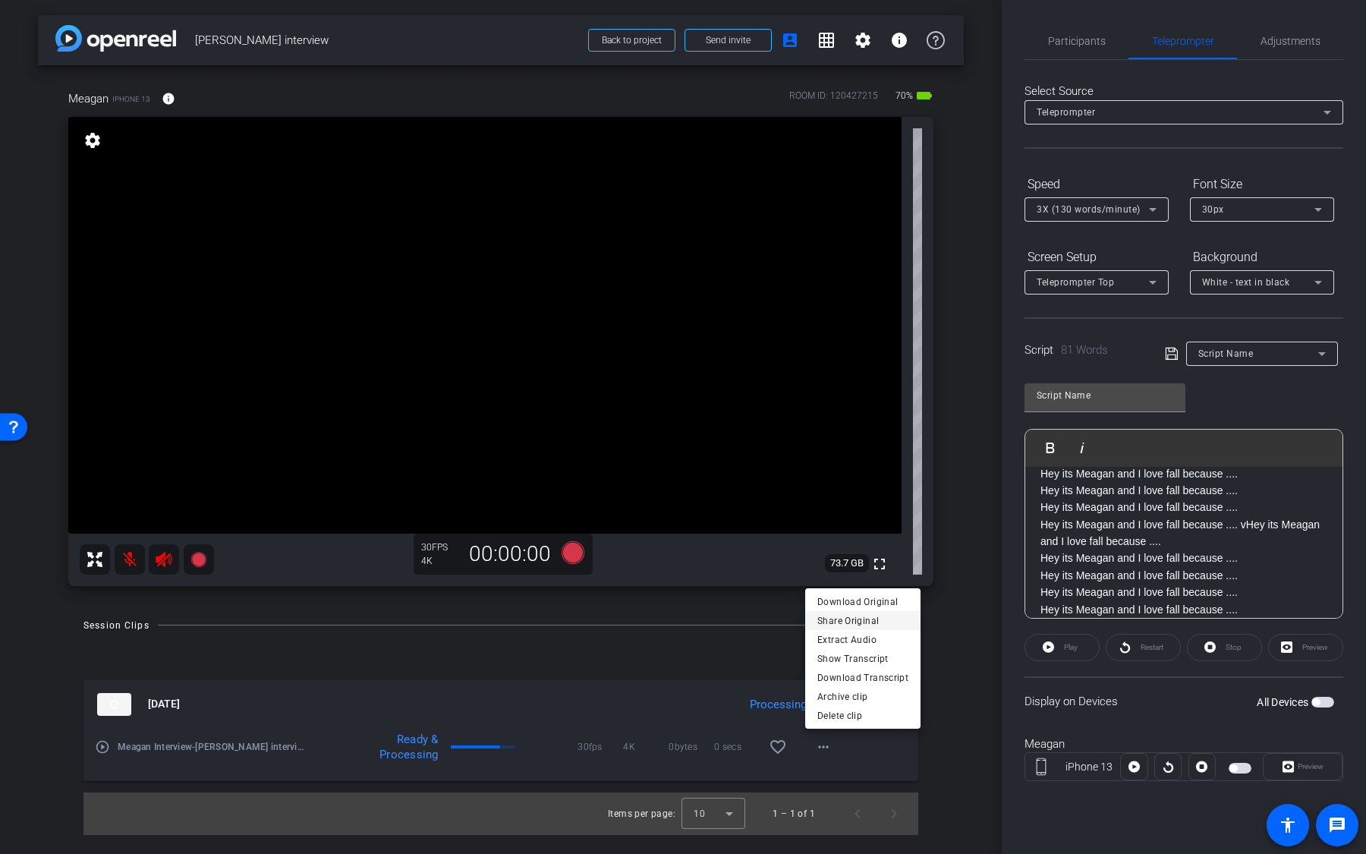
click at [894, 622] on span "Share Original" at bounding box center [862, 620] width 91 height 18
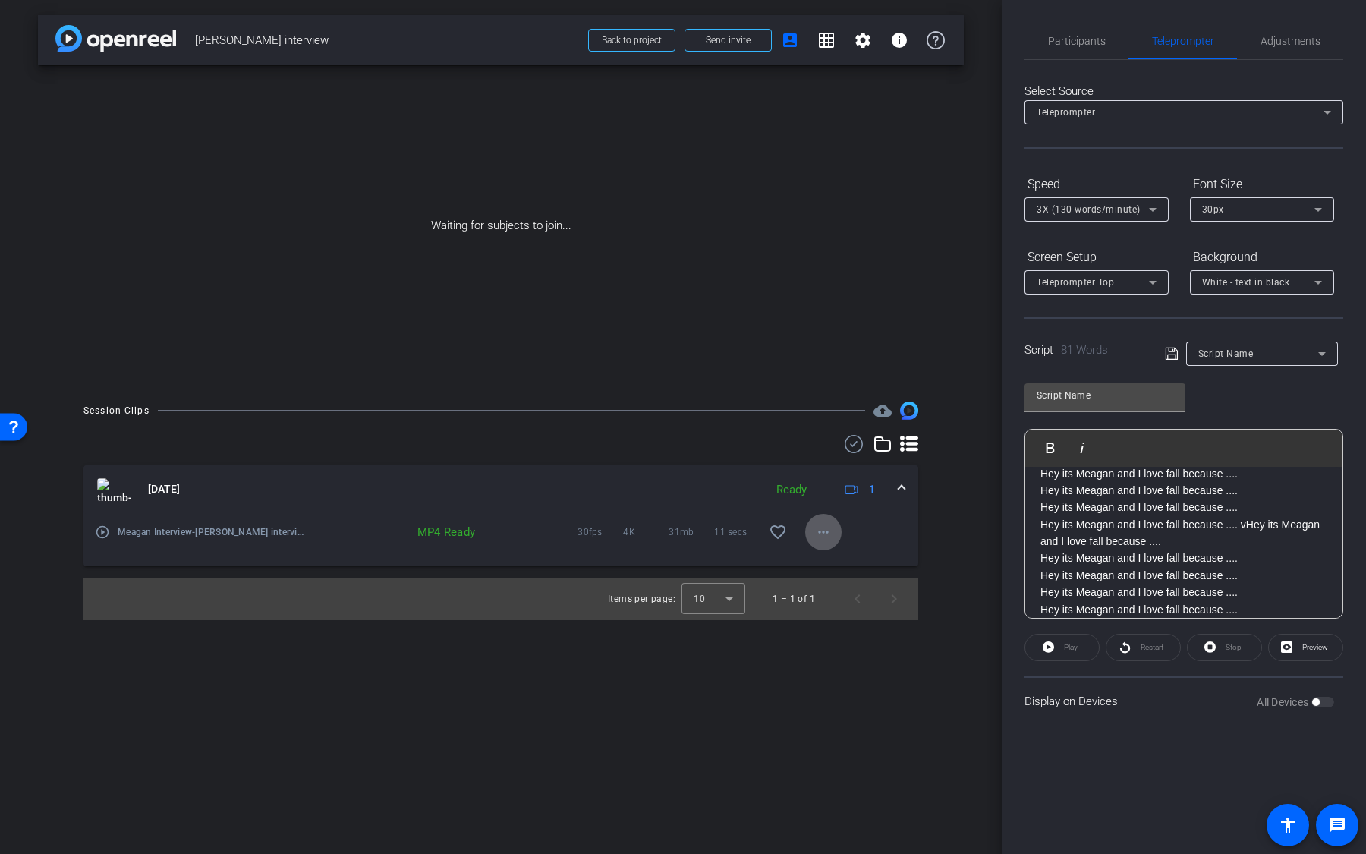
click at [1060, 81] on div "Select Source Teleprompter Speed 3X (130 words/minute) Font Size 30px Screen Se…" at bounding box center [1183, 392] width 319 height 665
click at [1068, 61] on div "Select Source Teleprompter Speed 3X (130 words/minute) Font Size 30px Screen Se…" at bounding box center [1183, 392] width 319 height 665
click at [1069, 46] on span "Participants" at bounding box center [1077, 41] width 58 height 11
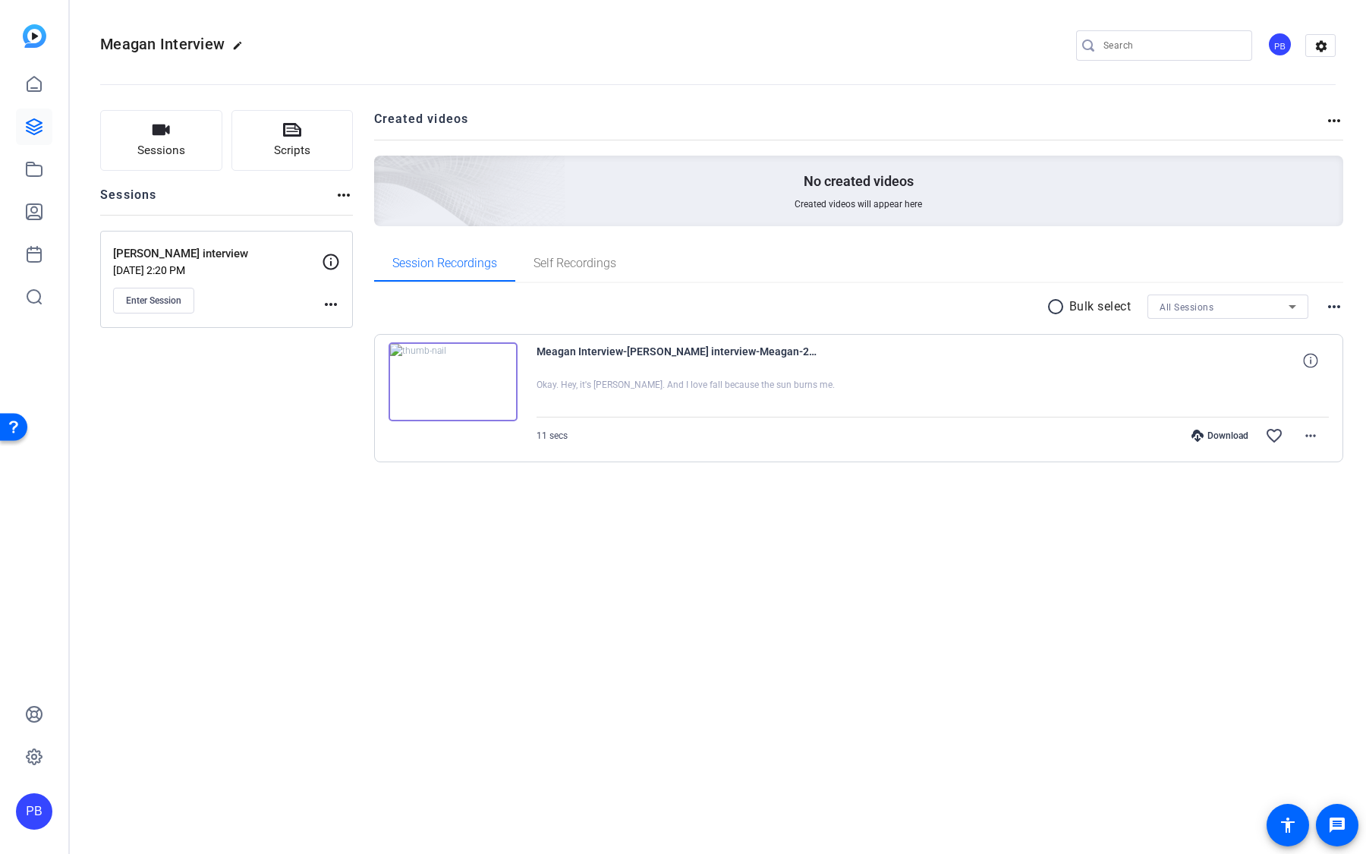
click at [477, 402] on img at bounding box center [453, 381] width 129 height 79
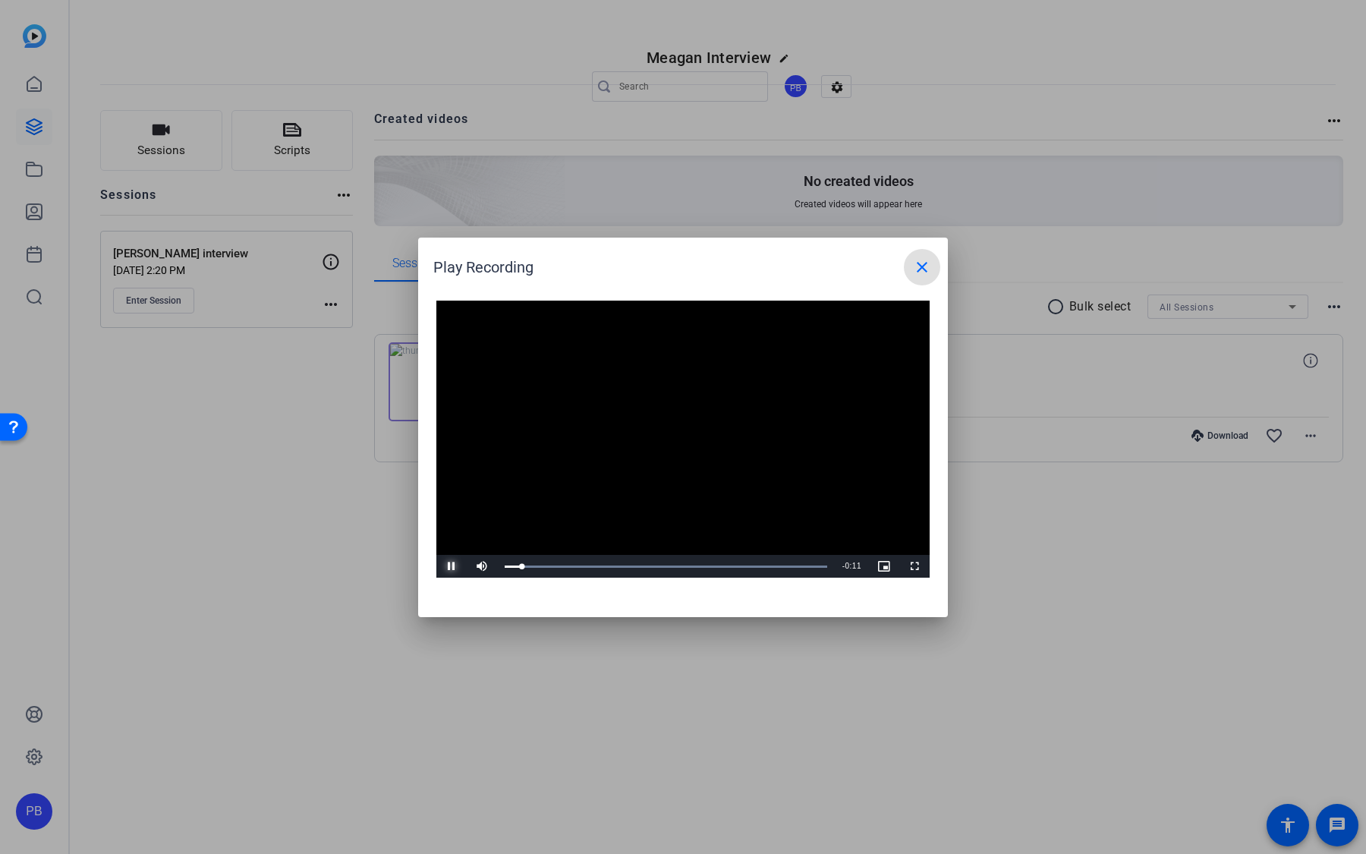
click at [456, 566] on span "Video Player" at bounding box center [451, 566] width 30 height 0
click at [922, 264] on mat-icon "close" at bounding box center [922, 267] width 18 height 18
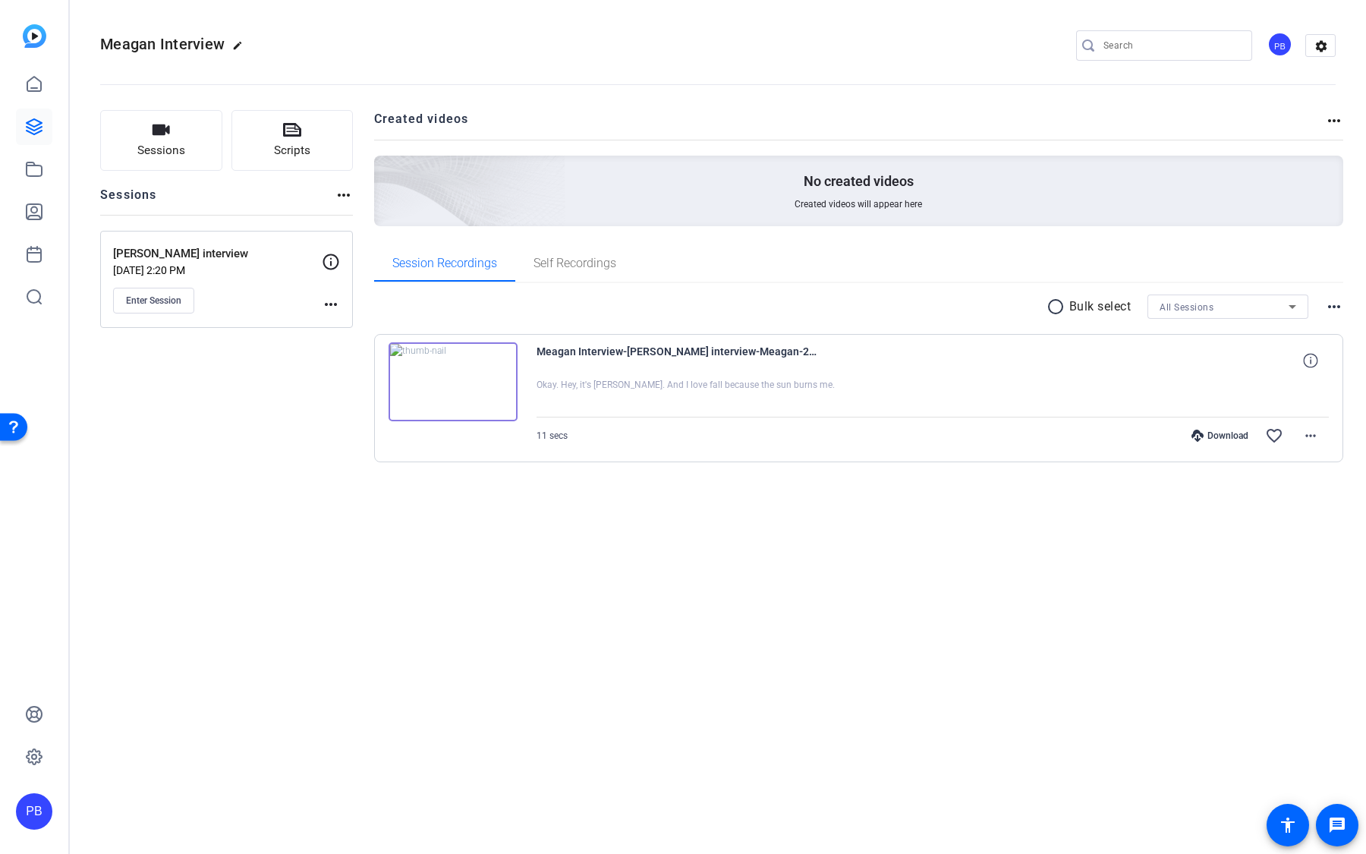
click at [36, 148] on div at bounding box center [34, 190] width 36 height 249
click at [36, 136] on link at bounding box center [34, 127] width 36 height 36
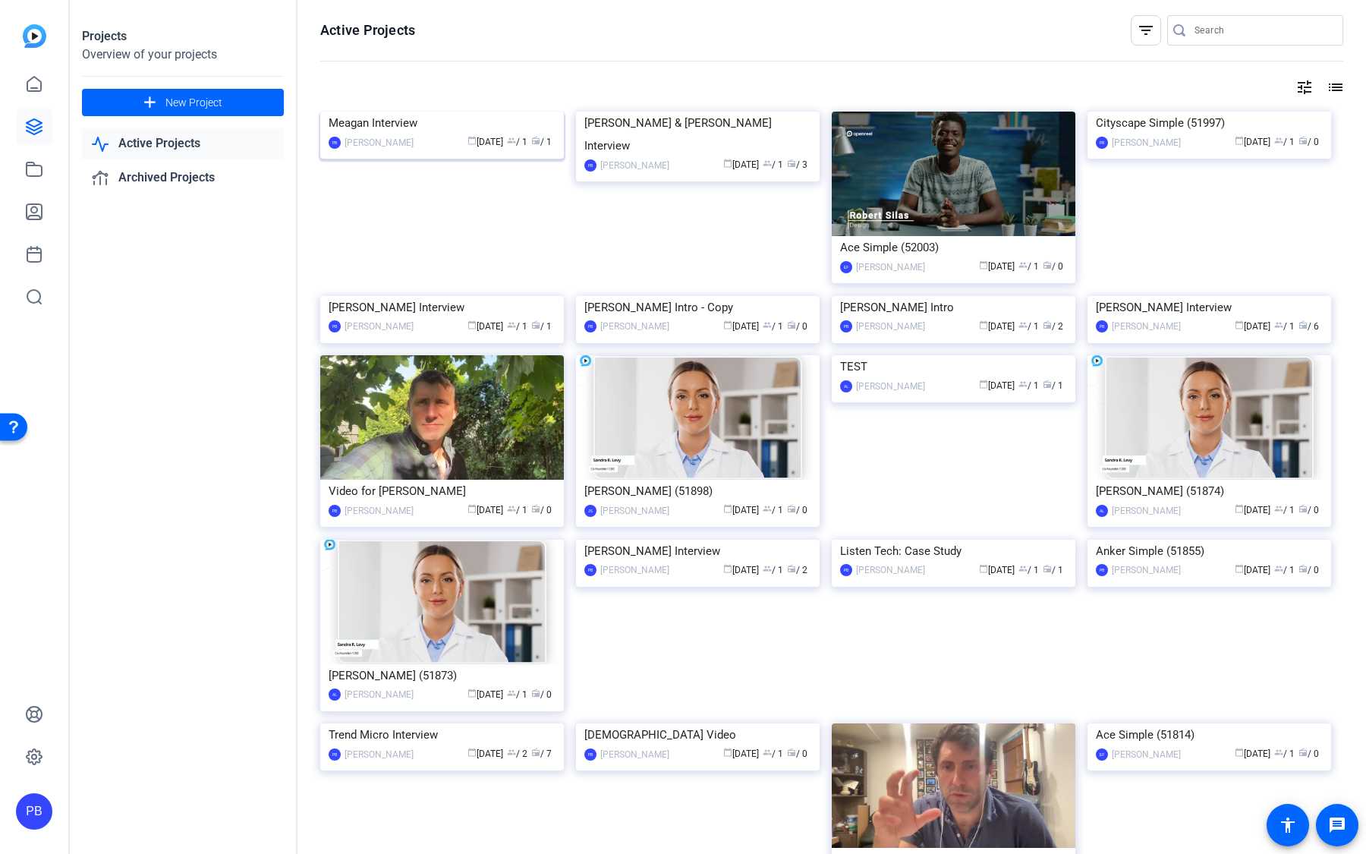
click at [333, 112] on img at bounding box center [442, 112] width 244 height 0
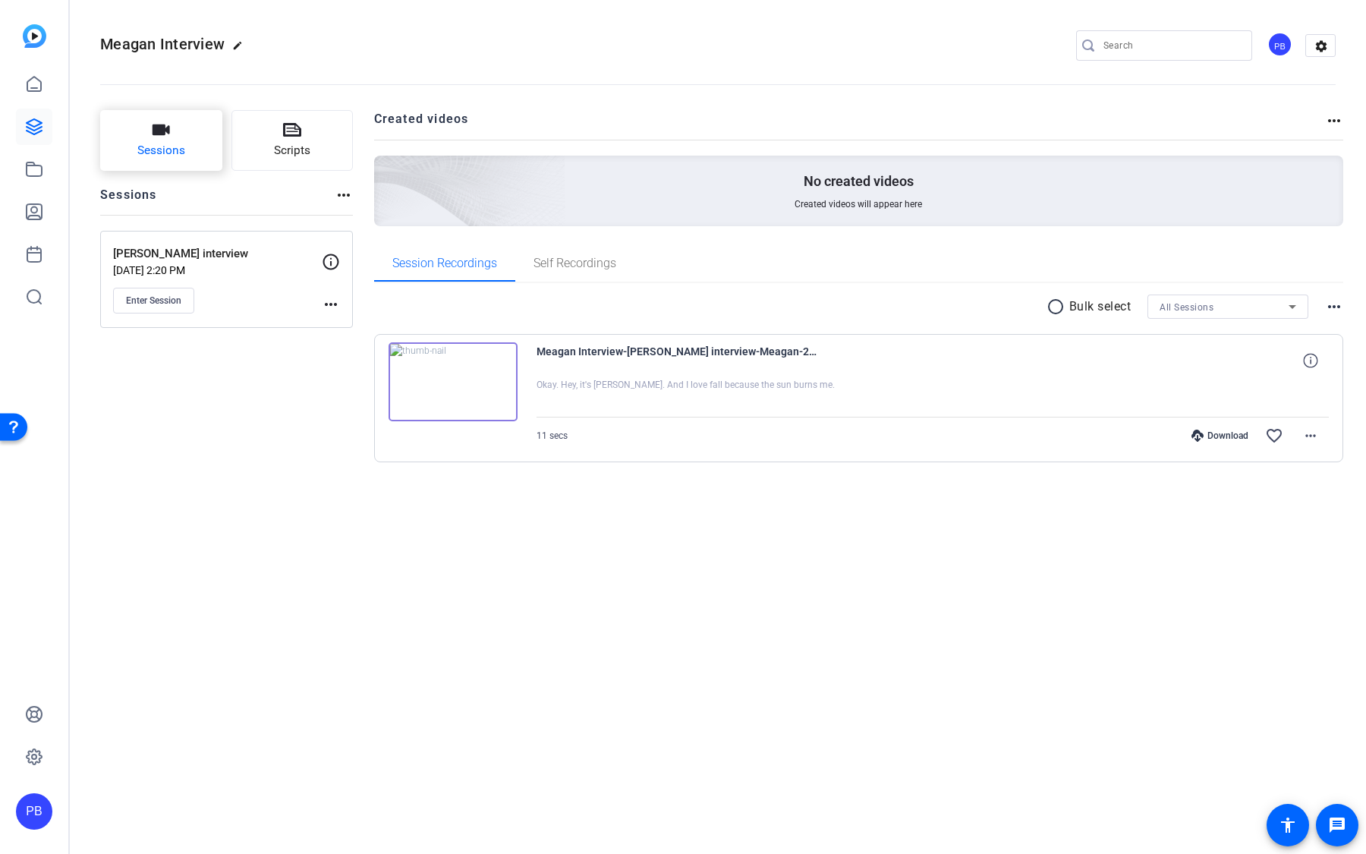
click at [178, 155] on span "Sessions" at bounding box center [161, 150] width 48 height 17
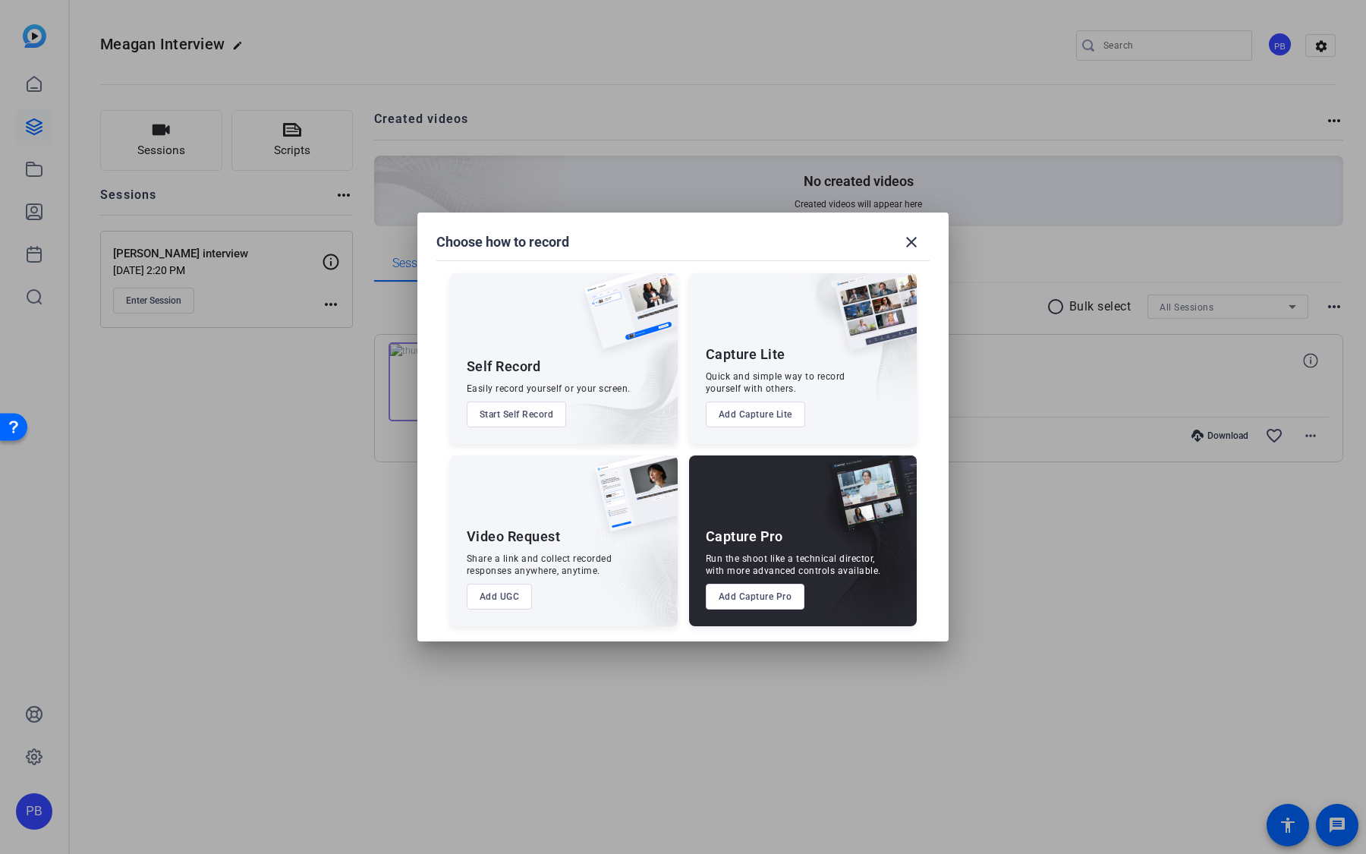
click at [515, 603] on button "Add UGC" at bounding box center [500, 597] width 66 height 26
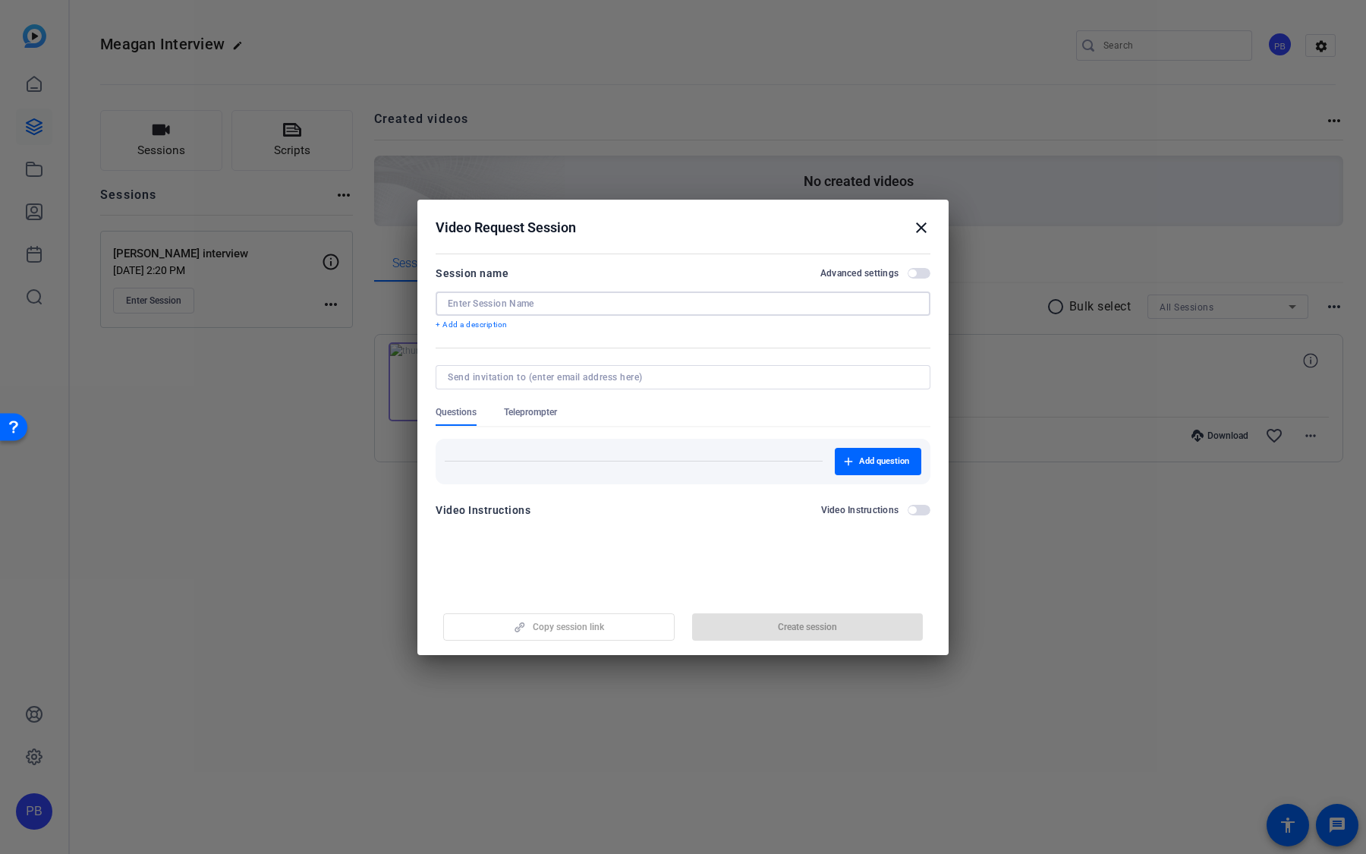
click at [641, 305] on input at bounding box center [683, 303] width 470 height 12
type input "Shot List"
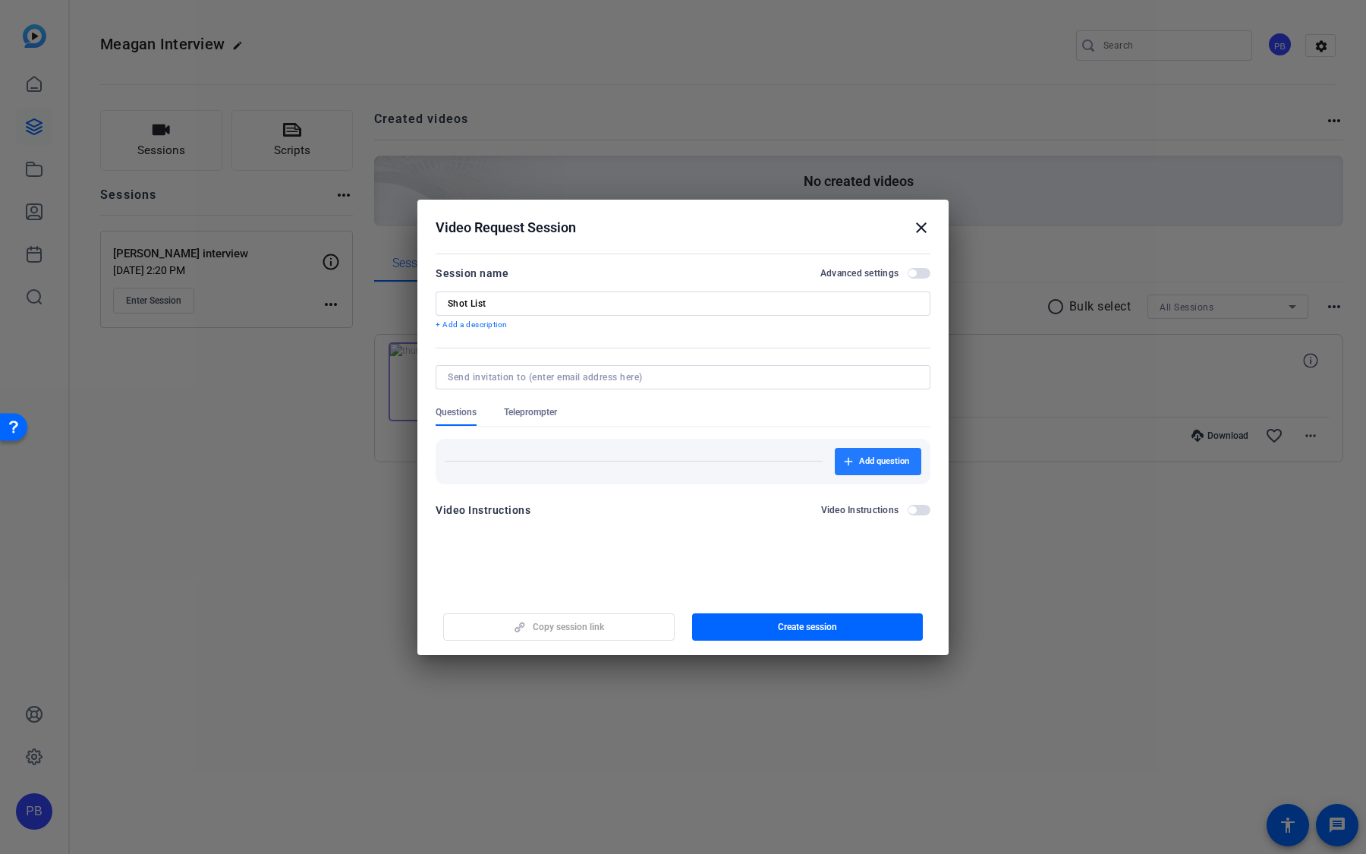
click at [853, 464] on span "button" at bounding box center [878, 461] width 87 height 36
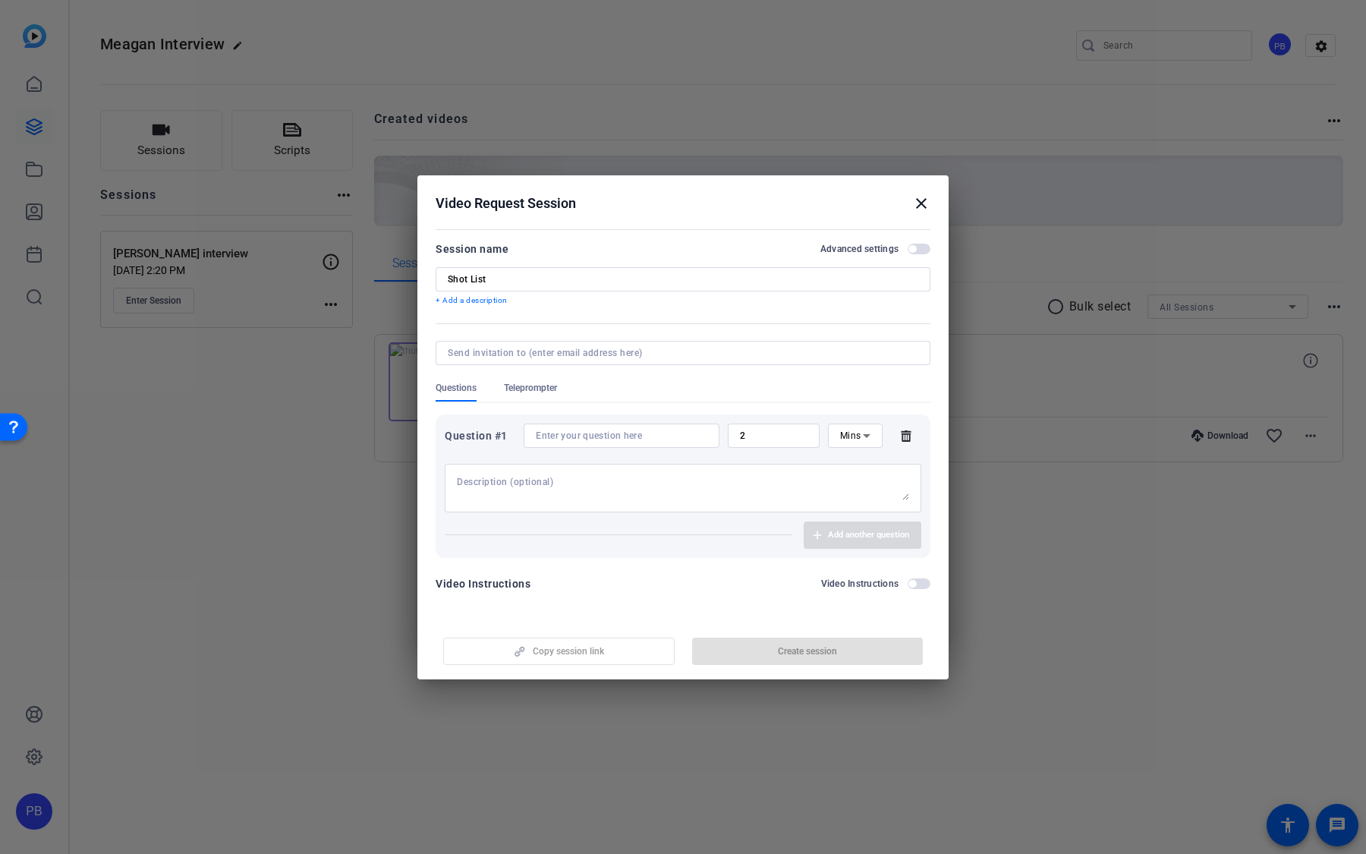
click at [630, 432] on input at bounding box center [622, 436] width 172 height 12
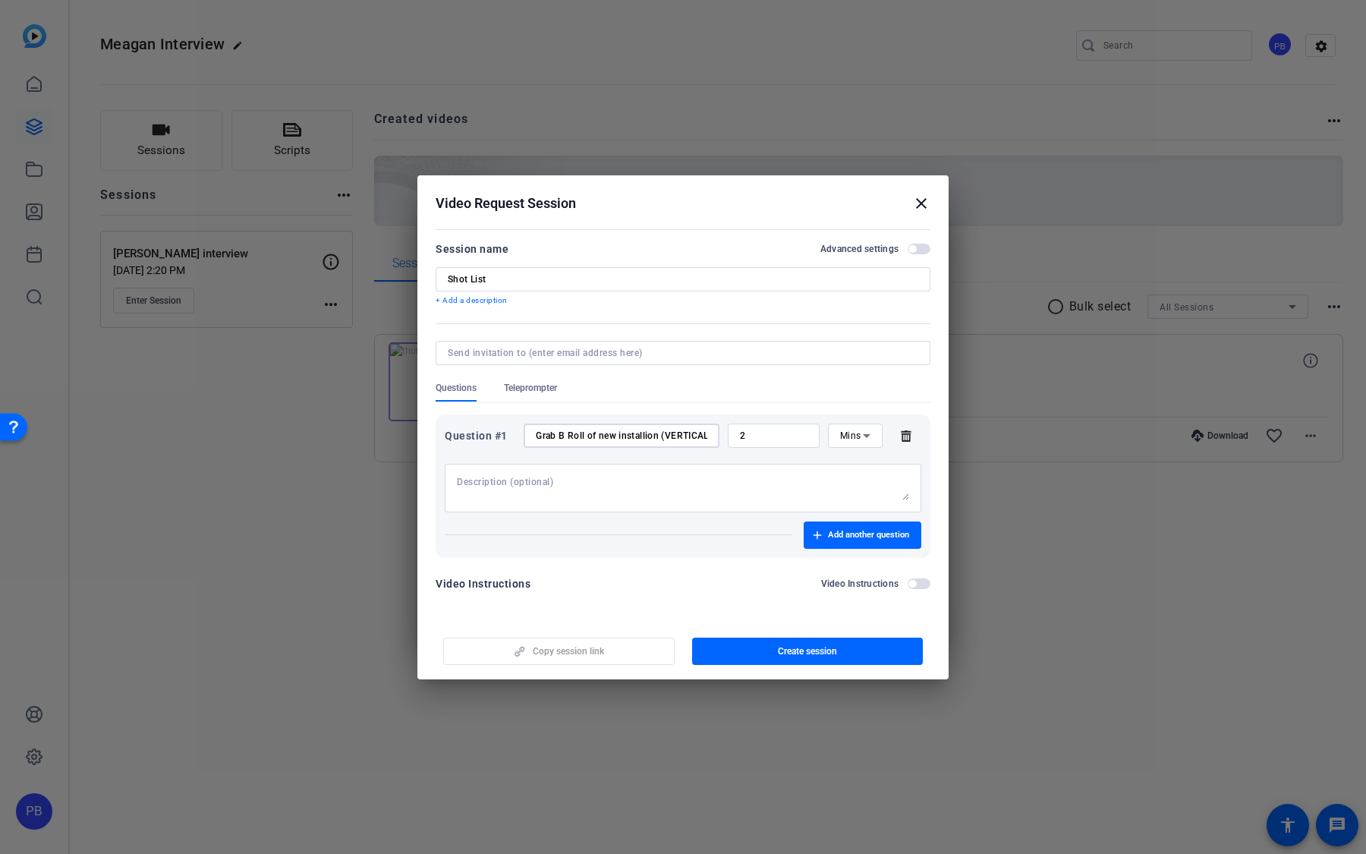
scroll to position [0, 4]
click at [640, 433] on input "Grab B Roll of new installion (VERTICAL)" at bounding box center [622, 436] width 172 height 12
type input "Grab B Roll of new installation (VERTICAL)"
click at [840, 531] on span "Add another question" at bounding box center [868, 535] width 81 height 12
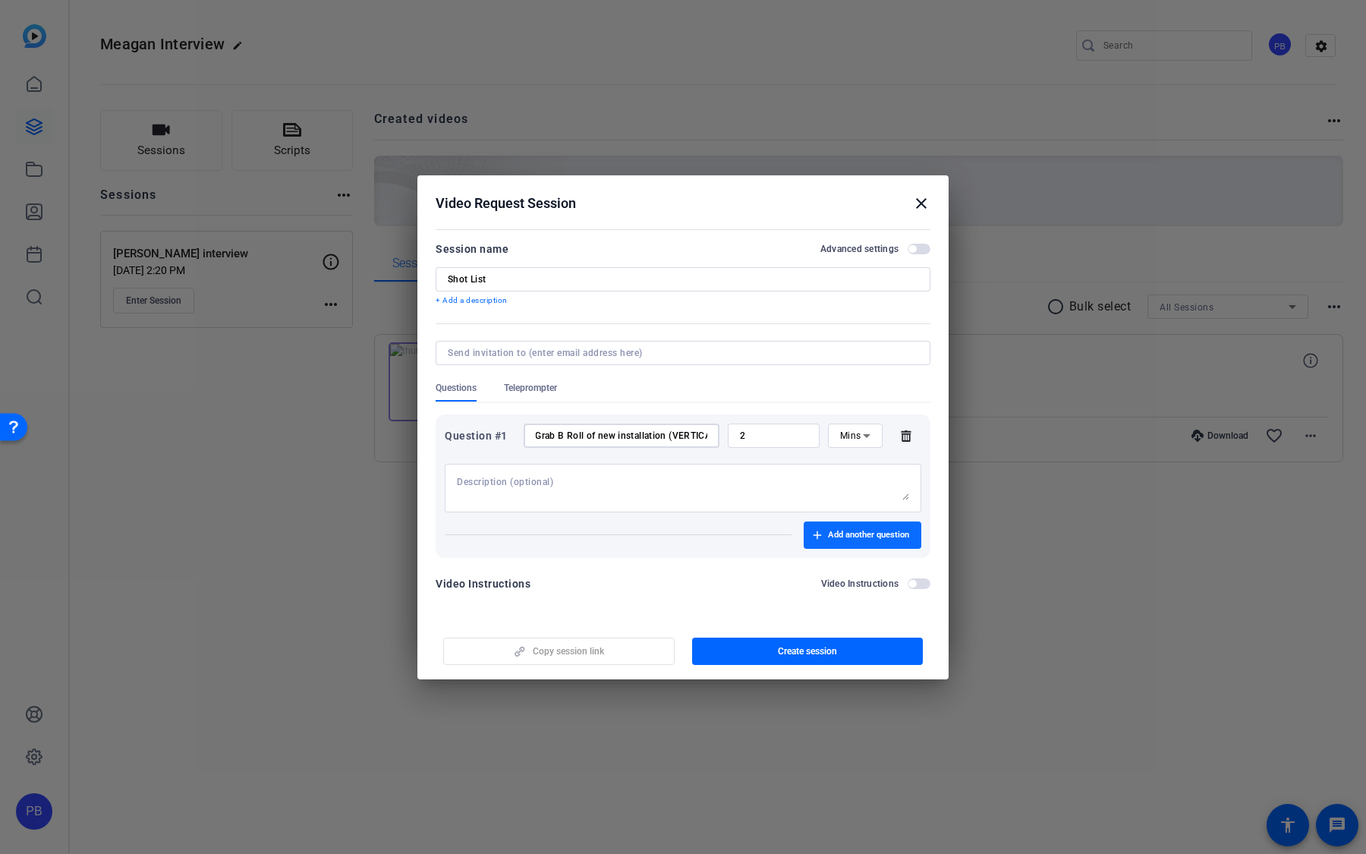
scroll to position [0, 0]
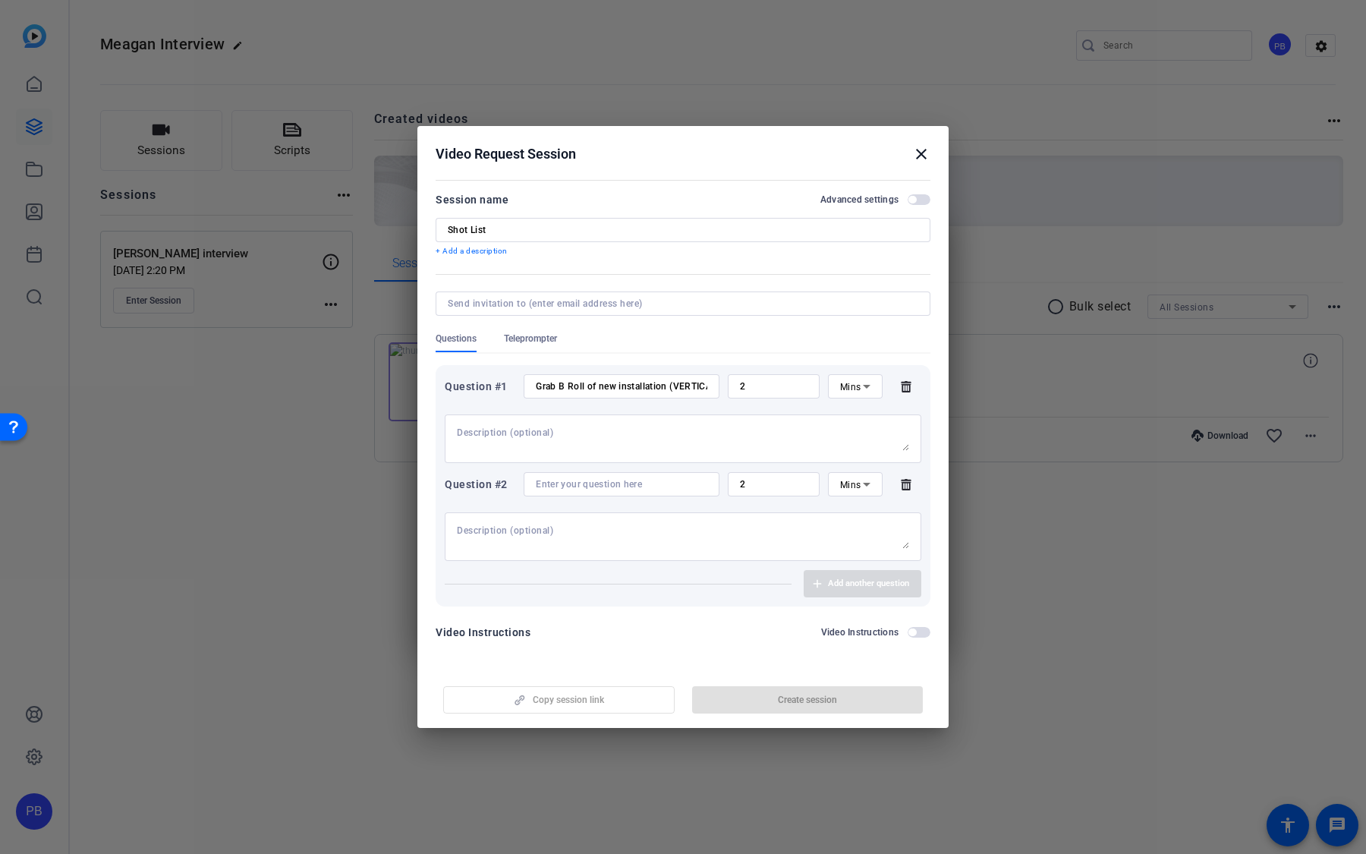
click at [659, 486] on input at bounding box center [622, 484] width 172 height 12
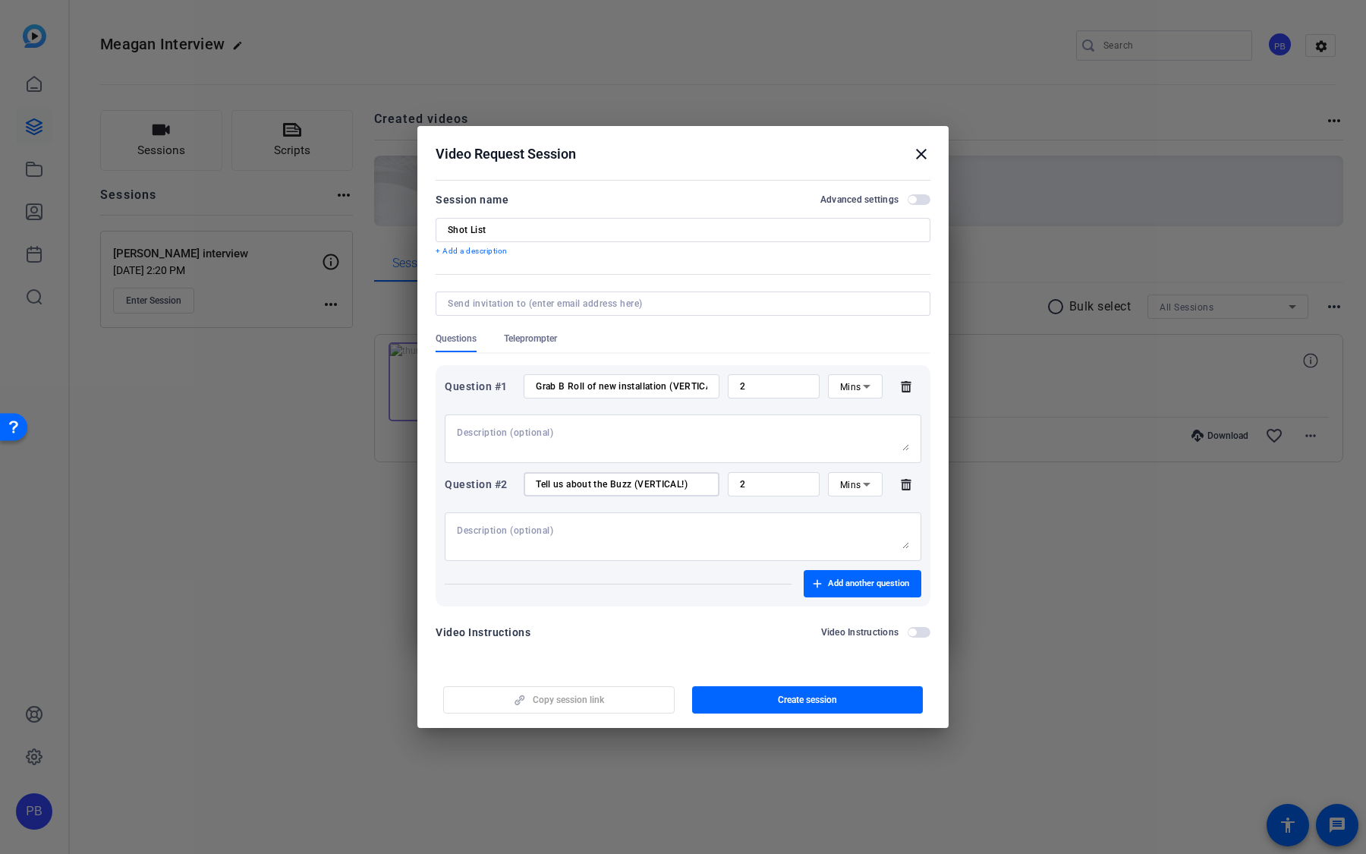
type input "Tell us about the Buzz (VERTICAL!)"
drag, startPoint x: 758, startPoint y: 486, endPoint x: 688, endPoint y: 473, distance: 71.7
click at [690, 473] on div "Question #2 Tell us about the Buzz (VERTICAL!) 2 Mins" at bounding box center [683, 484] width 477 height 24
type input "3"
click at [925, 159] on mat-icon "close" at bounding box center [921, 154] width 18 height 18
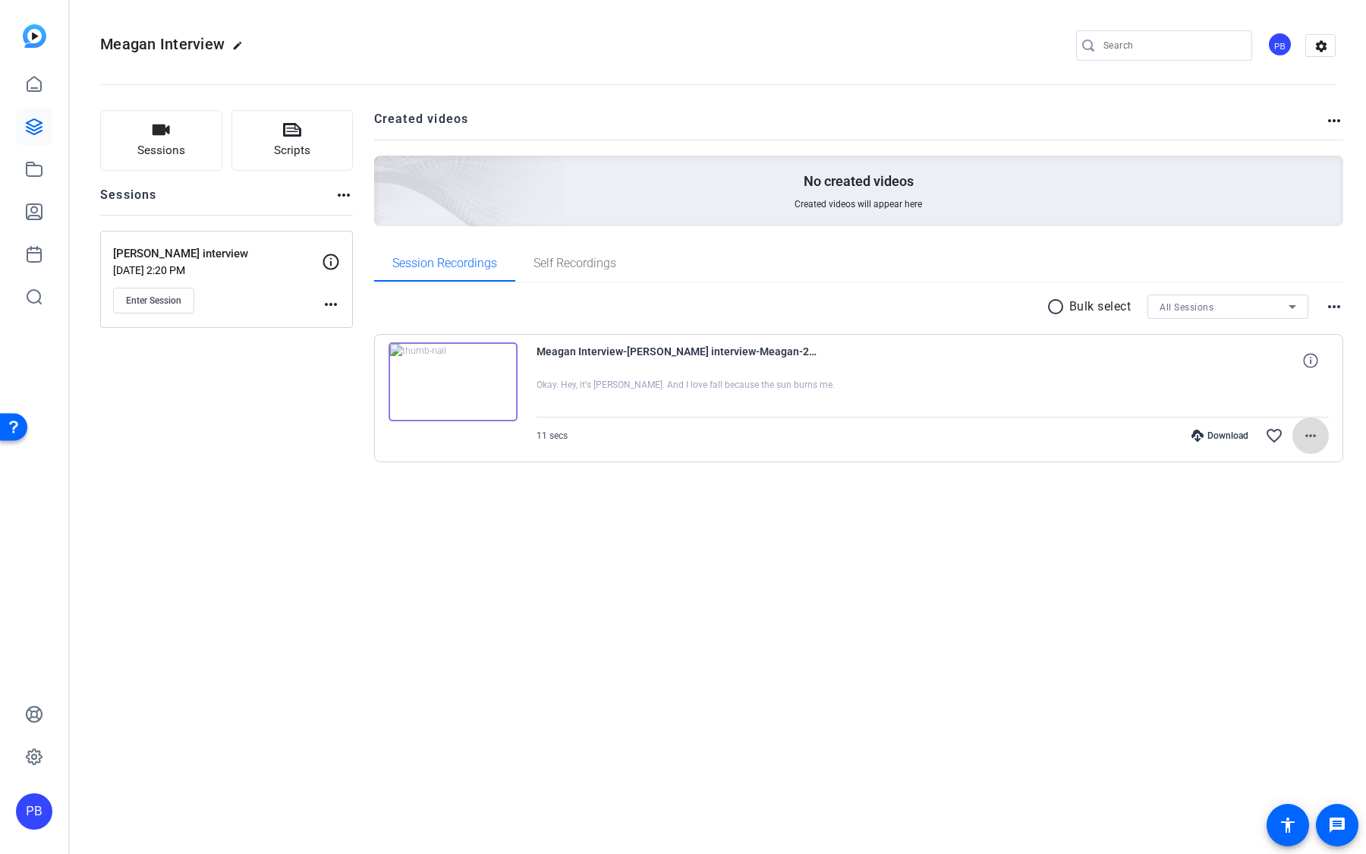
click at [1315, 436] on mat-icon "more_horiz" at bounding box center [1310, 435] width 18 height 18
click at [38, 209] on div at bounding box center [683, 427] width 1366 height 854
click at [33, 209] on icon at bounding box center [34, 212] width 18 height 18
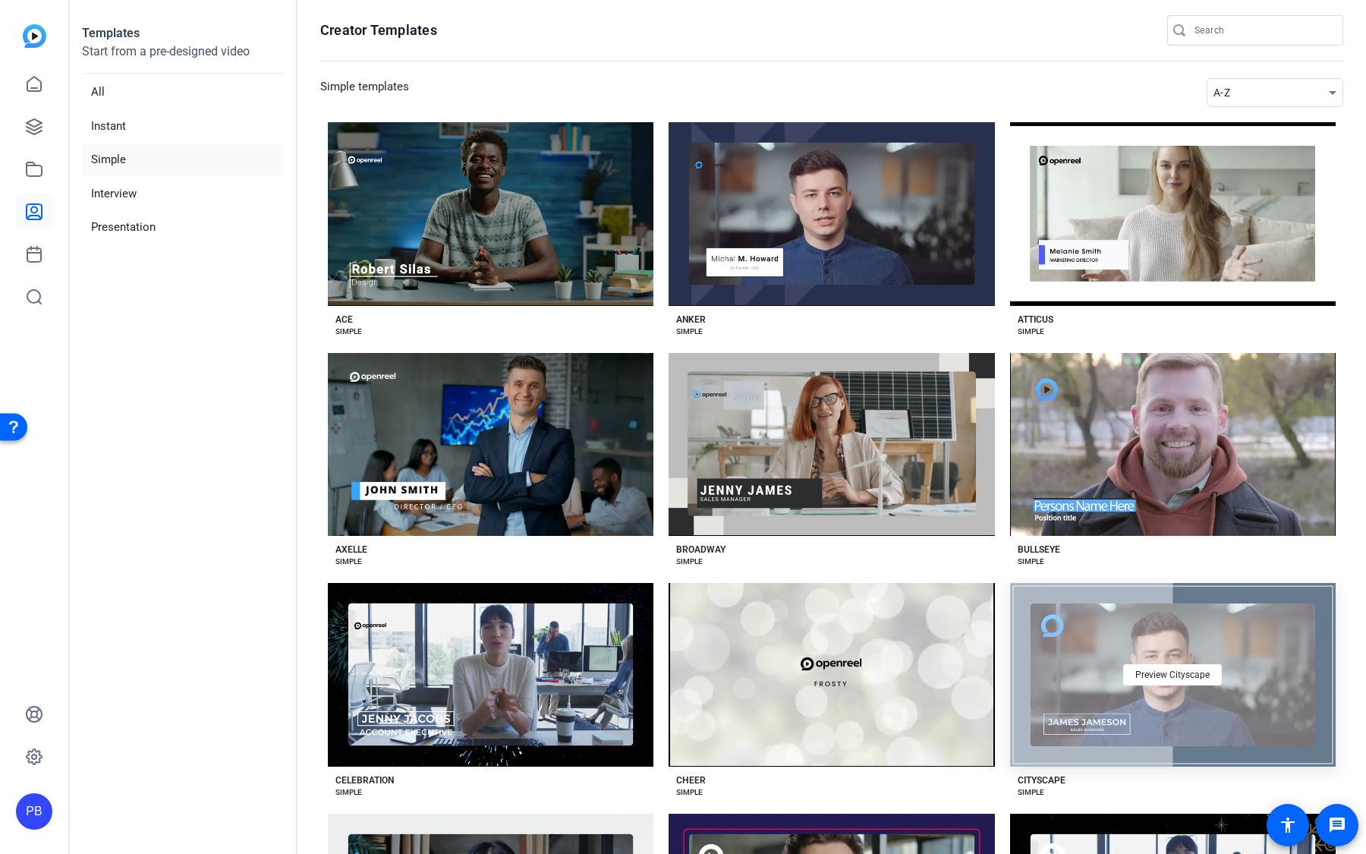
click at [1089, 725] on div "Preview Cityscape" at bounding box center [1173, 675] width 326 height 184
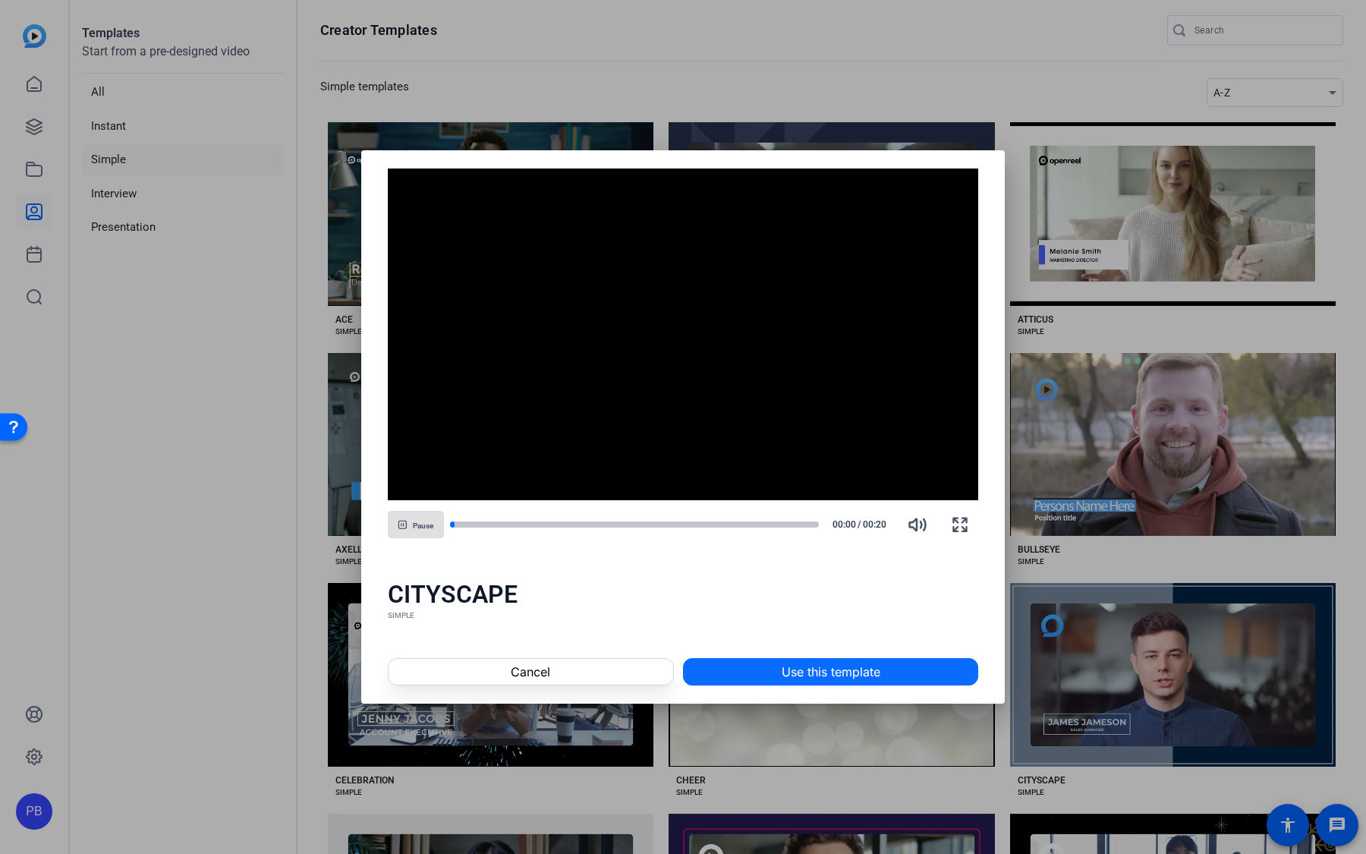
click at [873, 663] on span "Use this template" at bounding box center [831, 671] width 99 height 18
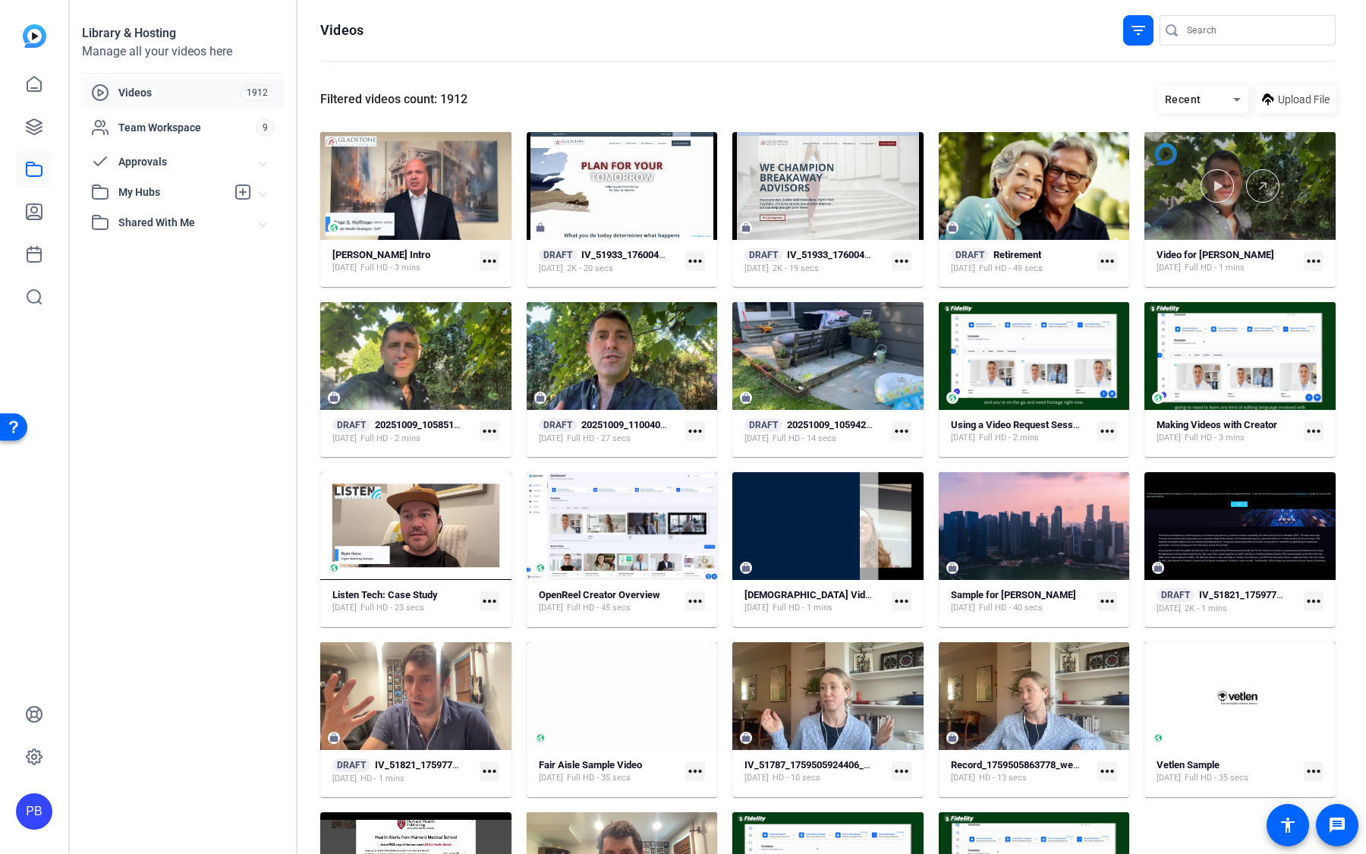
click at [1185, 209] on div at bounding box center [1239, 186] width 191 height 108
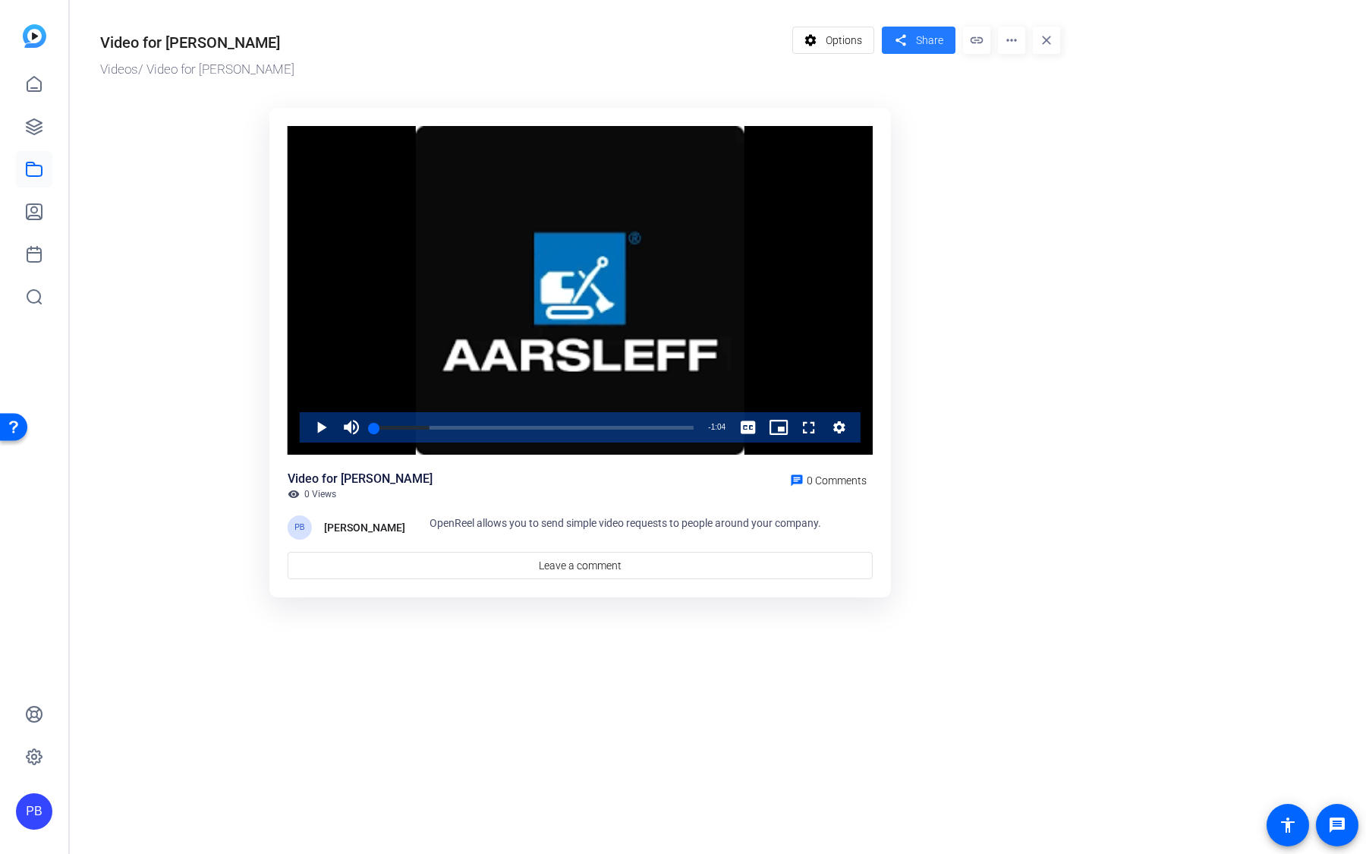
click at [931, 43] on span "Share" at bounding box center [929, 41] width 27 height 16
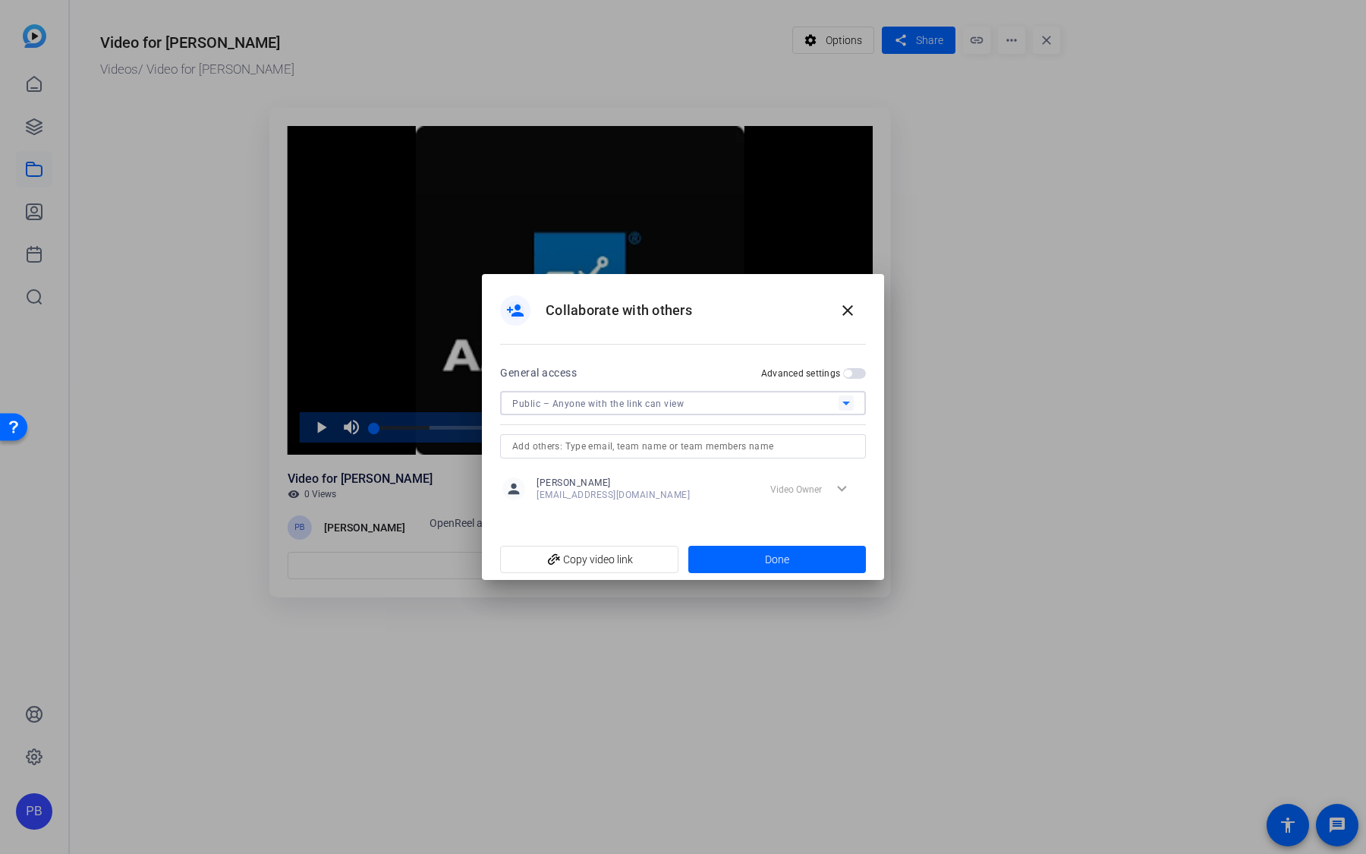
click at [778, 404] on div "Public – Anyone with the link can view" at bounding box center [675, 403] width 326 height 19
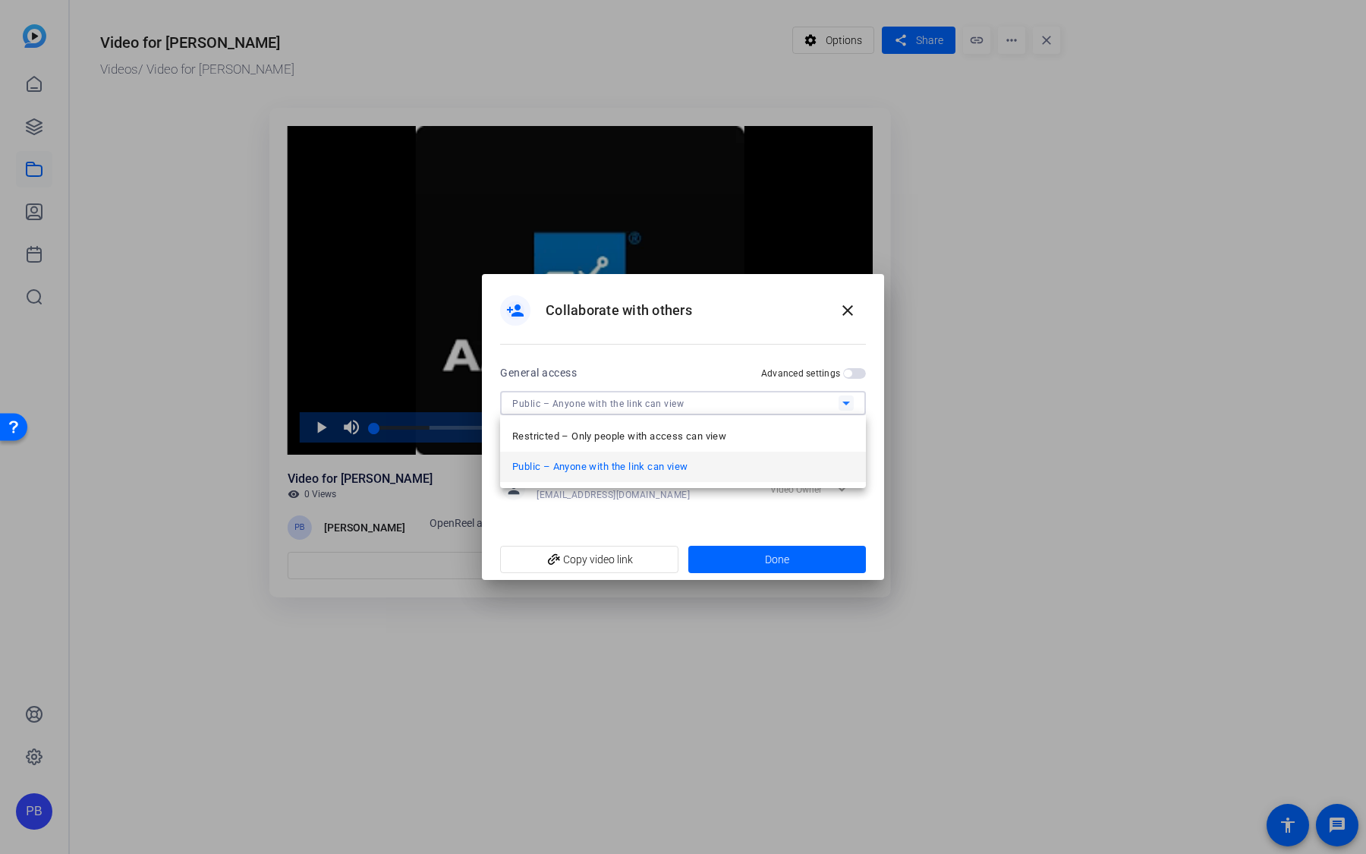
click at [852, 370] on div at bounding box center [683, 427] width 1366 height 854
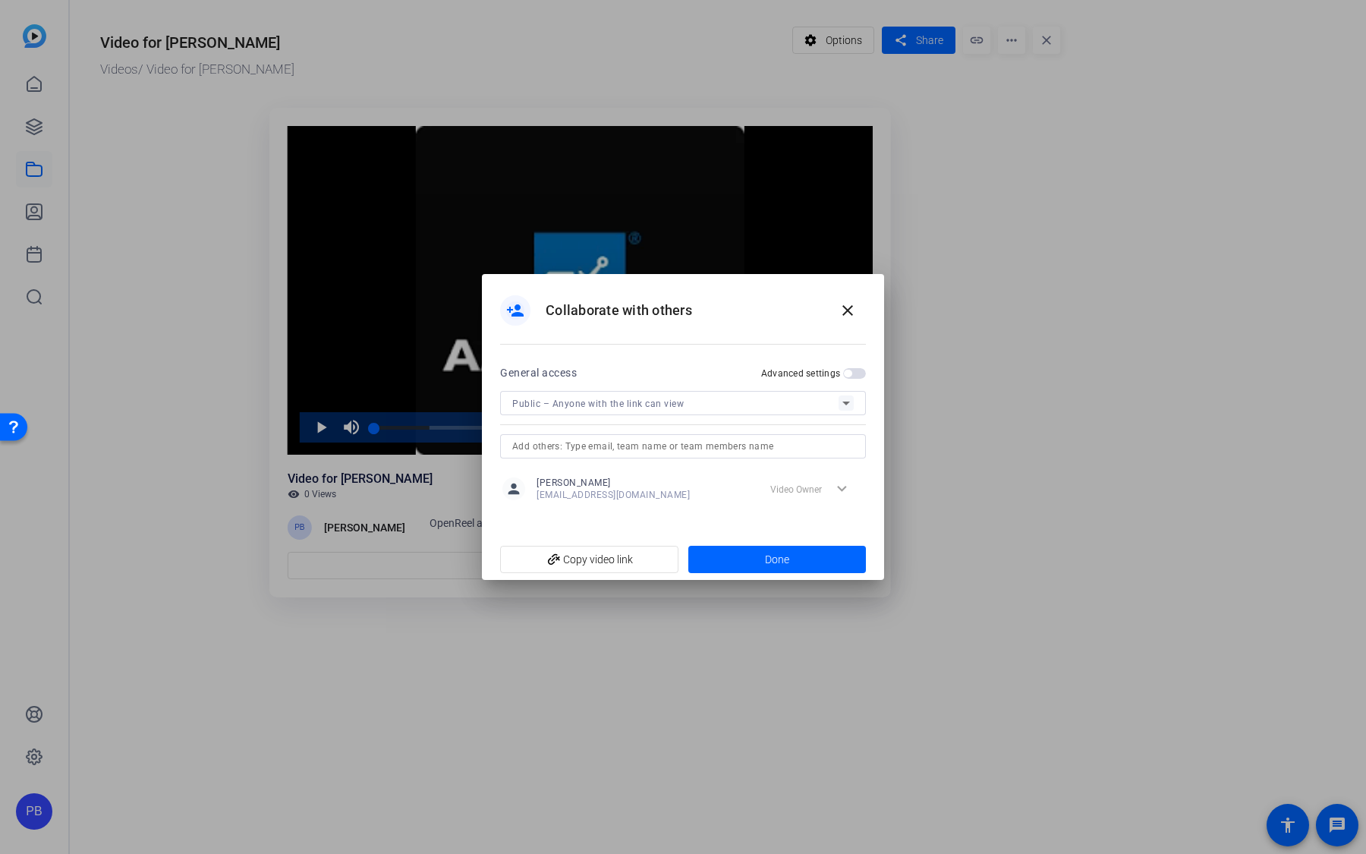
click at [852, 370] on span "button" at bounding box center [854, 373] width 23 height 11
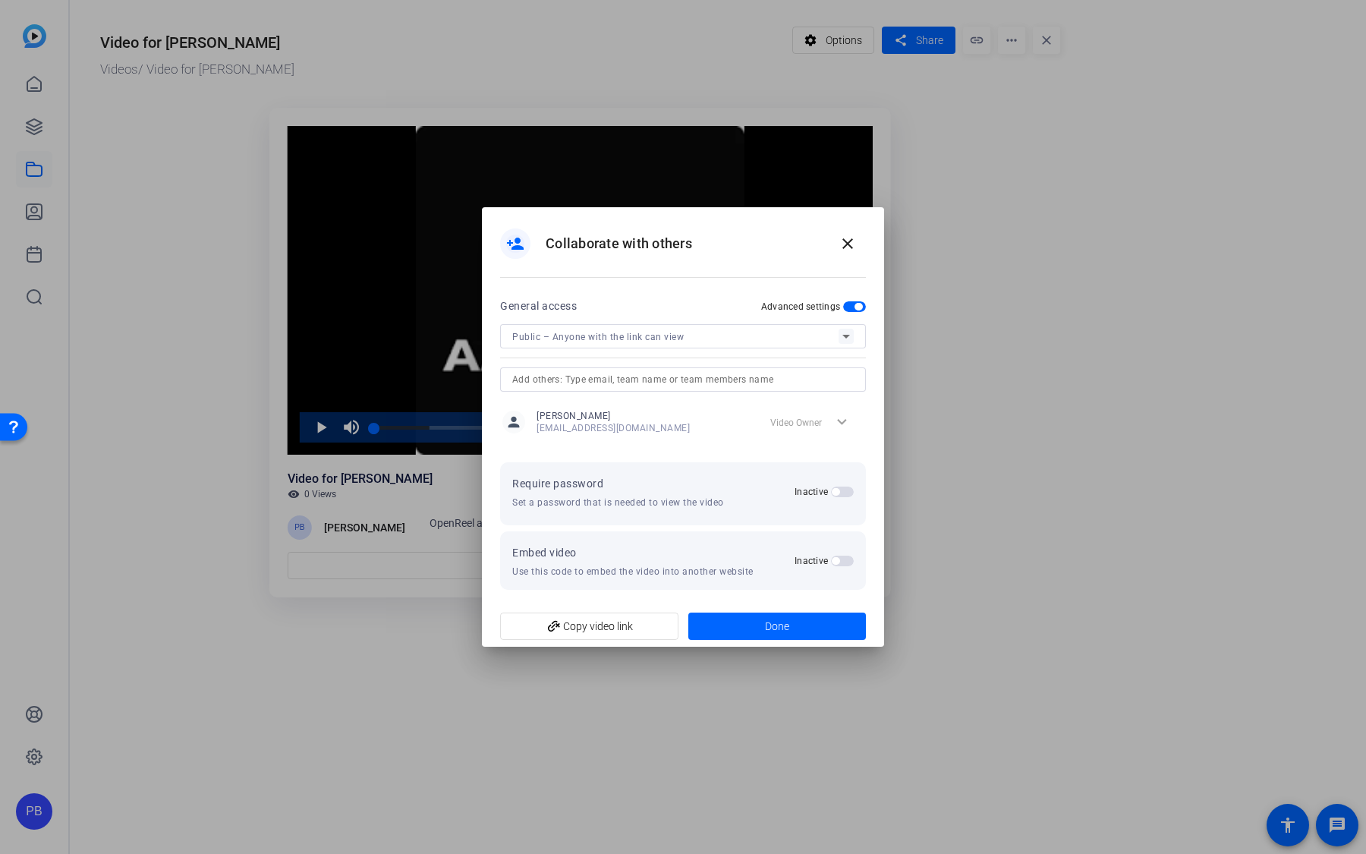
click at [842, 561] on span "button" at bounding box center [842, 560] width 23 height 11
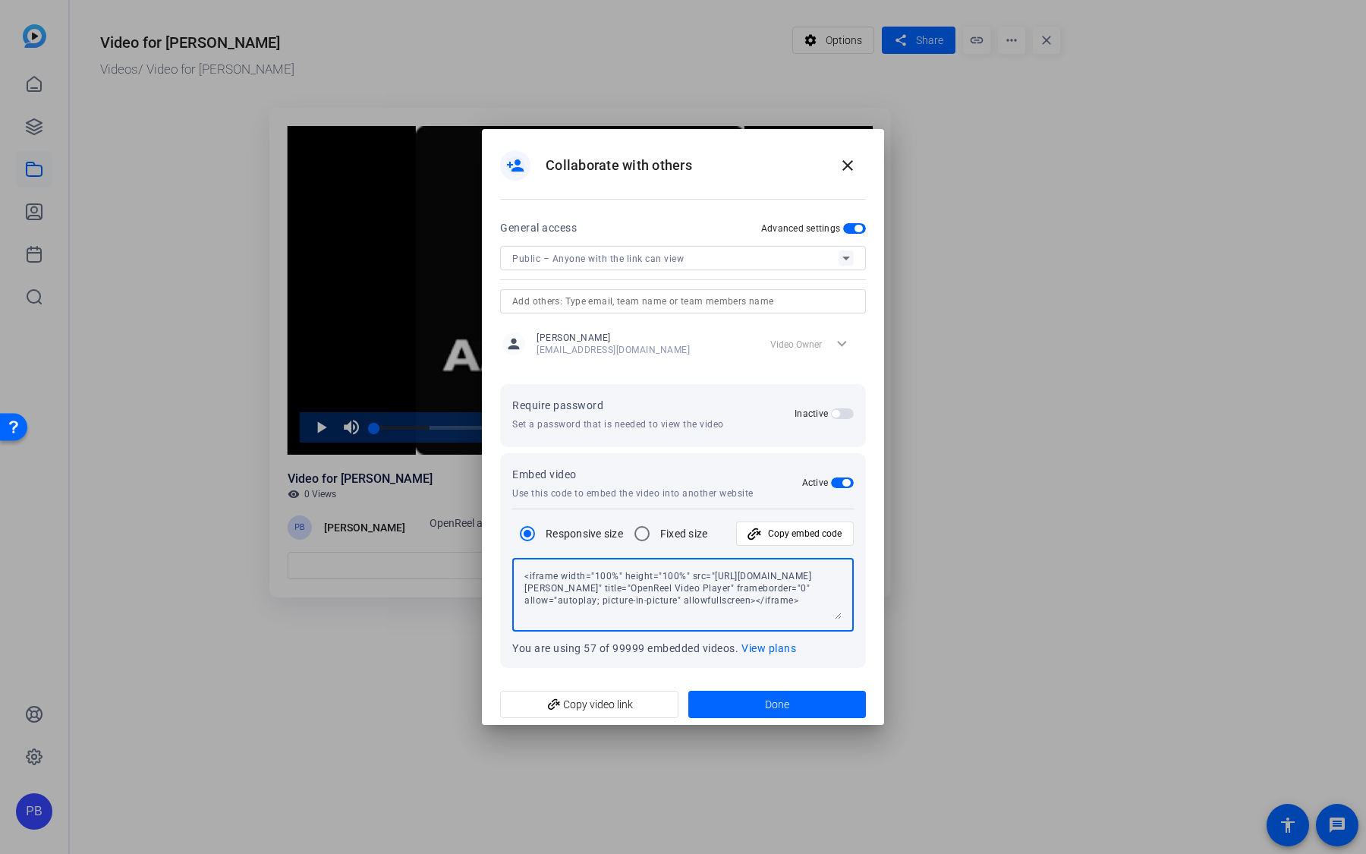
drag, startPoint x: 570, startPoint y: 573, endPoint x: 682, endPoint y: 623, distance: 123.0
click at [682, 623] on div "<iframe width="100%" height="100%" src="[URL][DOMAIN_NAME][PERSON_NAME]" title=…" at bounding box center [682, 595] width 317 height 74
click at [853, 156] on span at bounding box center [847, 165] width 36 height 36
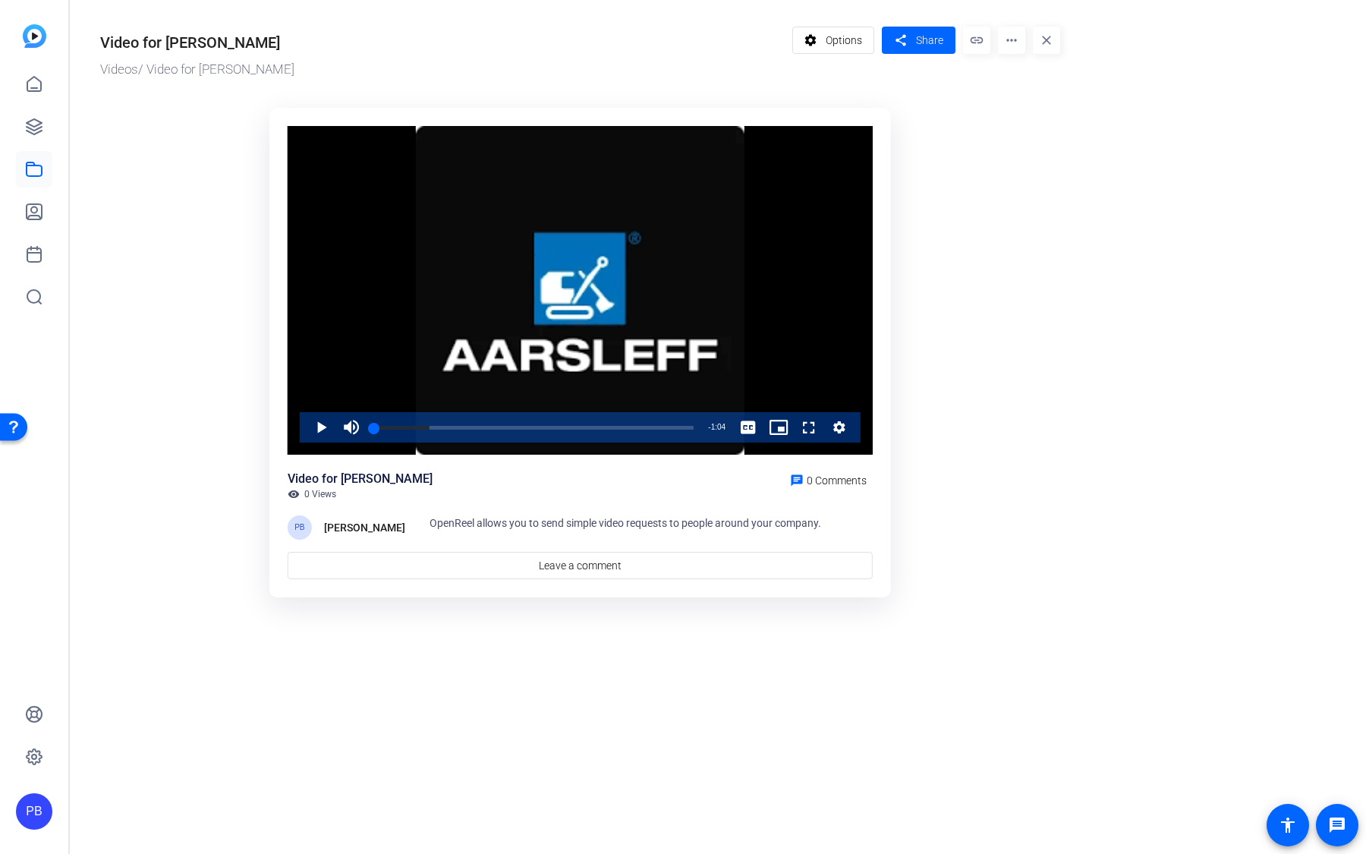
click at [1013, 42] on mat-icon "more_horiz" at bounding box center [1011, 40] width 27 height 27
click at [141, 216] on div at bounding box center [683, 427] width 1366 height 854
click at [39, 168] on icon at bounding box center [34, 169] width 18 height 18
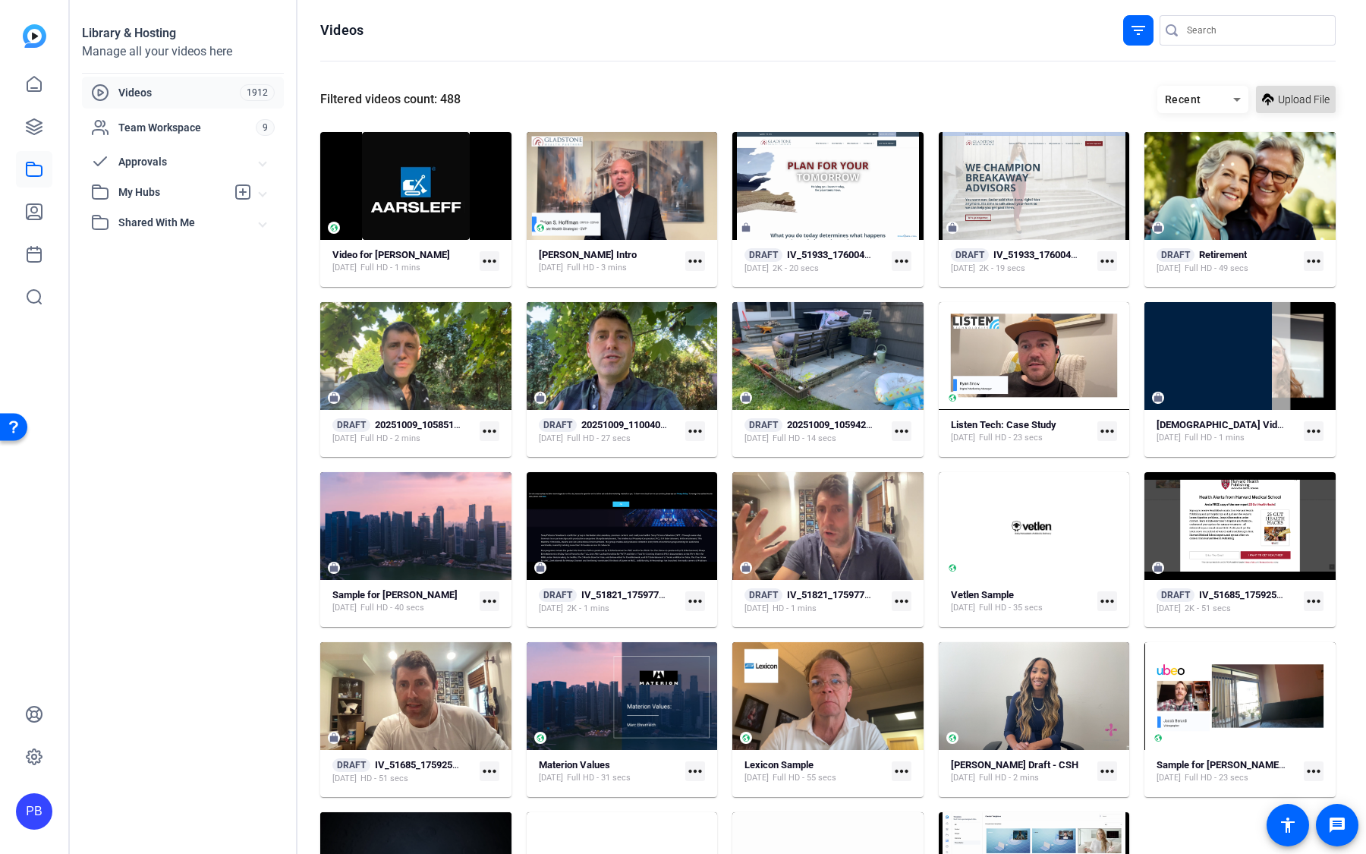
click at [1257, 112] on span at bounding box center [1296, 99] width 80 height 36
